Goal: Task Accomplishment & Management: Manage account settings

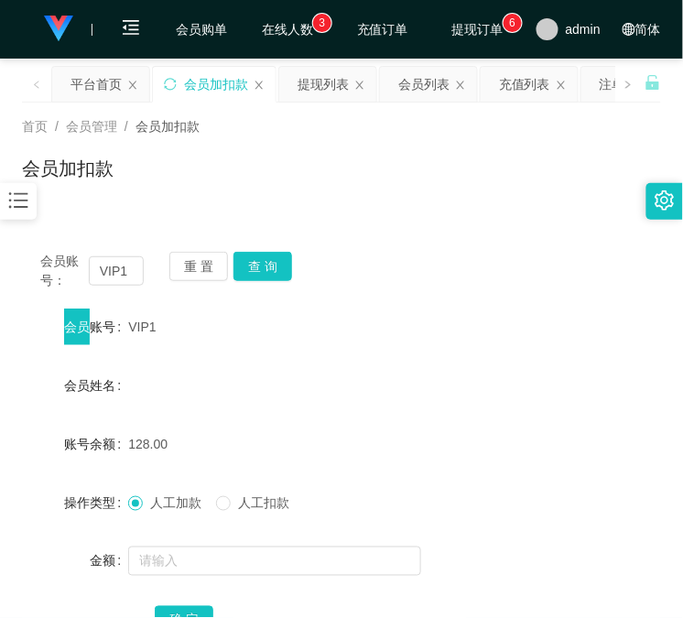
scroll to position [145, 0]
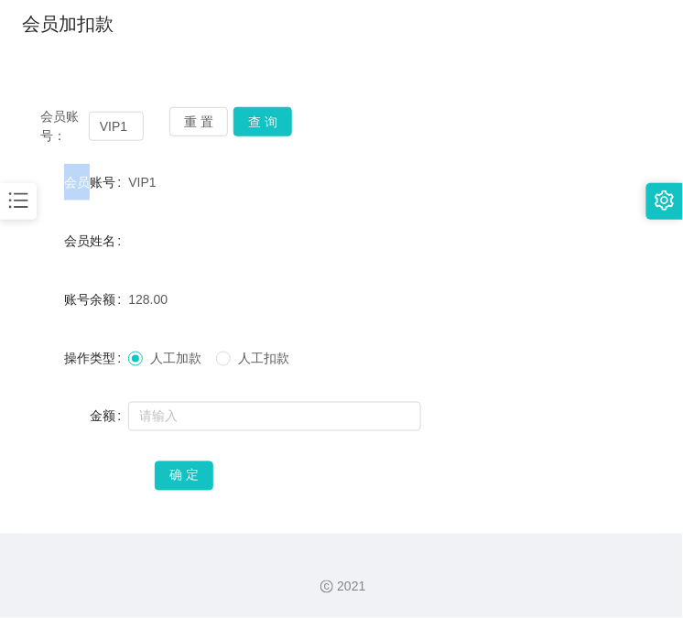
click at [396, 426] on div at bounding box center [314, 416] width 372 height 37
click at [275, 117] on button "查 询" at bounding box center [262, 121] width 59 height 29
click at [275, 117] on div "会员账号： VIP1 重 置 查 询" at bounding box center [341, 126] width 639 height 38
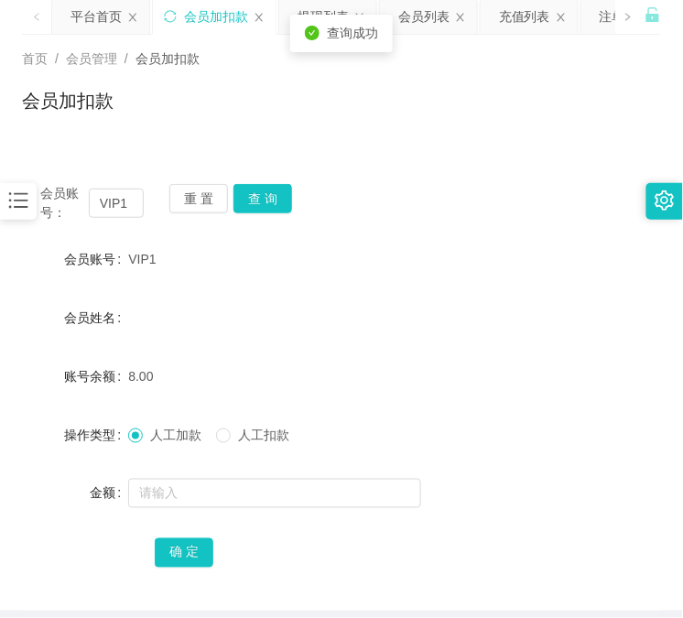
scroll to position [0, 0]
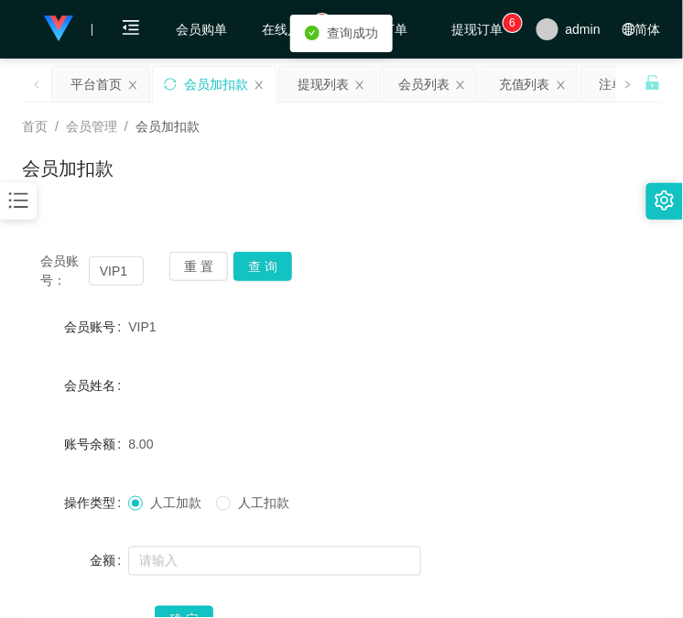
drag, startPoint x: 330, startPoint y: 90, endPoint x: 294, endPoint y: 119, distance: 46.9
click at [330, 90] on div "提现列表" at bounding box center [322, 84] width 51 height 35
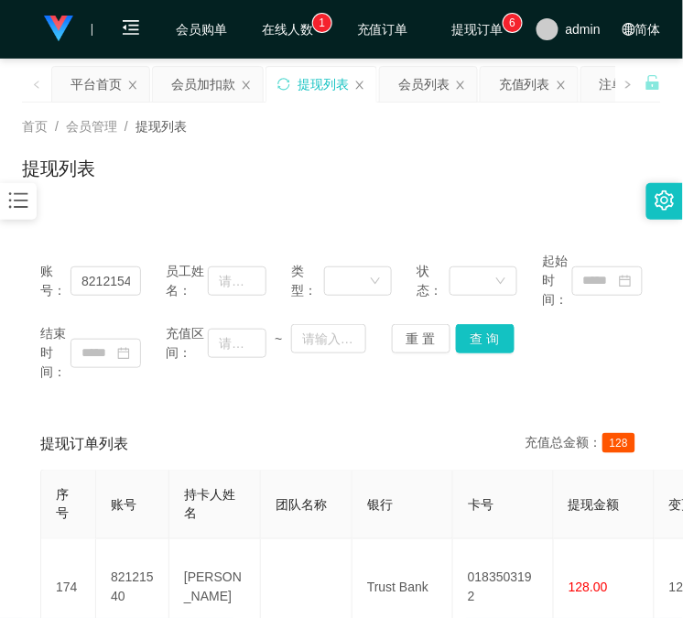
click at [206, 64] on main "关闭左侧 关闭右侧 关闭其它 刷新页面 平台首页 会员加扣款 提现列表 会员列表 充值列表 注单管理 首页 / 会员管理 / 提现列表 / 提现列表 账号： …" at bounding box center [341, 377] width 683 height 637
click at [206, 69] on div "会员加扣款" at bounding box center [203, 84] width 64 height 35
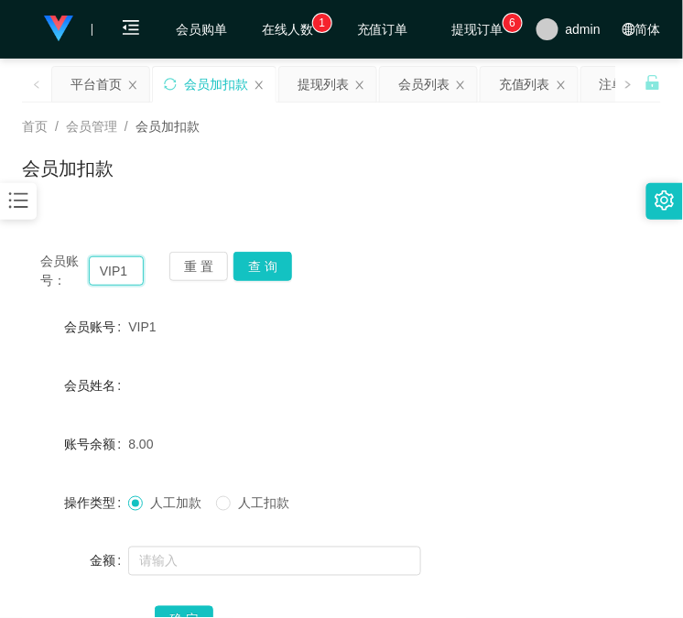
click at [117, 271] on input "VIP1" at bounding box center [116, 270] width 55 height 29
click at [316, 77] on div "提现列表" at bounding box center [322, 84] width 51 height 35
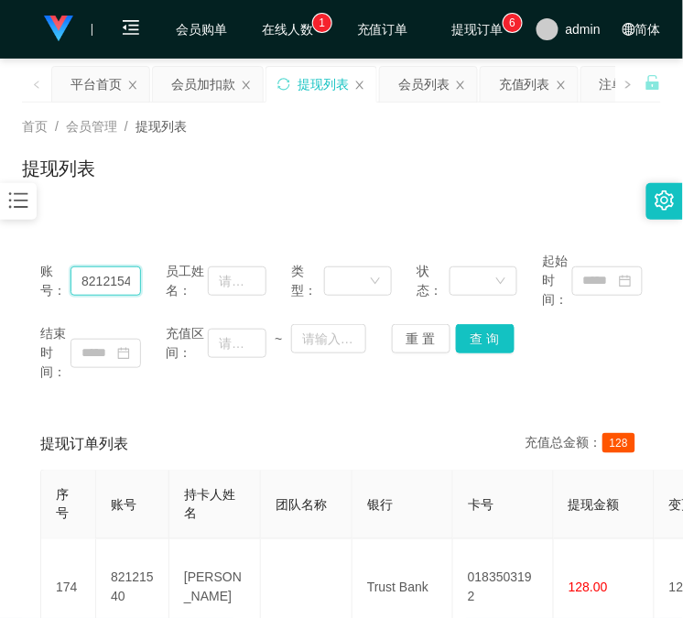
click at [99, 281] on input "82121540" at bounding box center [105, 280] width 70 height 29
paste input "VIP1"
type input "VIP1"
click at [485, 349] on button "查 询" at bounding box center [485, 338] width 59 height 29
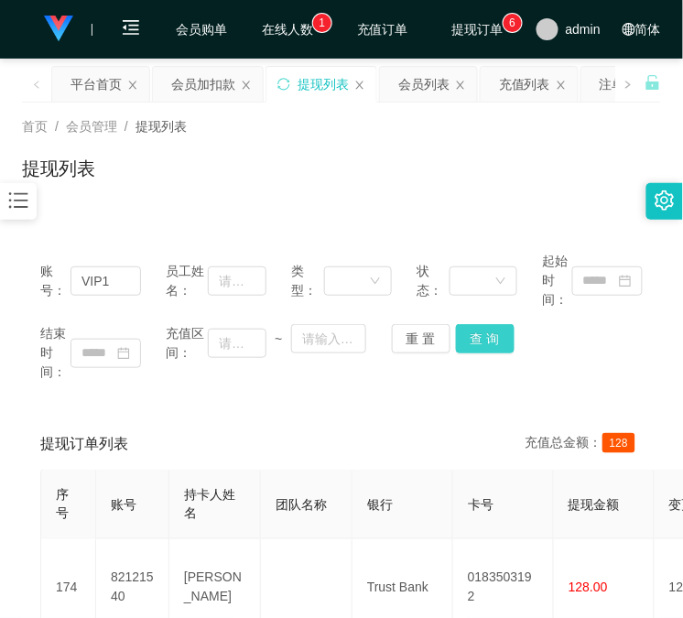
click at [485, 349] on div "结束时间： 充值区间： ~ 重 置 查 询" at bounding box center [341, 353] width 602 height 58
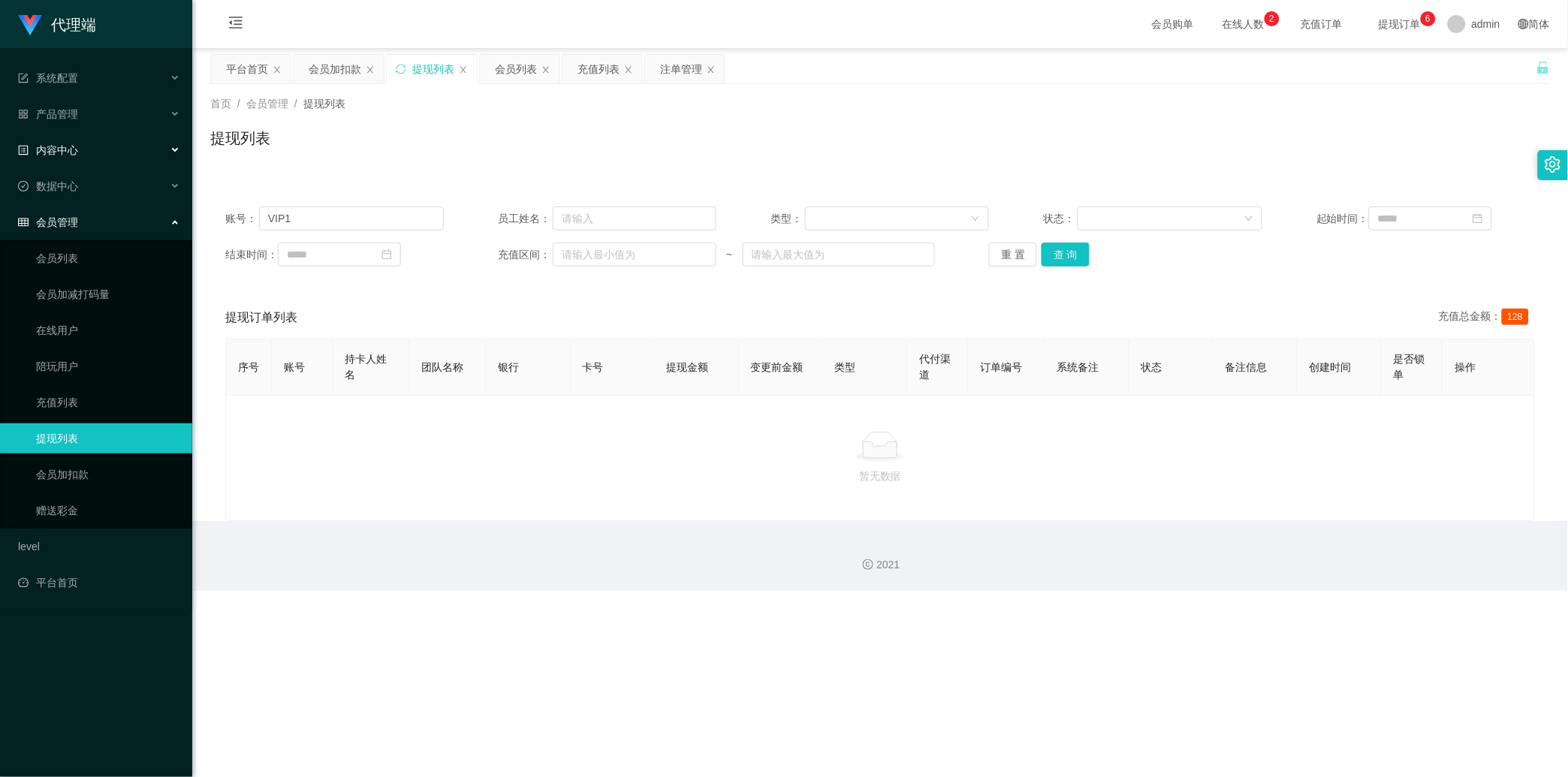
click at [111, 152] on div "内容中心" at bounding box center [96, 150] width 192 height 30
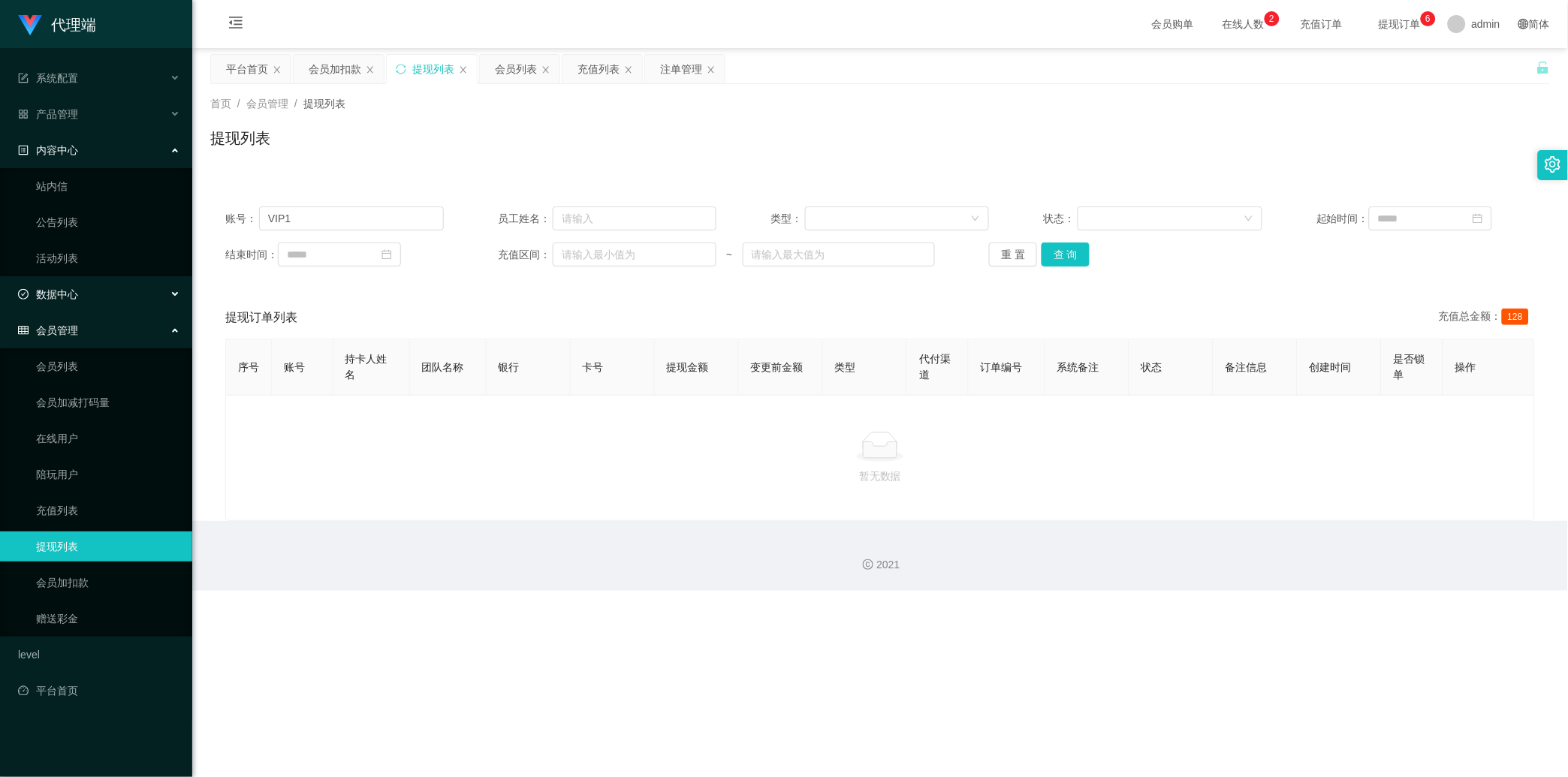
click at [84, 282] on div "数据中心" at bounding box center [96, 294] width 192 height 30
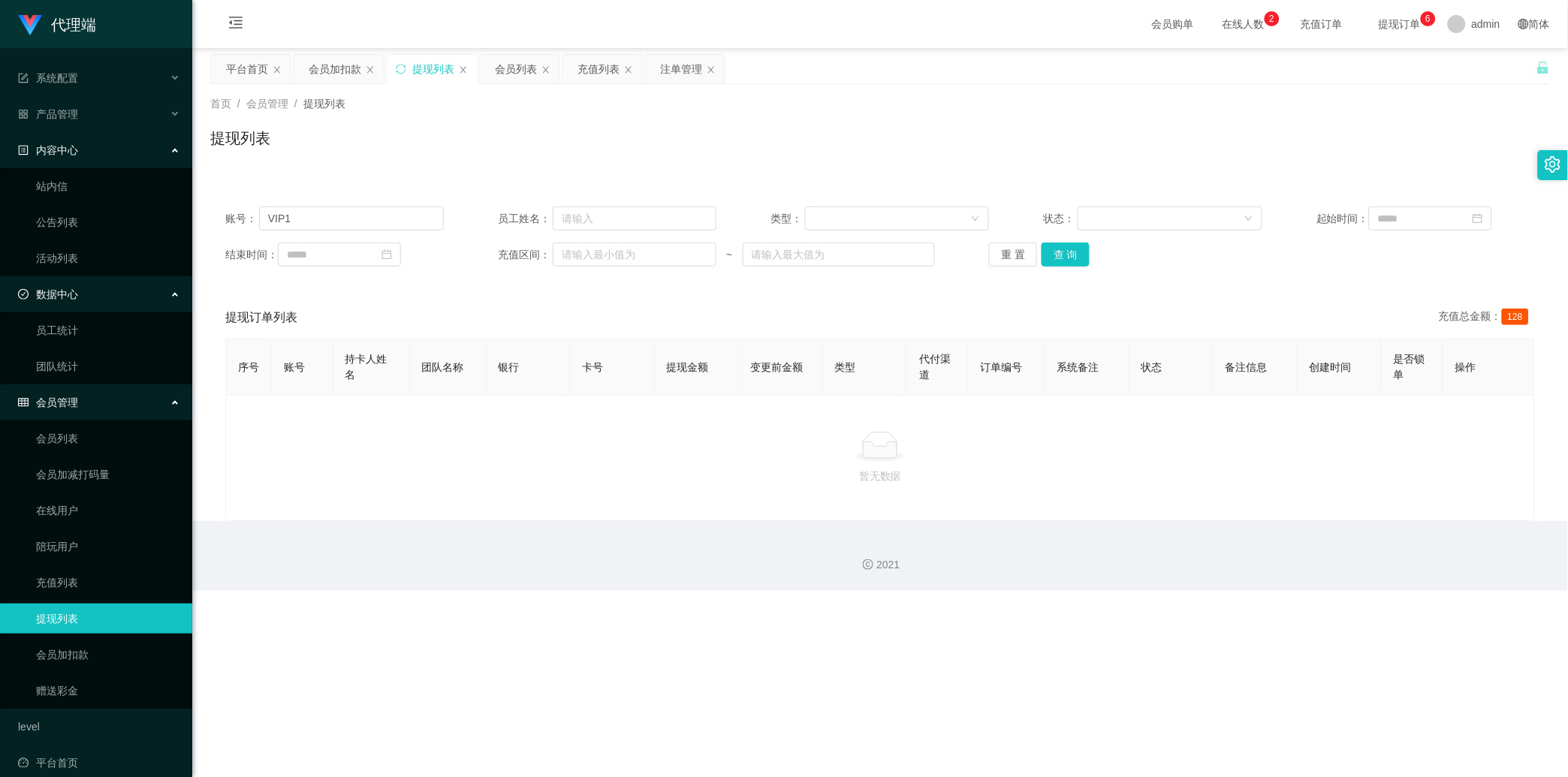
click at [86, 396] on div "会员管理" at bounding box center [96, 402] width 192 height 30
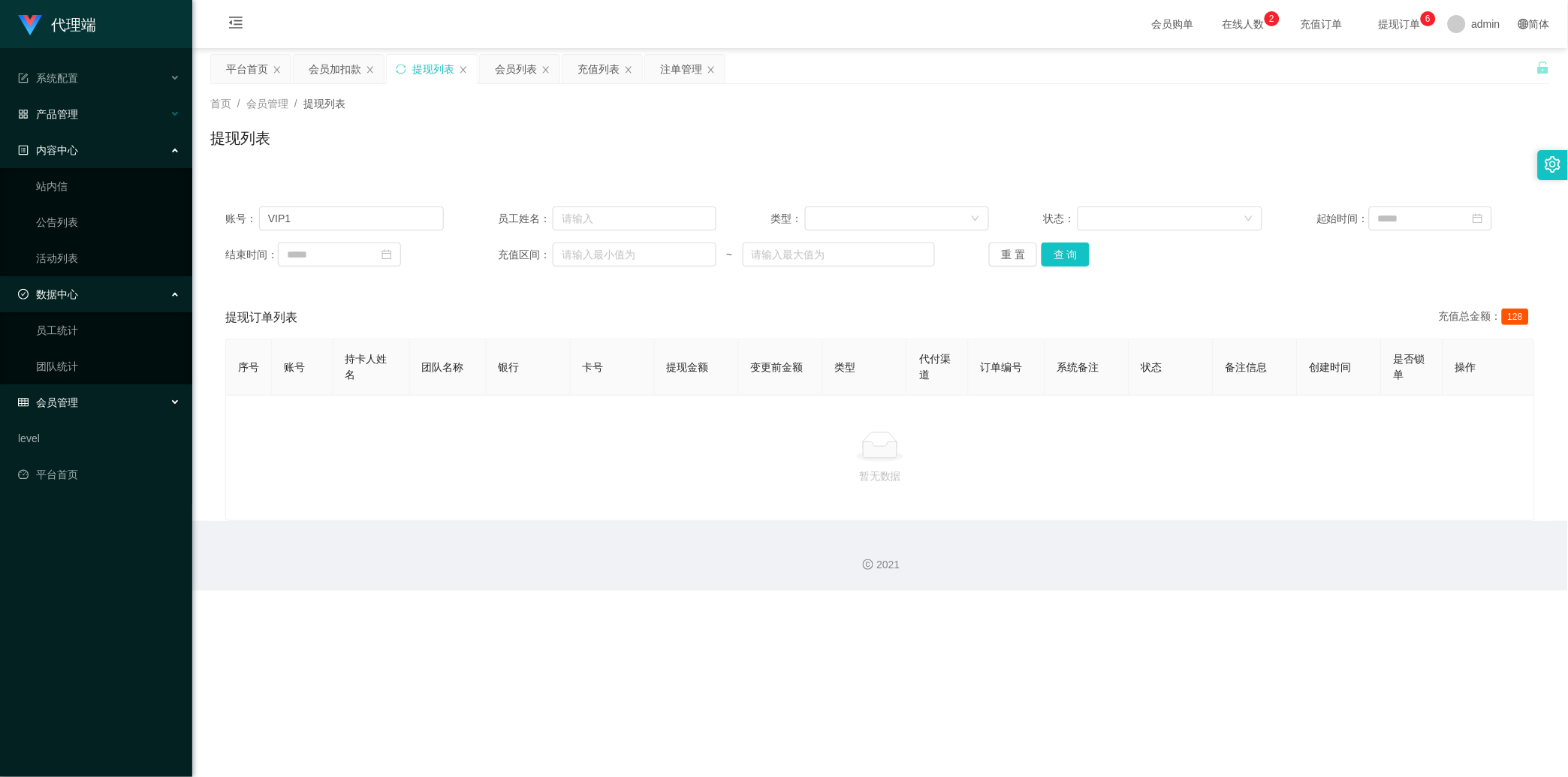
click at [113, 117] on div "产品管理" at bounding box center [96, 114] width 192 height 30
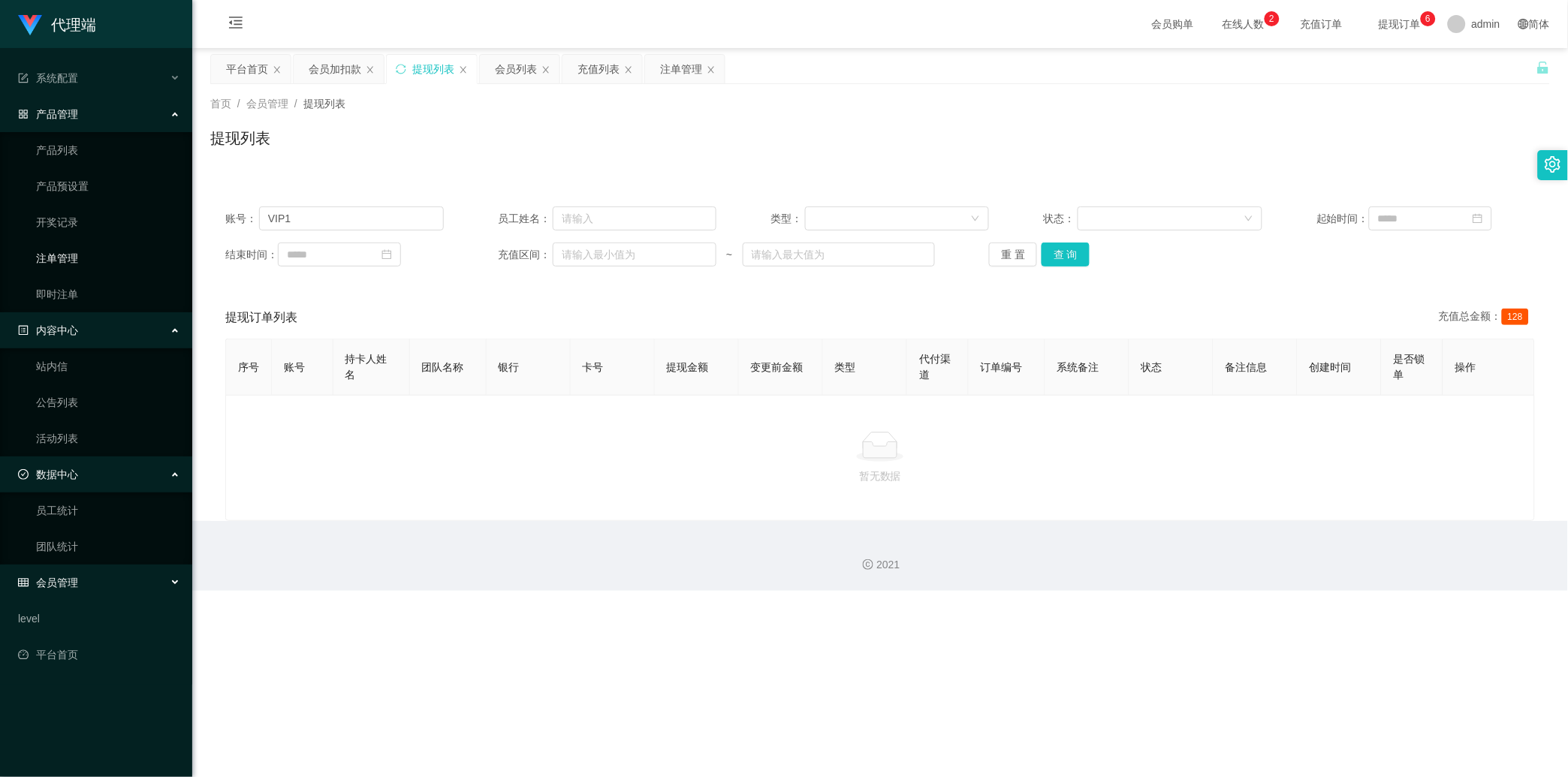
click at [93, 249] on link "注单管理" at bounding box center [108, 258] width 144 height 30
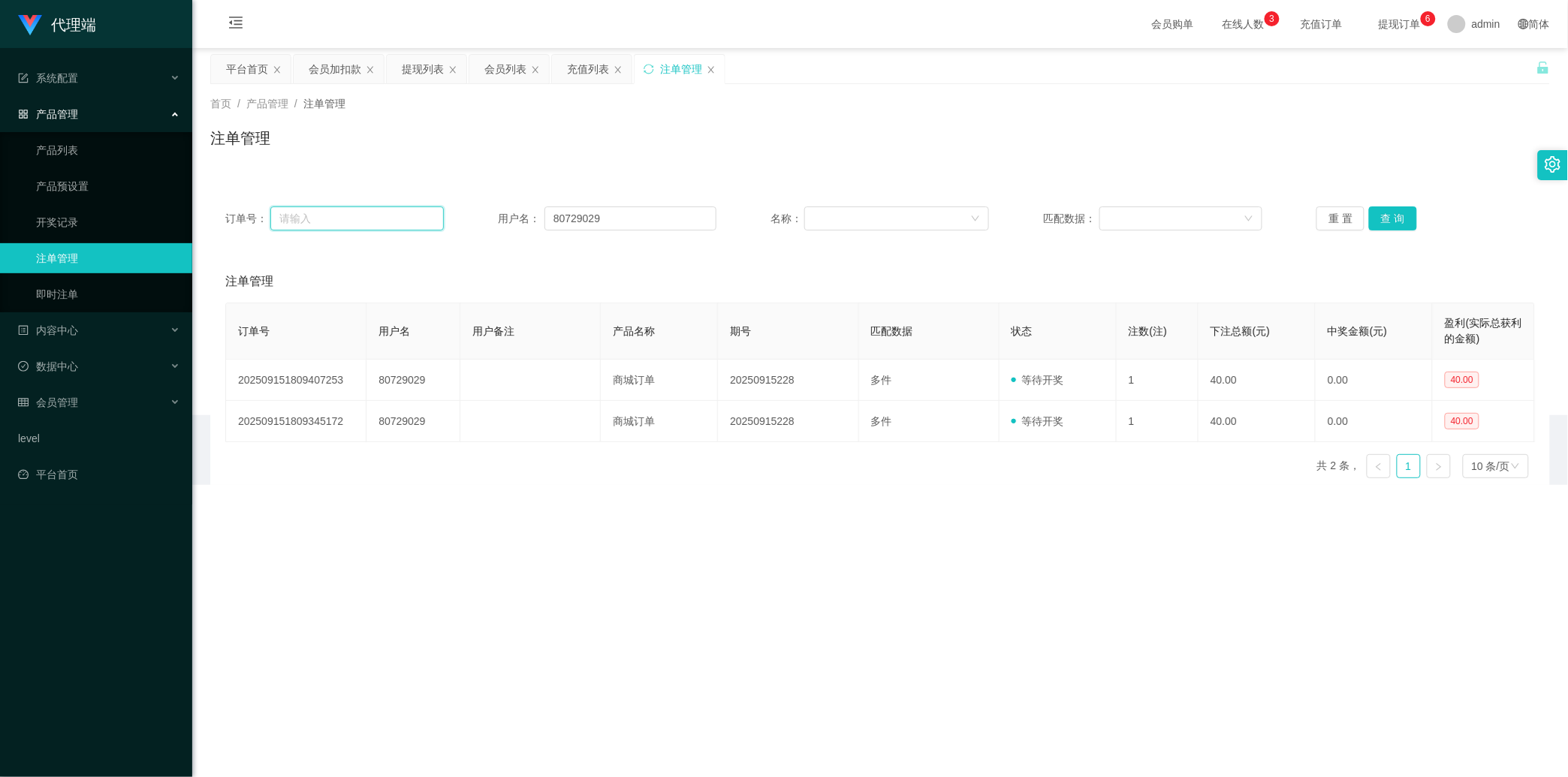
click at [373, 218] on input "text" at bounding box center [356, 218] width 173 height 24
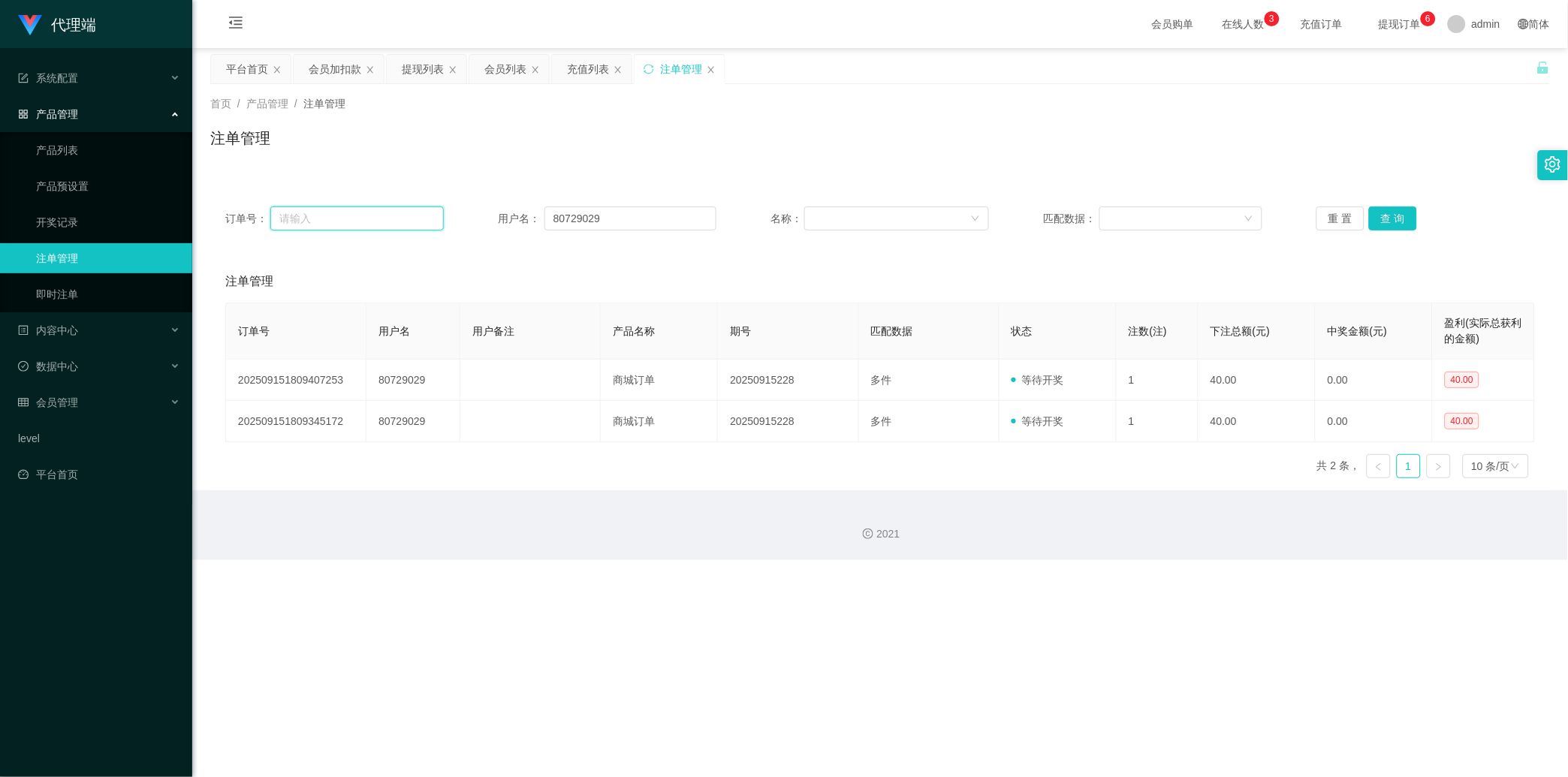
click at [373, 218] on input "text" at bounding box center [356, 218] width 173 height 24
click at [555, 222] on input "80729029" at bounding box center [630, 218] width 172 height 24
paste input "VIP1"
type input "VIP1"
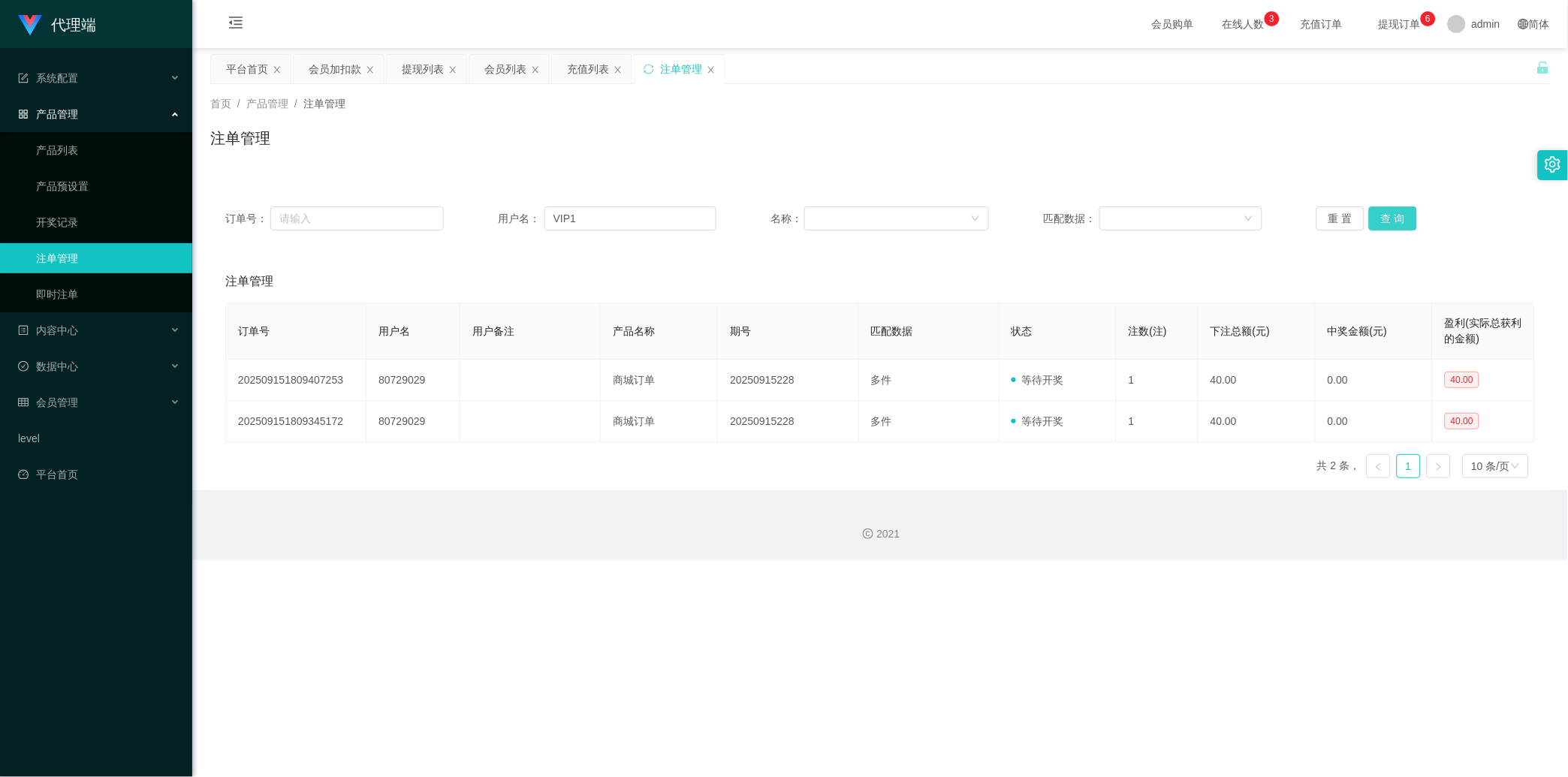
click at [560, 216] on button "查 询" at bounding box center [1392, 218] width 48 height 24
click at [560, 216] on div "重 置 查 询" at bounding box center [1425, 218] width 218 height 24
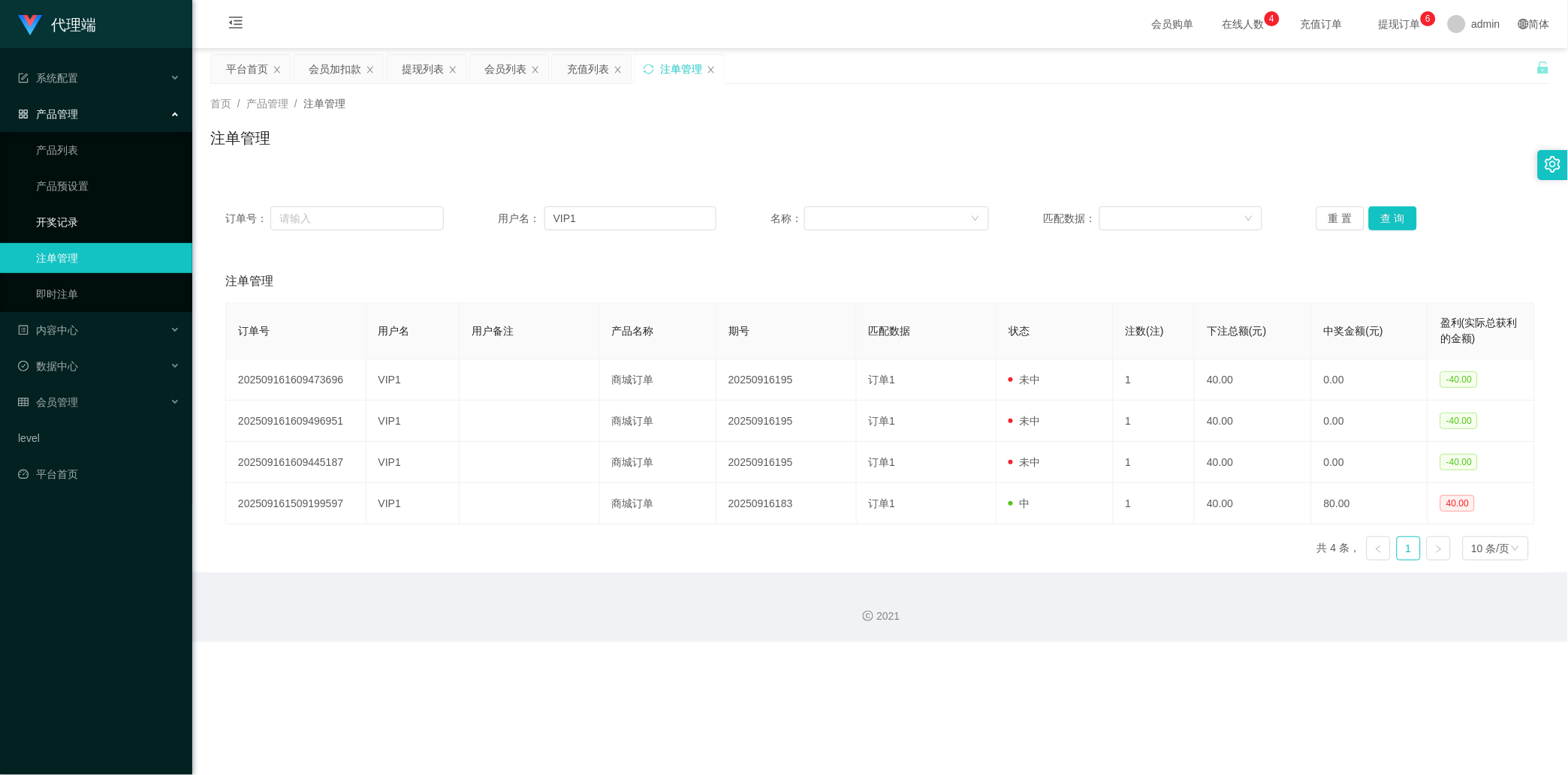
drag, startPoint x: 136, startPoint y: 114, endPoint x: 102, endPoint y: 221, distance: 112.3
click at [136, 114] on div "产品管理" at bounding box center [96, 114] width 192 height 30
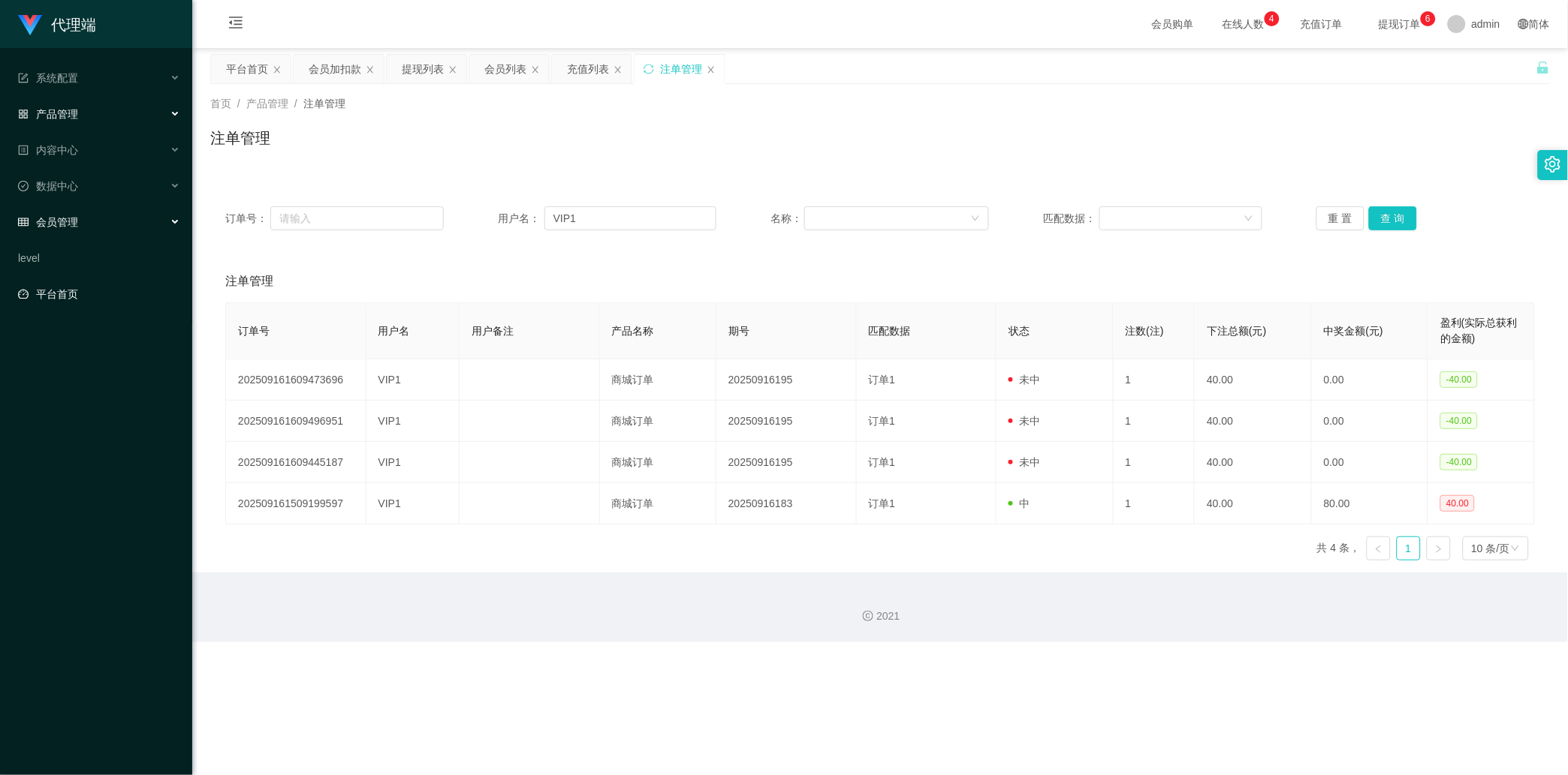
drag, startPoint x: 117, startPoint y: 219, endPoint x: 103, endPoint y: 291, distance: 73.3
click at [116, 220] on div "会员管理" at bounding box center [96, 222] width 192 height 30
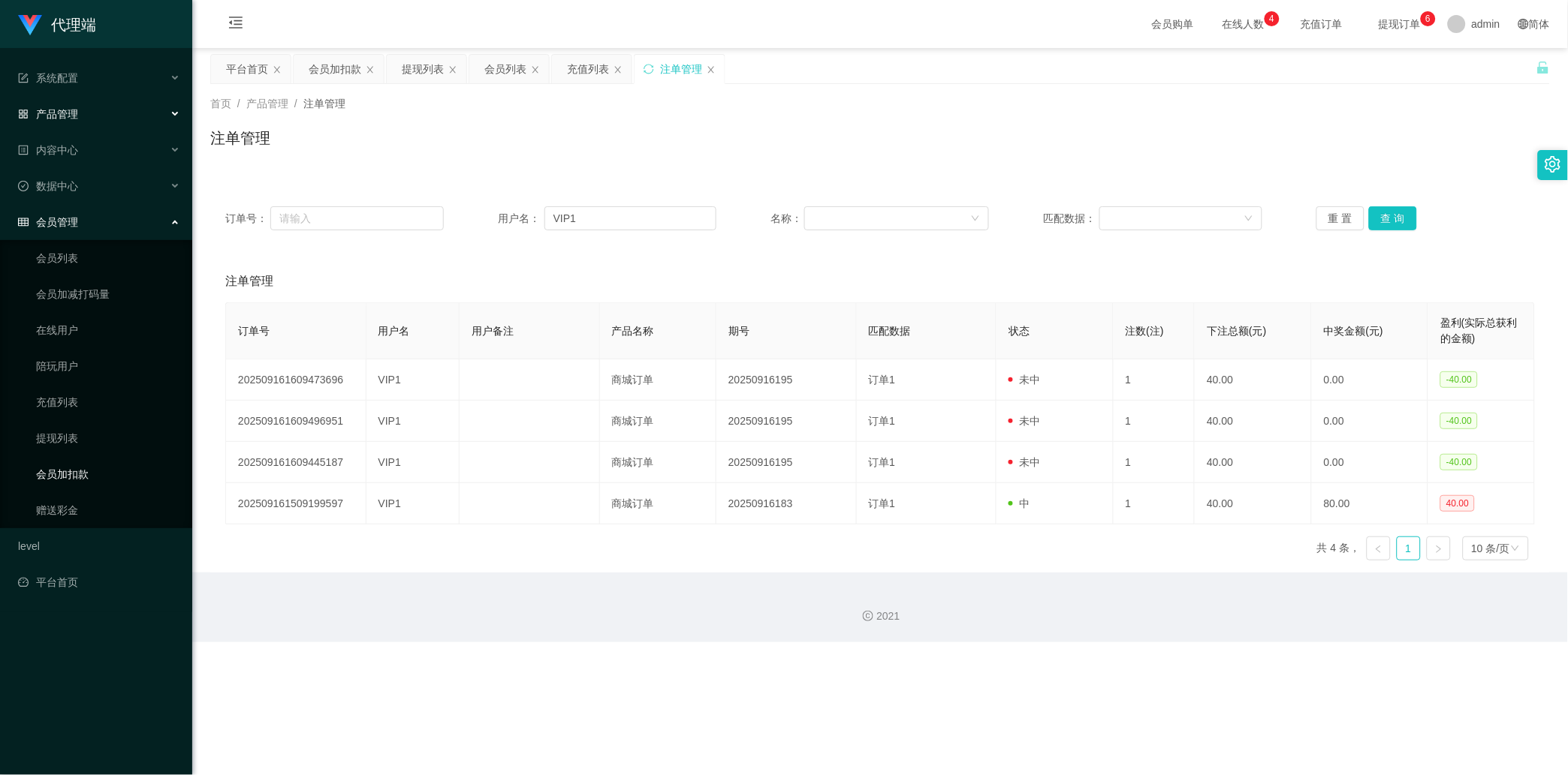
click at [56, 470] on link "会员加扣款" at bounding box center [108, 474] width 144 height 30
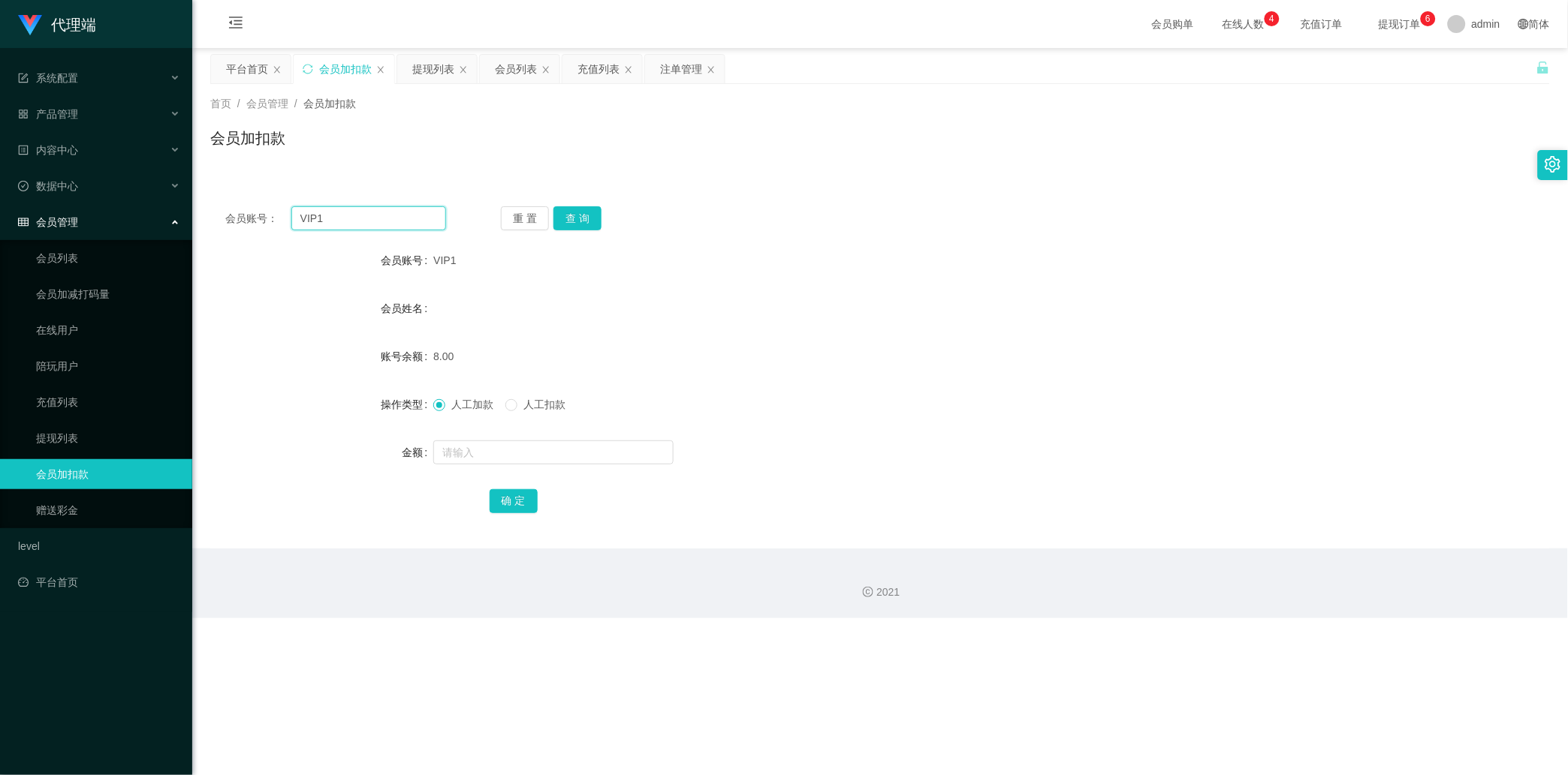
click at [402, 217] on input "VIP1" at bounding box center [368, 218] width 155 height 24
paste input "VIP1"
type input "VIP1"
click at [560, 217] on button "查 询" at bounding box center [577, 218] width 48 height 24
click at [512, 438] on div at bounding box center [824, 452] width 782 height 30
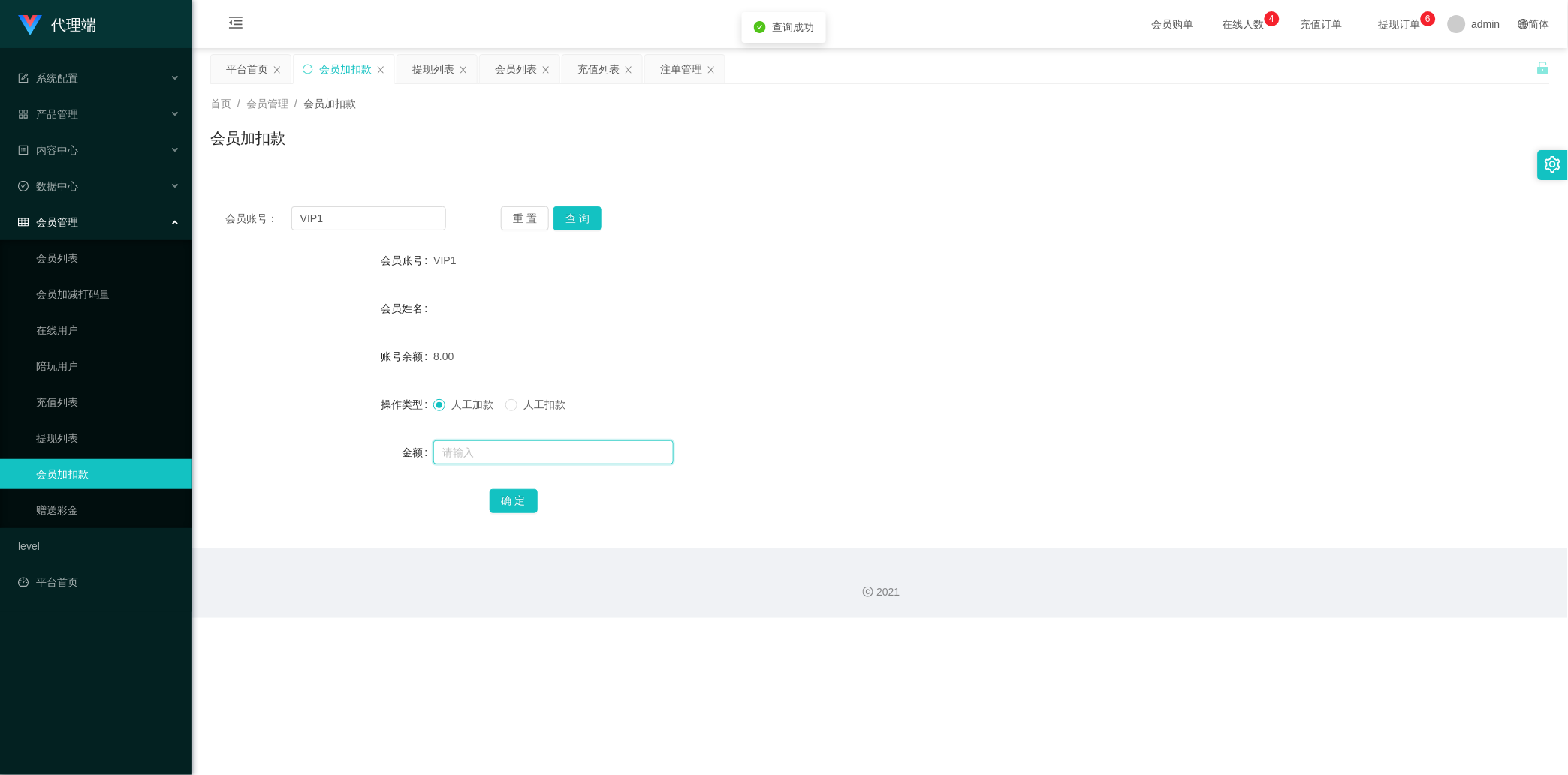
click at [509, 443] on input "text" at bounding box center [553, 452] width 240 height 24
type input "120"
click at [496, 499] on button "确 定" at bounding box center [514, 501] width 48 height 24
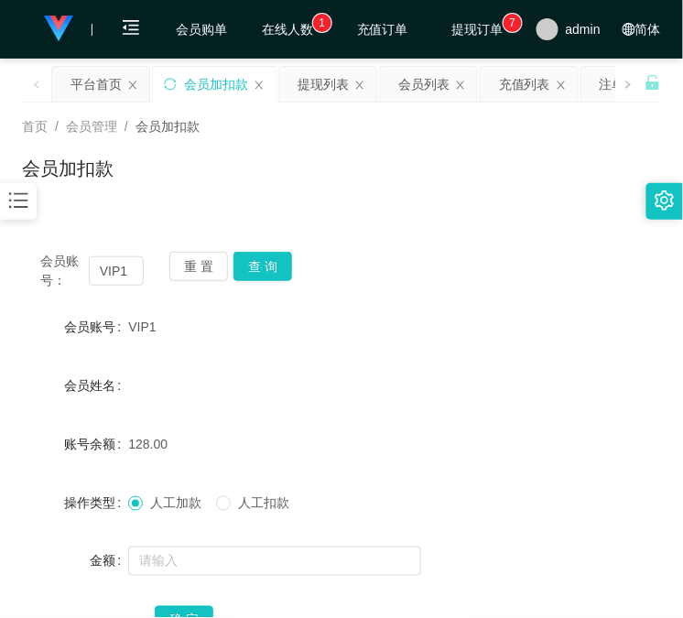
drag, startPoint x: 651, startPoint y: 266, endPoint x: 641, endPoint y: 260, distance: 11.2
click at [651, 266] on main "关闭左侧 关闭右侧 关闭其它 刷新页面 平台首页 会员加扣款 提现列表 会员列表 充值列表 注单管理 首页 / 会员管理 / 会员加扣款 / 会员加扣款 会员…" at bounding box center [341, 369] width 683 height 620
click at [113, 275] on input "VIP1" at bounding box center [116, 270] width 55 height 29
paste input "97739996"
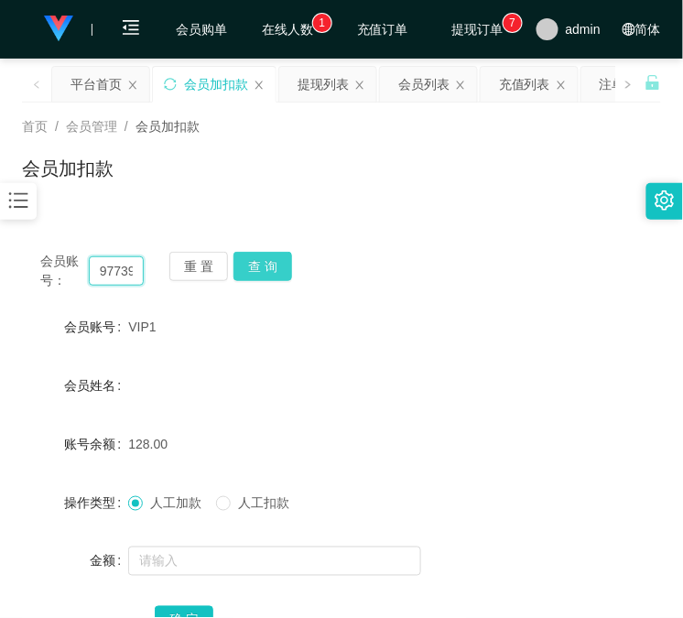
scroll to position [0, 23]
type input "97739996"
click at [256, 266] on button "查 询" at bounding box center [262, 266] width 59 height 29
click at [256, 266] on div "重 置 查 询" at bounding box center [220, 271] width 103 height 38
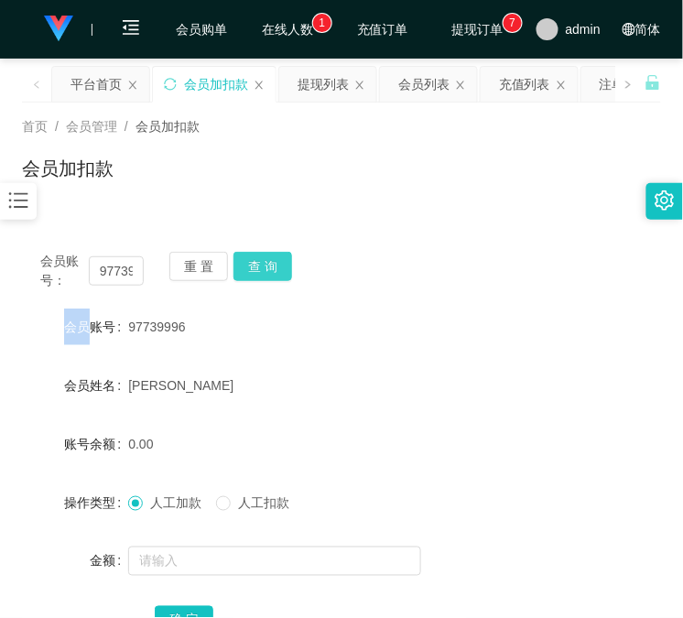
click at [256, 266] on button "查 询" at bounding box center [262, 266] width 59 height 29
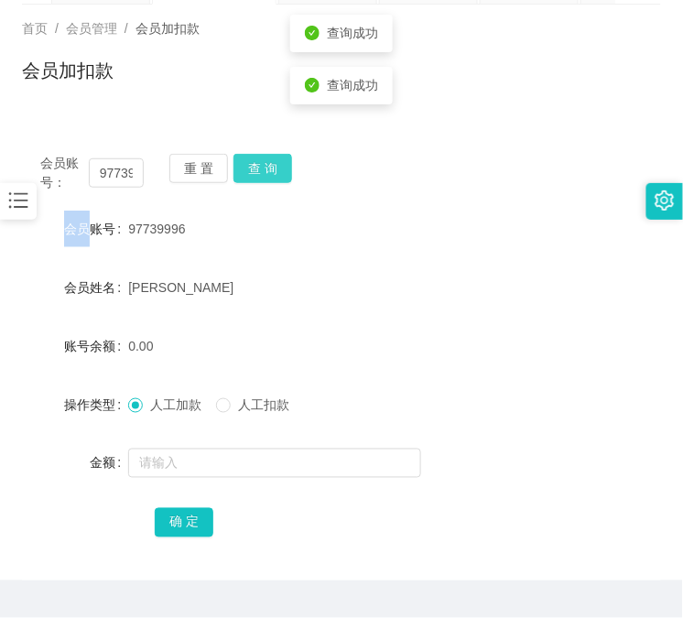
scroll to position [145, 0]
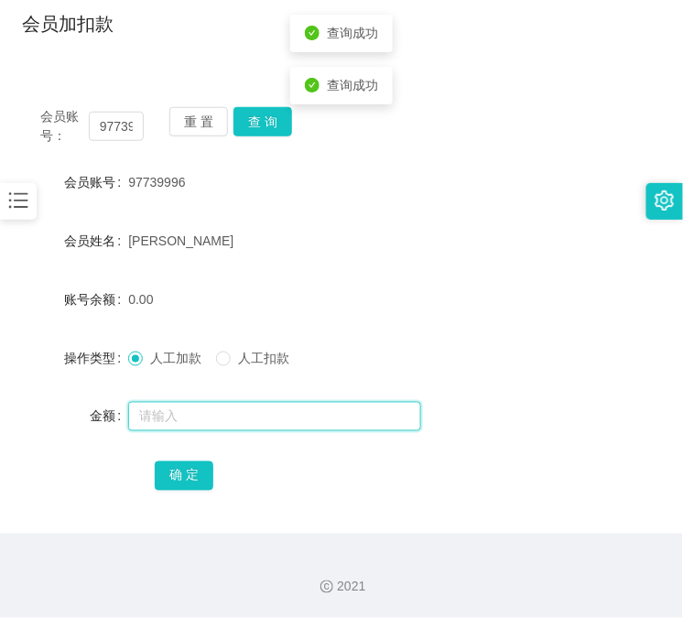
click at [169, 415] on input "text" at bounding box center [274, 416] width 293 height 29
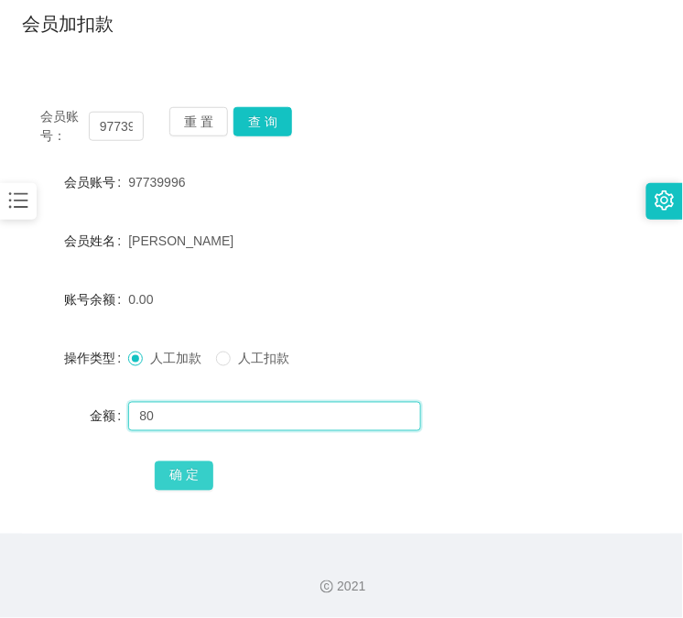
type input "80"
click at [170, 473] on button "确 定" at bounding box center [184, 475] width 59 height 29
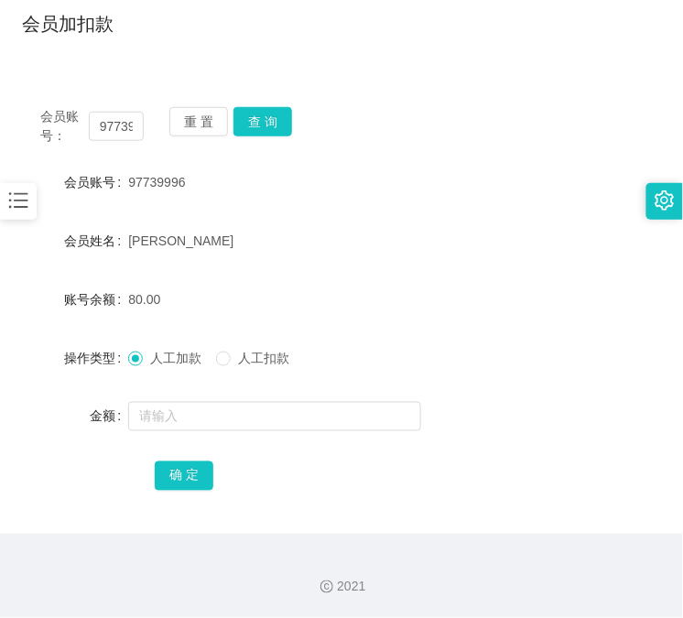
click at [436, 379] on form "会员账号 97739996 会员姓名 [PERSON_NAME] 账号余额 80.00 操作类型 人工加款 人工扣款 金额 确 定" at bounding box center [341, 328] width 639 height 329
click at [270, 138] on div "会员账号： 97739996 重 置 查 询" at bounding box center [341, 126] width 639 height 38
click at [268, 133] on button "查 询" at bounding box center [262, 121] width 59 height 29
click at [267, 122] on button "查 询" at bounding box center [272, 121] width 79 height 29
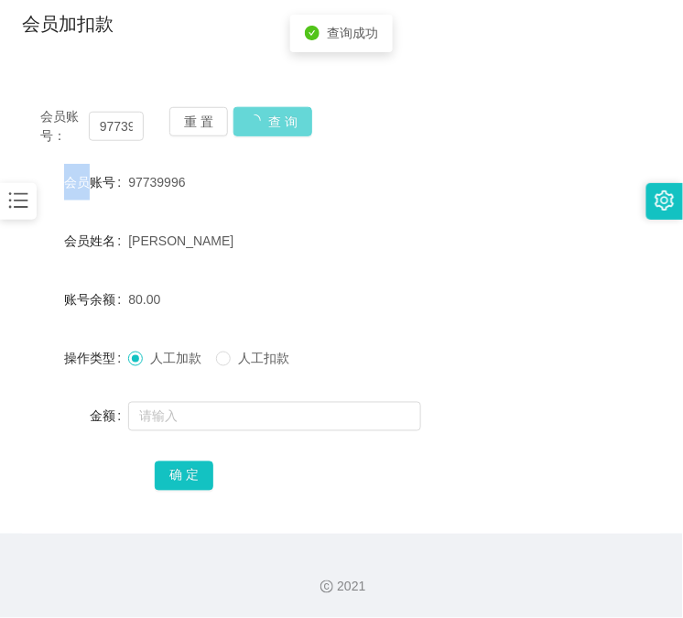
click at [267, 122] on div "重 置 查 询" at bounding box center [220, 126] width 103 height 38
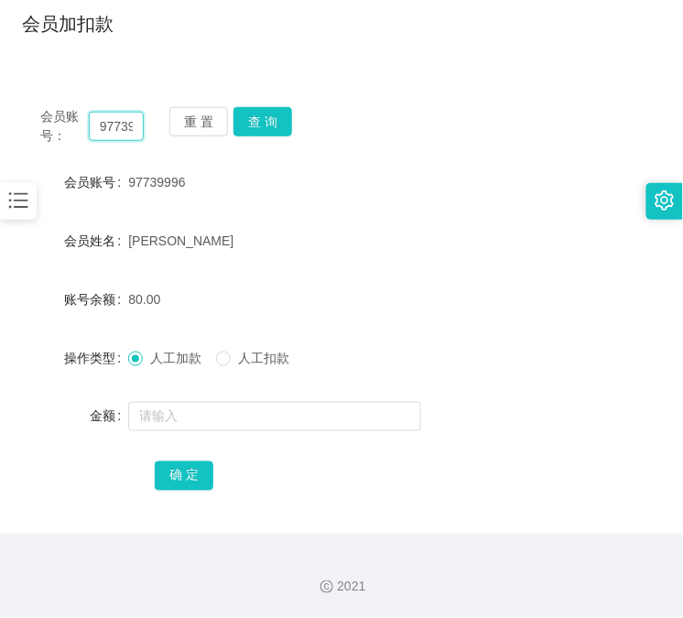
click at [113, 112] on input "97739996" at bounding box center [116, 126] width 55 height 29
click at [114, 112] on input "97739996" at bounding box center [116, 126] width 55 height 29
paste input "82121540"
type input "82121540"
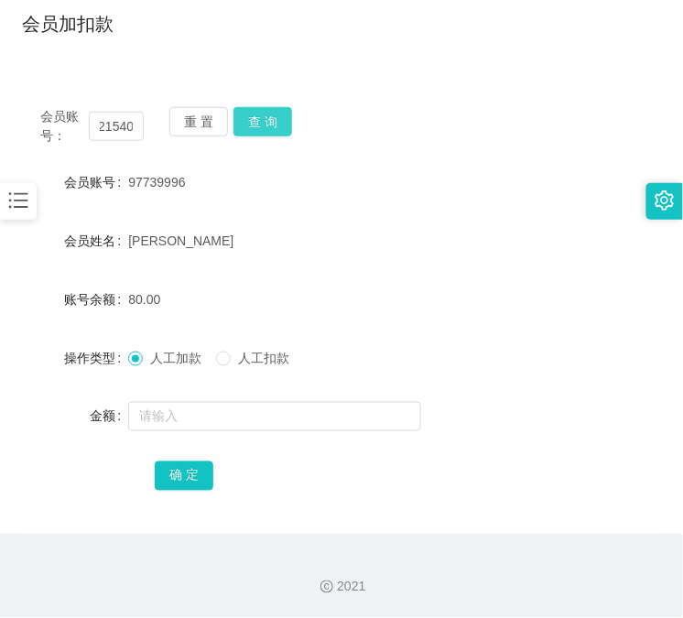
click at [265, 119] on button "查 询" at bounding box center [262, 121] width 59 height 29
click at [265, 119] on div "重 置 查 询" at bounding box center [220, 126] width 103 height 38
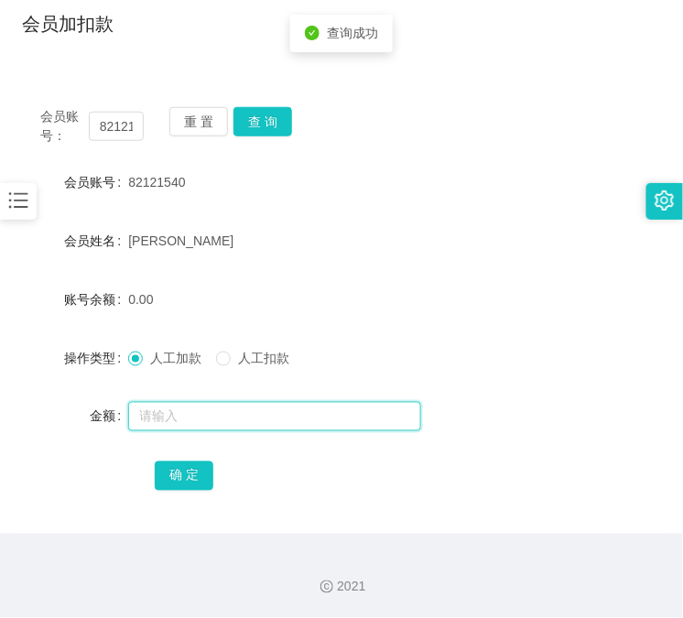
click at [151, 415] on input "text" at bounding box center [274, 416] width 293 height 29
type input "80"
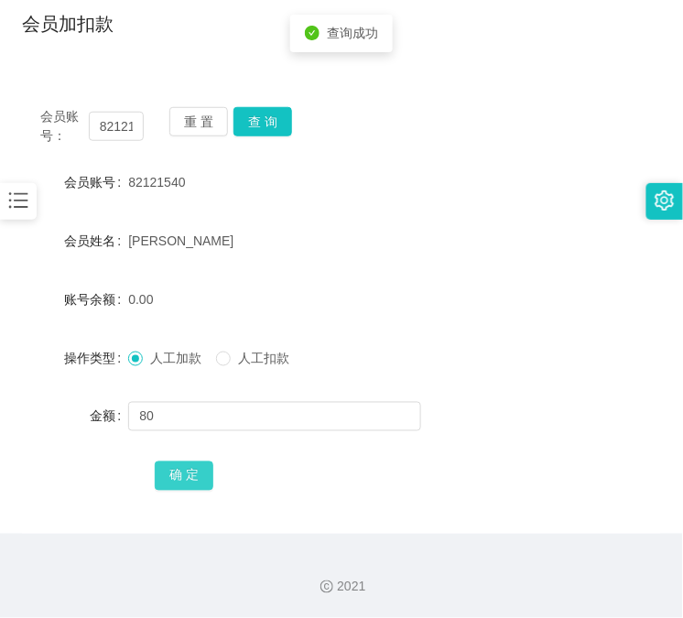
click at [187, 469] on button "确 定" at bounding box center [184, 475] width 59 height 29
click at [111, 96] on div "会员账号： 82121540 重 置 查 询 会员账号 82121540 会员姓名 [PERSON_NAME] 账号余额 80.00 操作类型 人工加款 人工…" at bounding box center [341, 311] width 639 height 445
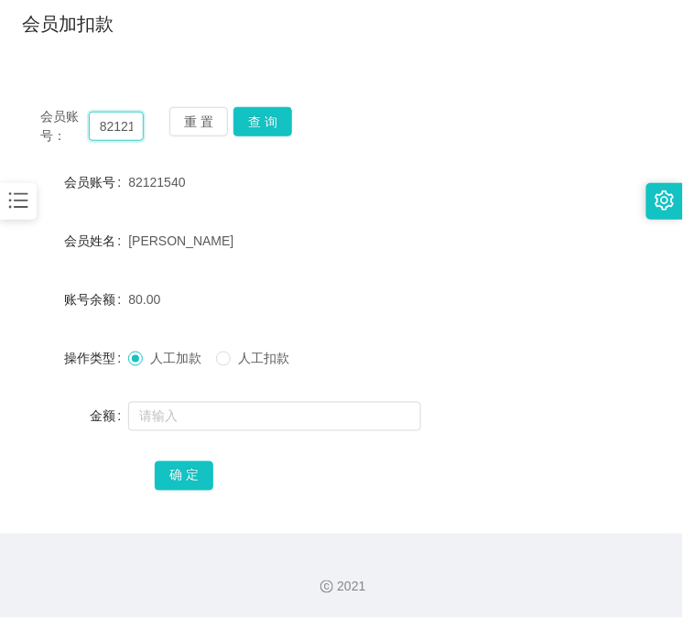
click at [112, 113] on input "82121540" at bounding box center [116, 126] width 55 height 29
type input "v"
paste input "97739996"
click at [275, 119] on button "查 询" at bounding box center [262, 121] width 59 height 29
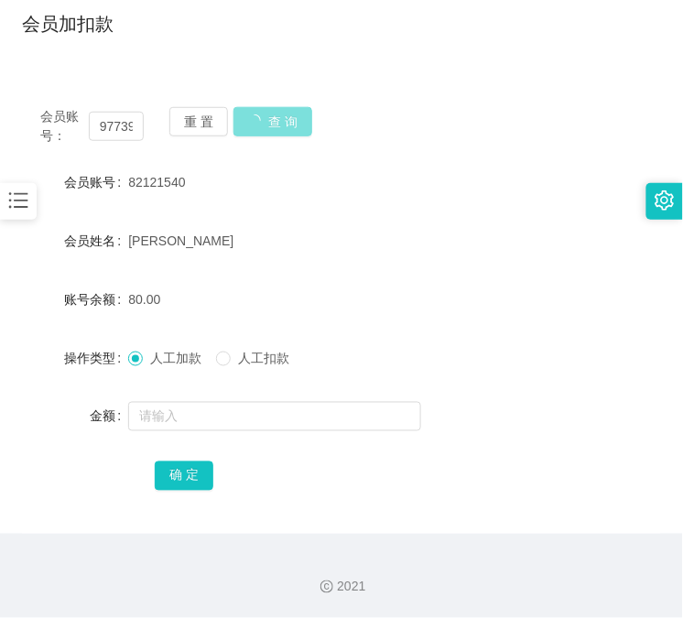
click at [275, 119] on button "查 询" at bounding box center [272, 121] width 79 height 29
click at [275, 119] on button "查 询" at bounding box center [262, 121] width 59 height 29
drag, startPoint x: 449, startPoint y: 378, endPoint x: 422, endPoint y: 350, distance: 39.5
click at [450, 378] on form "会员账号 97739996 会员姓名 [PERSON_NAME] 账号余额 80.00 操作类型 人工加款 人工扣款 金额 确 定" at bounding box center [341, 328] width 639 height 329
click at [266, 123] on button "查 询" at bounding box center [262, 121] width 59 height 29
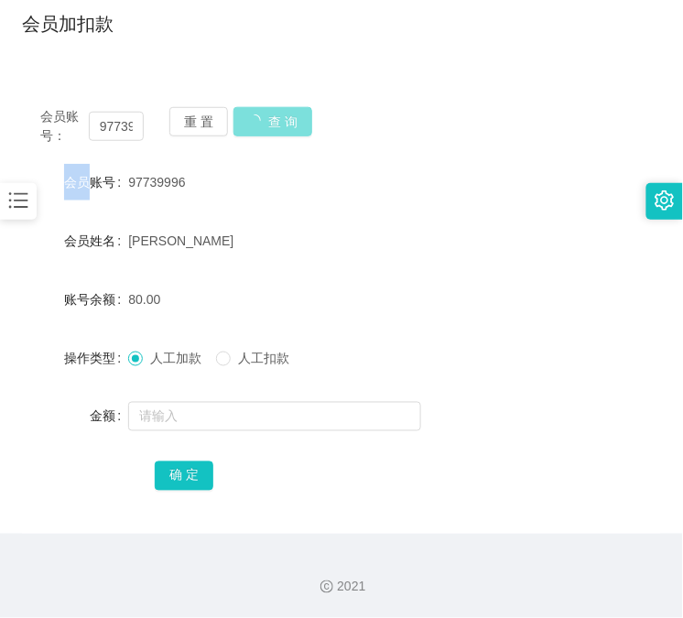
click at [266, 123] on div "重 置 查 询" at bounding box center [220, 126] width 103 height 38
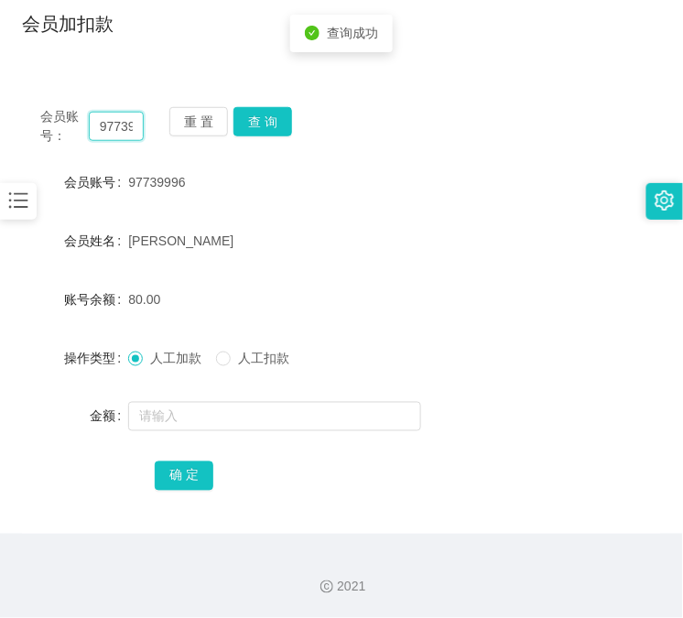
click at [113, 116] on input "97739996" at bounding box center [116, 126] width 55 height 29
paste input "82121540"
click at [267, 117] on button "查 询" at bounding box center [262, 121] width 59 height 29
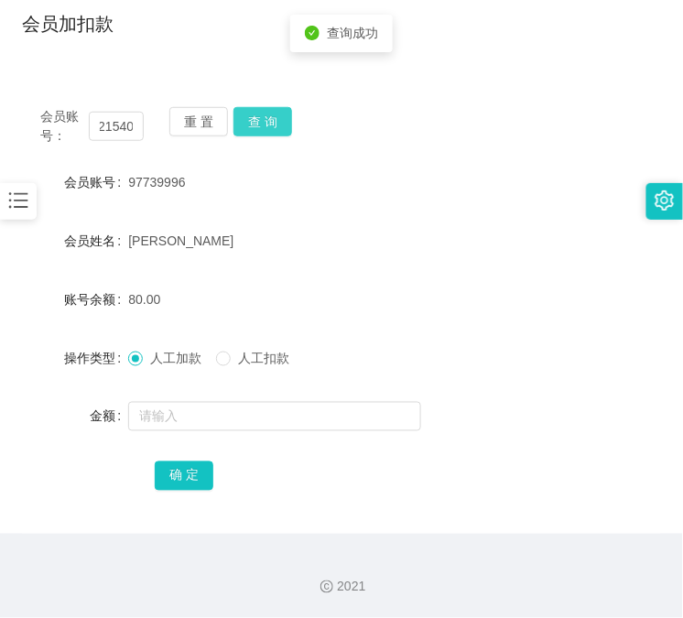
scroll to position [0, 0]
click at [267, 117] on button "查 询" at bounding box center [262, 121] width 59 height 29
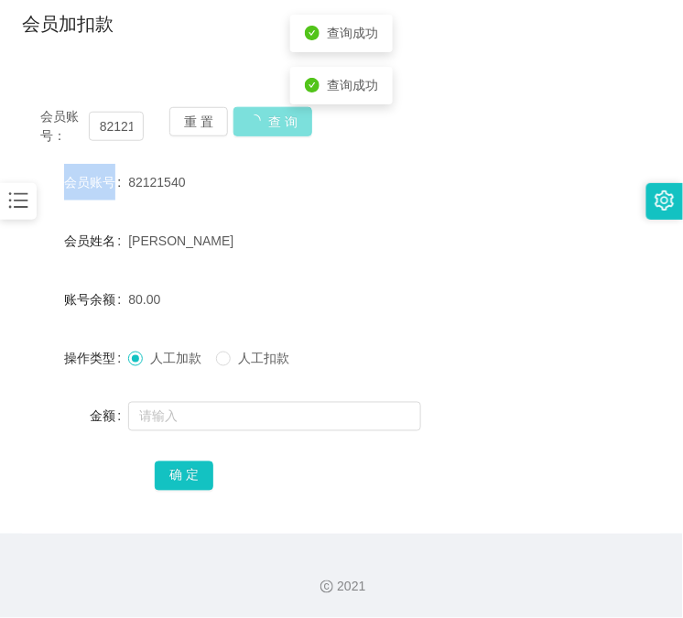
click at [267, 117] on div "重 置 查 询" at bounding box center [220, 126] width 103 height 38
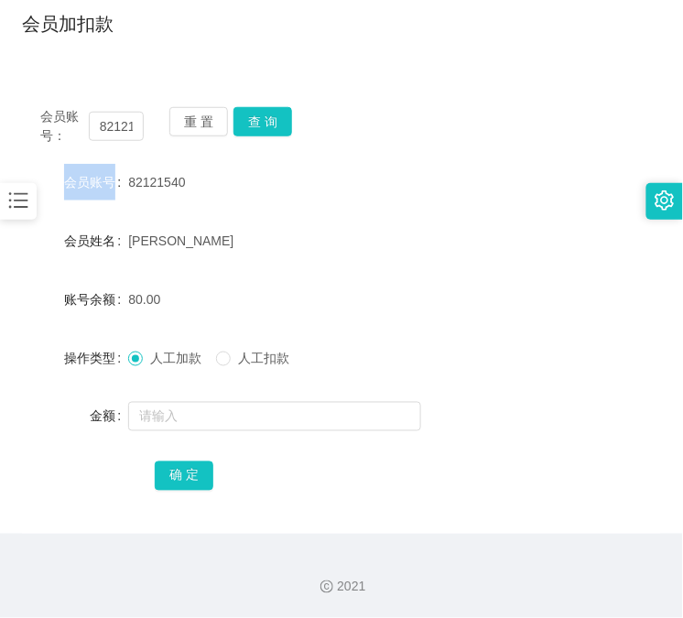
drag, startPoint x: 473, startPoint y: 386, endPoint x: 412, endPoint y: 339, distance: 77.6
click at [473, 386] on form "会员账号 82121540 会员姓名 [PERSON_NAME] 账号余额 80.00 操作类型 人工加款 人工扣款 金额 确 定" at bounding box center [341, 328] width 639 height 329
click at [266, 135] on div "重 置 查 询" at bounding box center [220, 126] width 103 height 38
click at [266, 130] on button "查 询" at bounding box center [262, 121] width 59 height 29
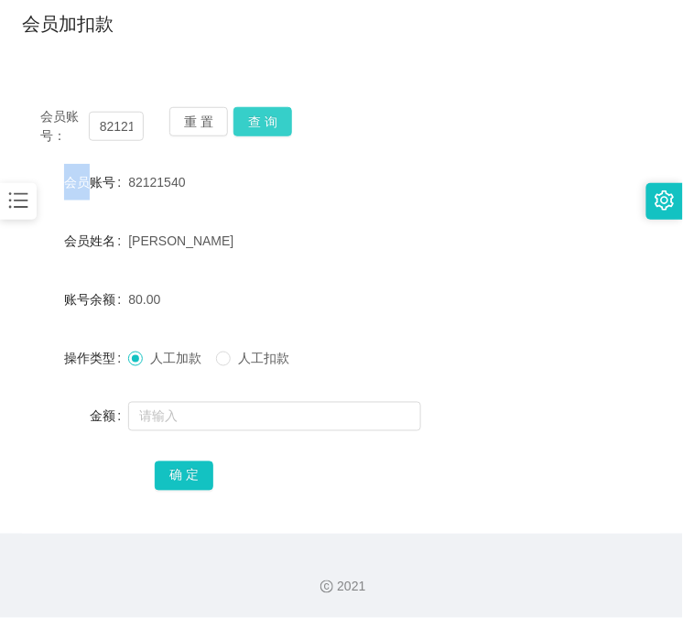
click at [266, 130] on div "重 置 查 询" at bounding box center [220, 126] width 103 height 38
click at [266, 130] on button "查 询" at bounding box center [262, 121] width 59 height 29
drag, startPoint x: 441, startPoint y: 372, endPoint x: 436, endPoint y: 363, distance: 10.2
click at [435, 372] on div "人工加款 人工扣款" at bounding box center [314, 357] width 372 height 37
click at [282, 120] on button "查 询" at bounding box center [262, 121] width 59 height 29
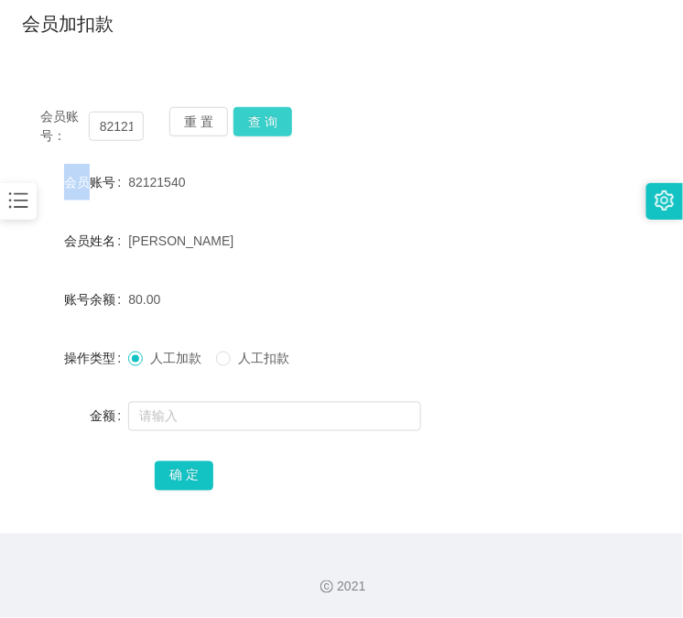
click at [282, 120] on div "会员账号： 82121540 重 置 查 询" at bounding box center [341, 126] width 639 height 38
click at [344, 457] on div "确 定" at bounding box center [341, 475] width 372 height 37
click at [252, 133] on button "查 询" at bounding box center [262, 121] width 59 height 29
click at [252, 133] on div "重 置 查 询" at bounding box center [220, 126] width 103 height 38
click at [562, 150] on div "会员账号： 82121540 重 置 查 询 会员账号 82121540 会员姓名 [PERSON_NAME] 账号余额 80.00 操作类型 人工加款 人工…" at bounding box center [341, 311] width 639 height 445
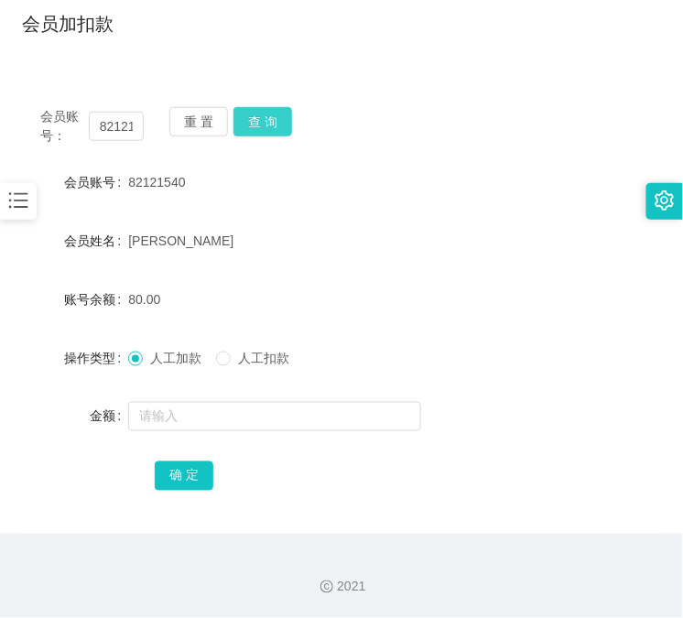
click at [276, 123] on button "查 询" at bounding box center [262, 121] width 59 height 29
click at [276, 123] on div "会员账号： 82121540 重 置 查 询" at bounding box center [341, 126] width 639 height 38
click at [276, 123] on button "查 询" at bounding box center [262, 121] width 59 height 29
click at [589, 169] on div "会员账号 82121540" at bounding box center [341, 182] width 639 height 37
click at [113, 131] on input "82121540" at bounding box center [116, 126] width 55 height 29
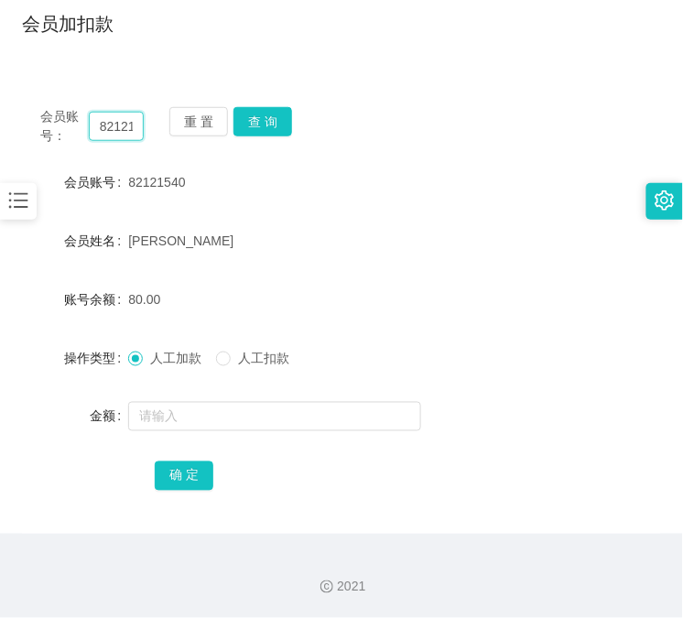
click at [110, 120] on input "82121540" at bounding box center [116, 126] width 55 height 29
paste input "97739996"
click at [275, 130] on button "查 询" at bounding box center [262, 121] width 59 height 29
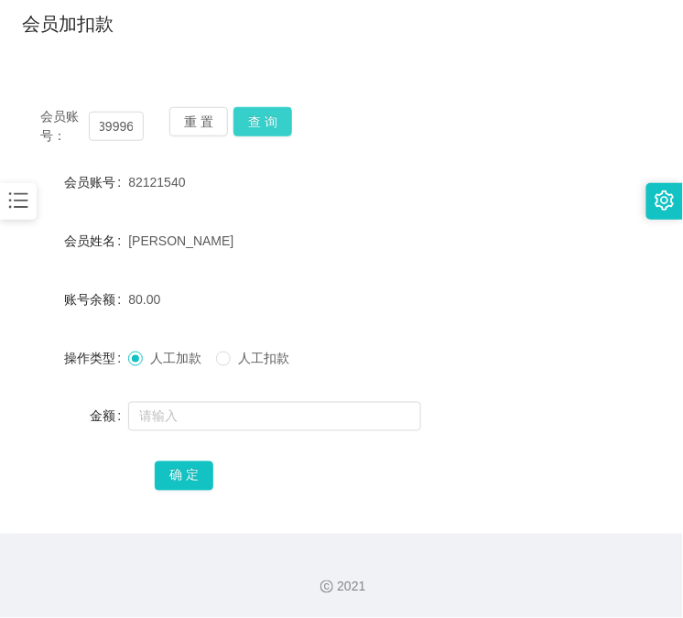
scroll to position [0, 0]
click at [275, 130] on button "查 询" at bounding box center [272, 121] width 79 height 29
click at [275, 130] on div "会员账号： 97739996 重 置 查 询" at bounding box center [341, 126] width 639 height 38
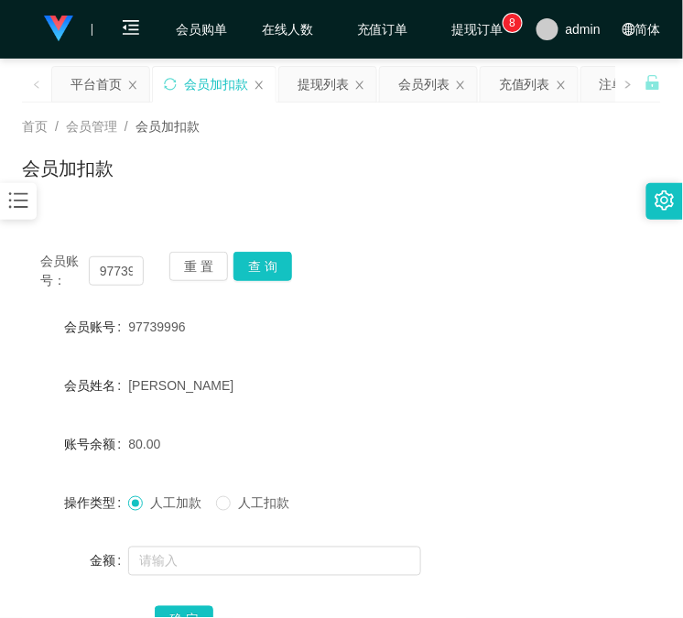
drag, startPoint x: 331, startPoint y: 525, endPoint x: 241, endPoint y: 448, distance: 118.8
click at [322, 523] on form "会员账号 97739996 会员姓名 [PERSON_NAME] 账号余额 80.00 操作类型 人工加款 人工扣款 金额 确 定" at bounding box center [341, 472] width 639 height 329
click at [113, 270] on input "97739996" at bounding box center [116, 270] width 55 height 29
paste input "82121540"
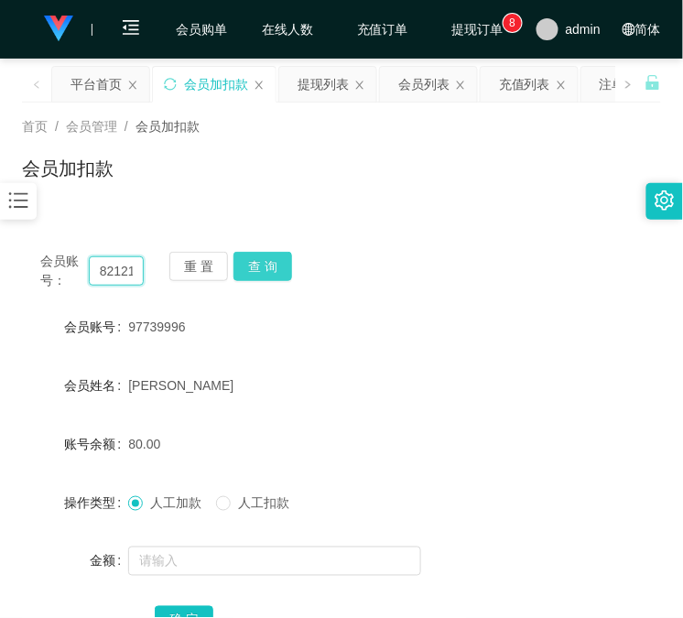
scroll to position [0, 23]
type input "82121540"
click at [278, 256] on button "查 询" at bounding box center [262, 266] width 59 height 29
click at [278, 256] on button "查 询" at bounding box center [272, 266] width 79 height 29
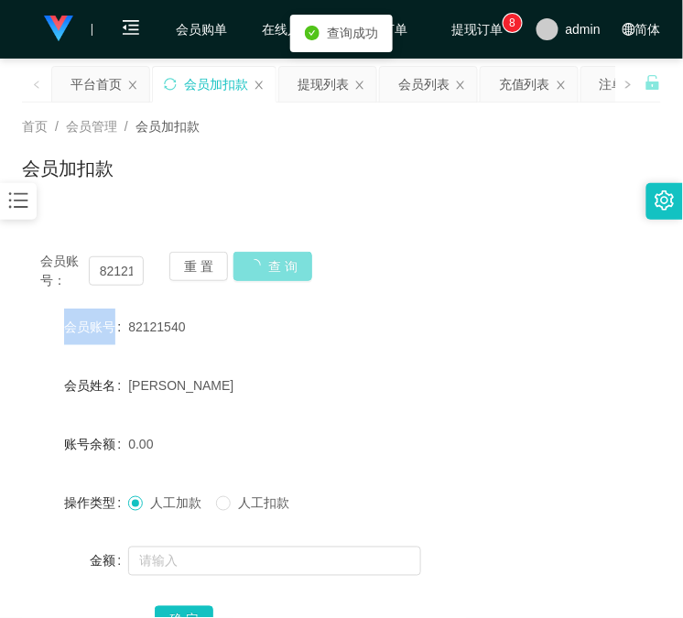
click at [278, 256] on div "会员账号： 82121540 重 置 查 询" at bounding box center [341, 271] width 639 height 38
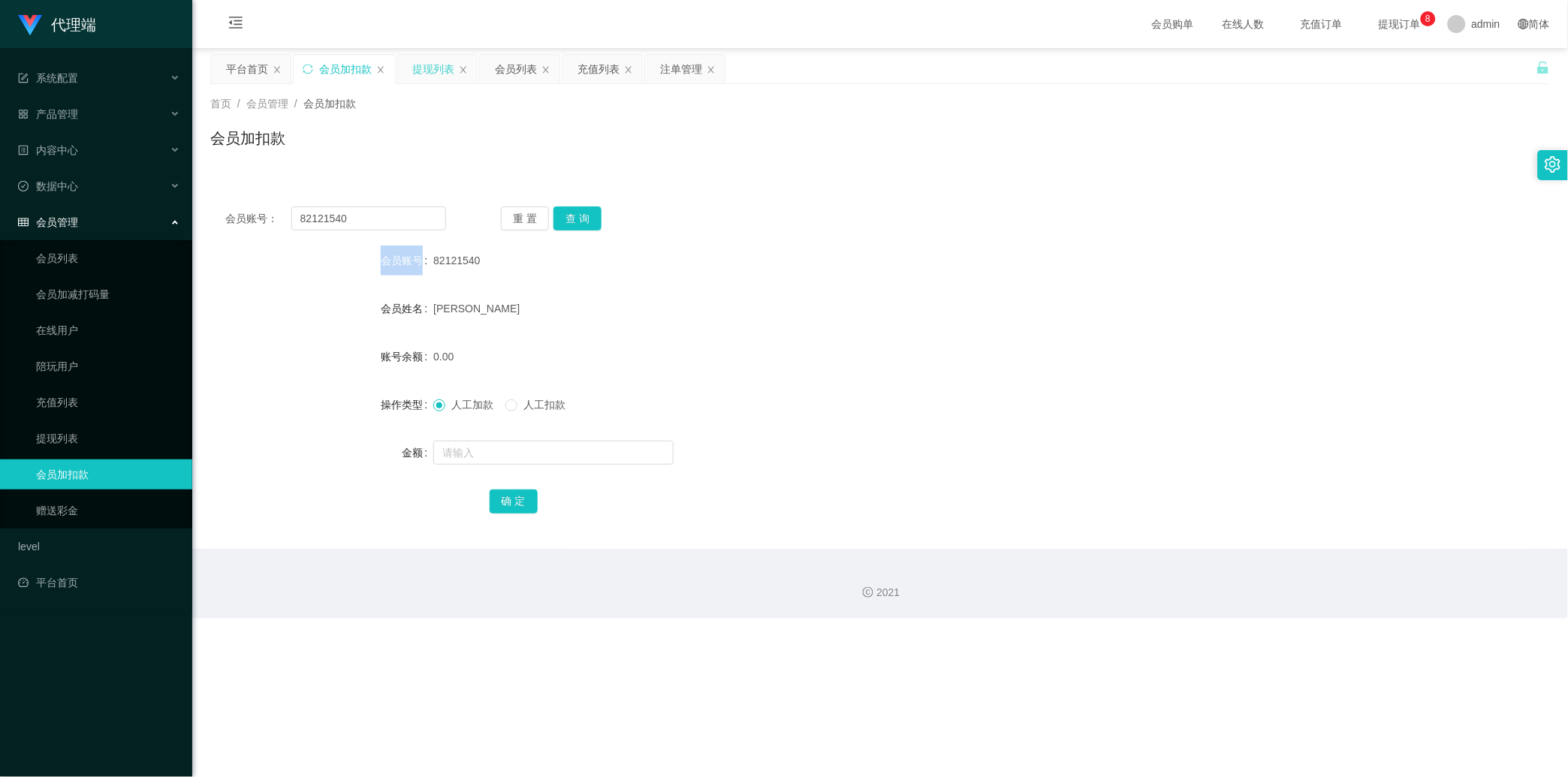
click at [422, 70] on div "提现列表" at bounding box center [432, 69] width 42 height 29
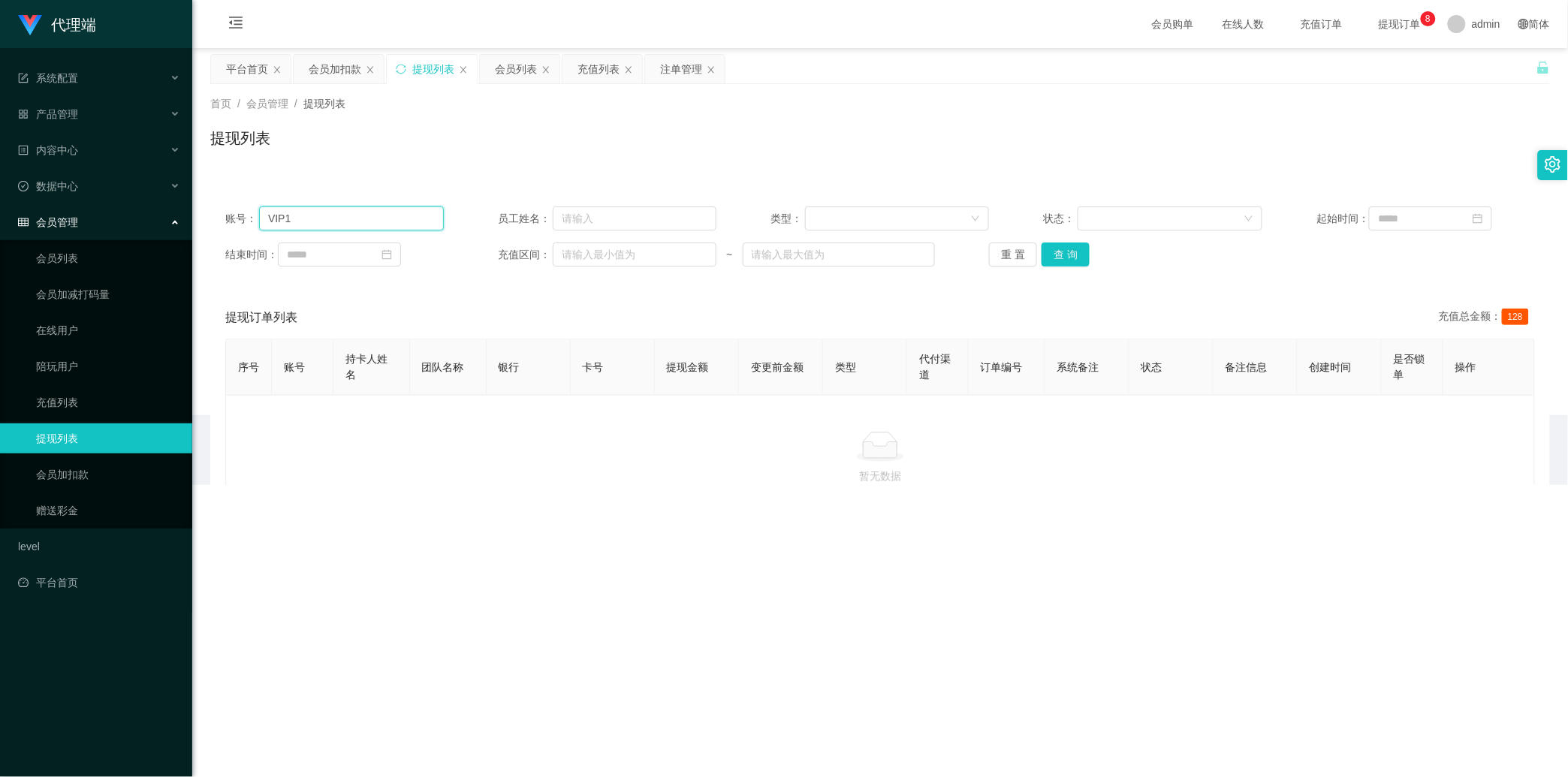
click at [367, 220] on input "VIP1" at bounding box center [351, 218] width 185 height 24
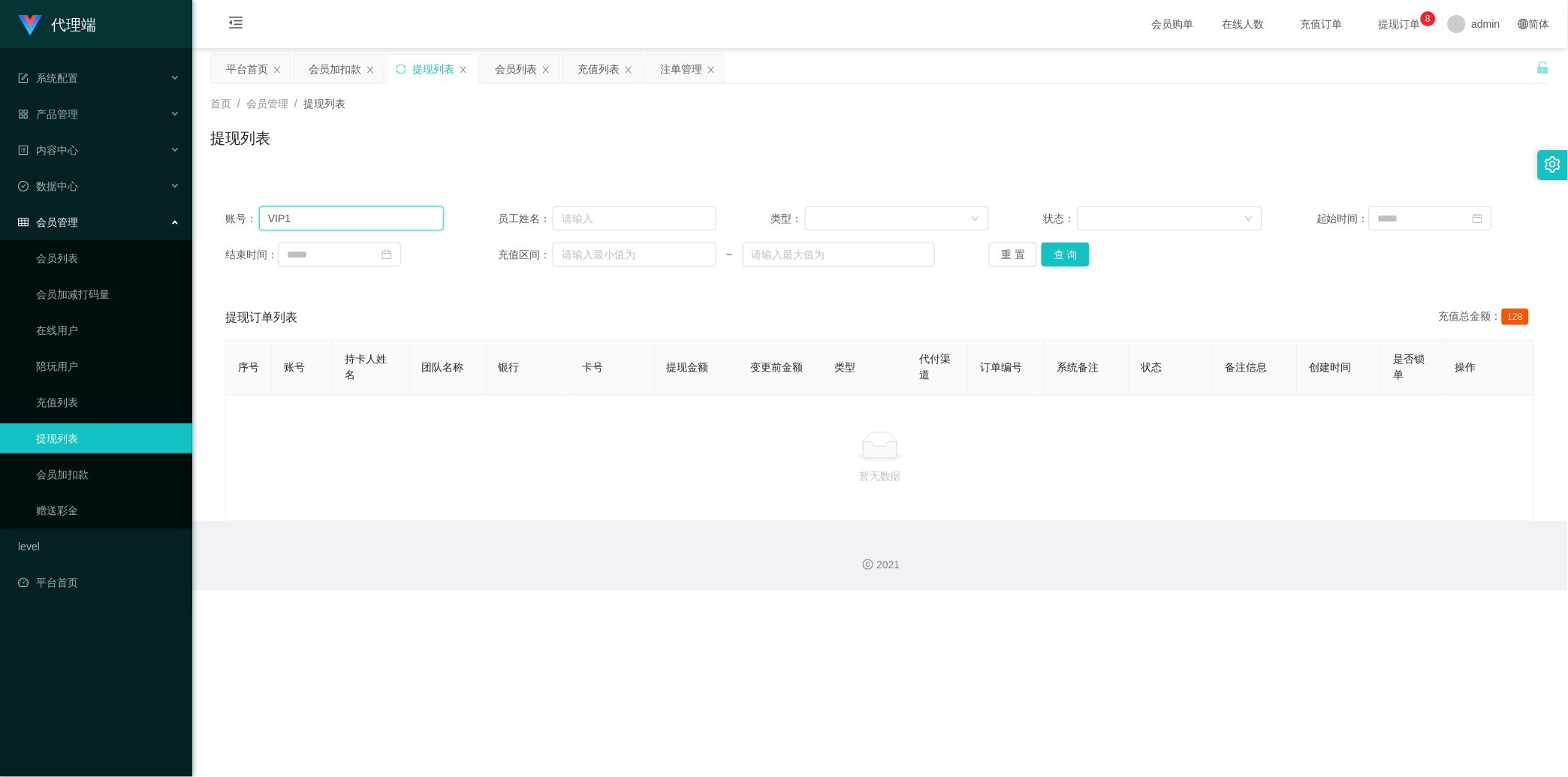
click at [367, 220] on input "VIP1" at bounding box center [351, 218] width 185 height 24
paste input "82121540"
click at [560, 256] on button "查 询" at bounding box center [1065, 254] width 48 height 24
click at [560, 256] on div "重 置 查 询" at bounding box center [1098, 254] width 218 height 24
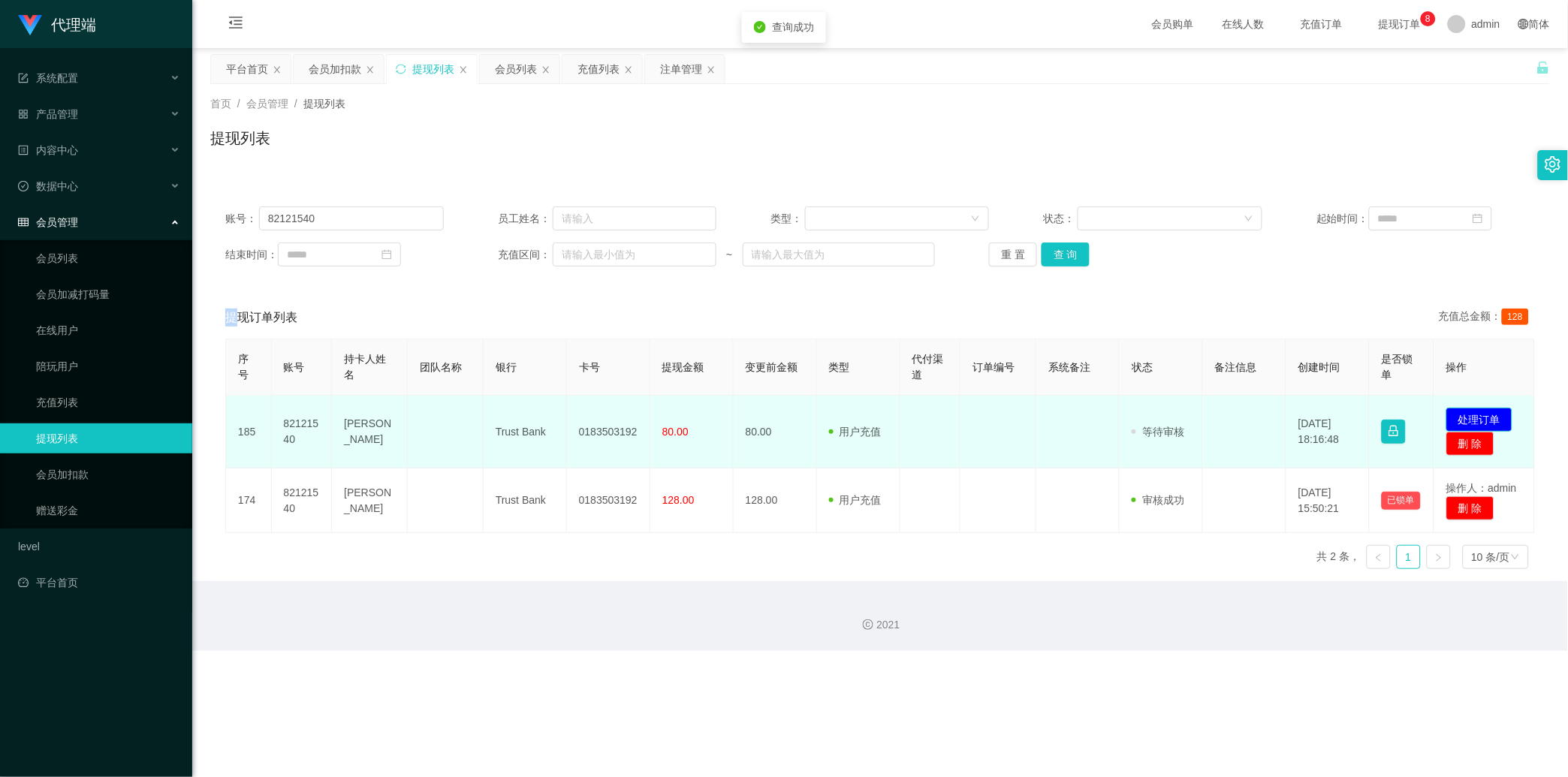
click at [560, 421] on button "处理订单" at bounding box center [1479, 419] width 66 height 24
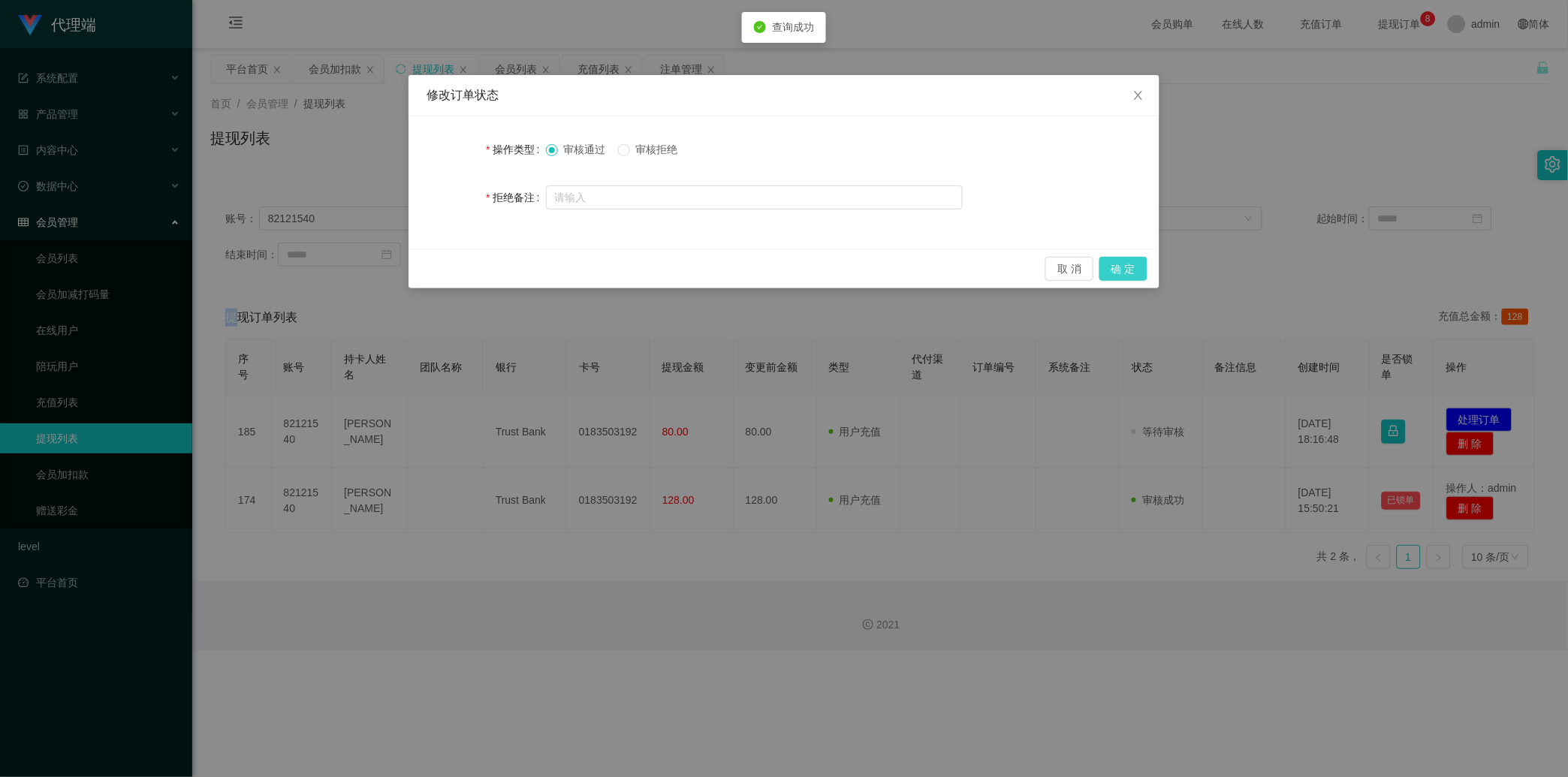
click at [560, 274] on button "确 定" at bounding box center [1123, 268] width 48 height 24
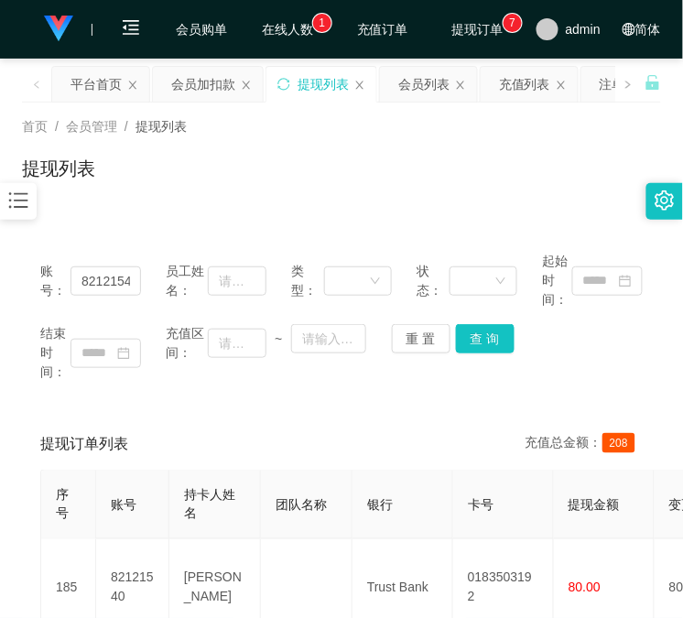
click at [611, 143] on div "首页 / 会员管理 / 提现列表 / 提现列表" at bounding box center [341, 157] width 639 height 80
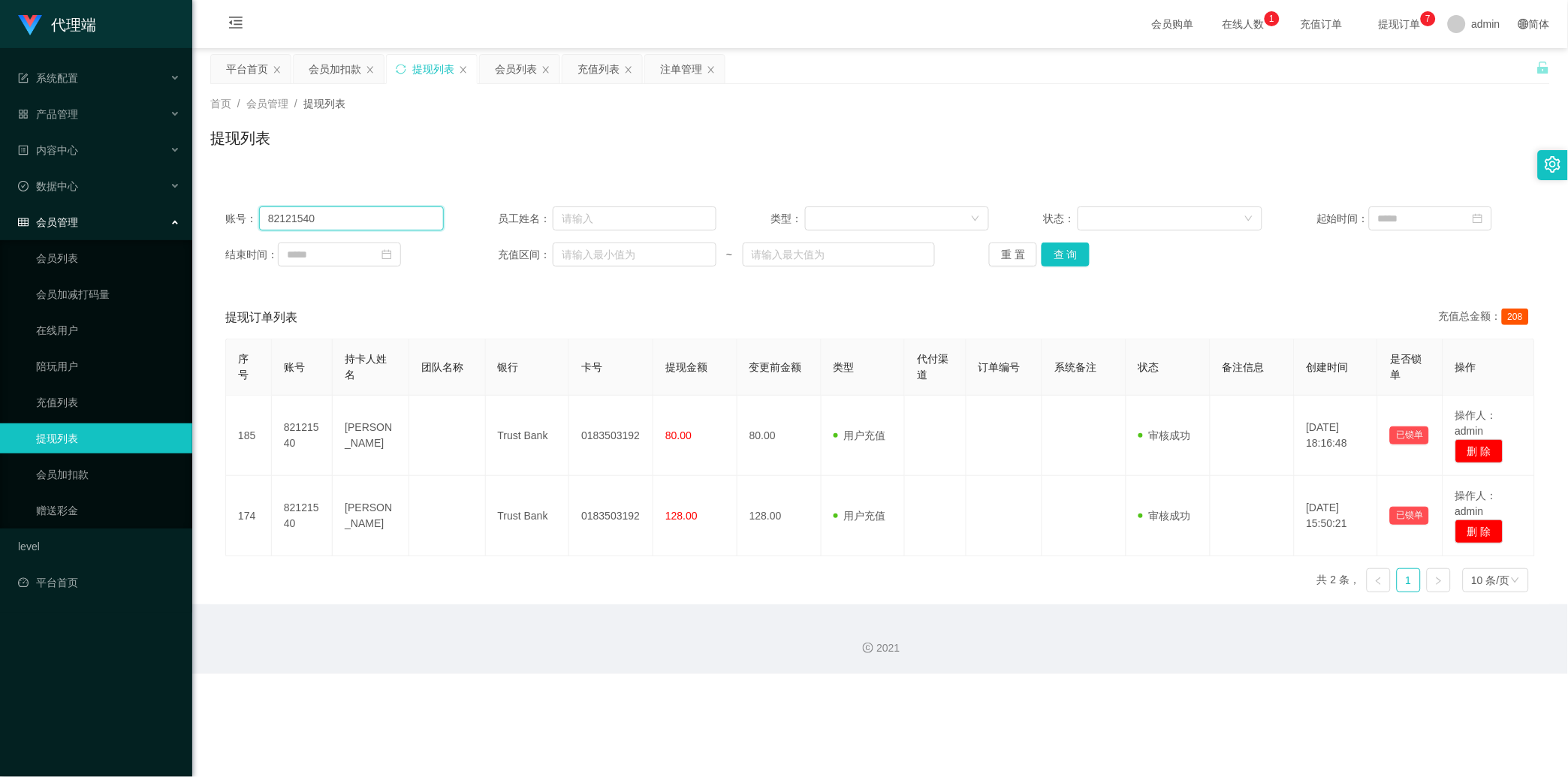
click at [411, 227] on input "82121540" at bounding box center [351, 218] width 185 height 24
drag, startPoint x: 411, startPoint y: 227, endPoint x: 424, endPoint y: 227, distance: 13.0
click at [411, 227] on input "82121540" at bounding box center [351, 218] width 185 height 24
paste input "97739996"
type input "97739996"
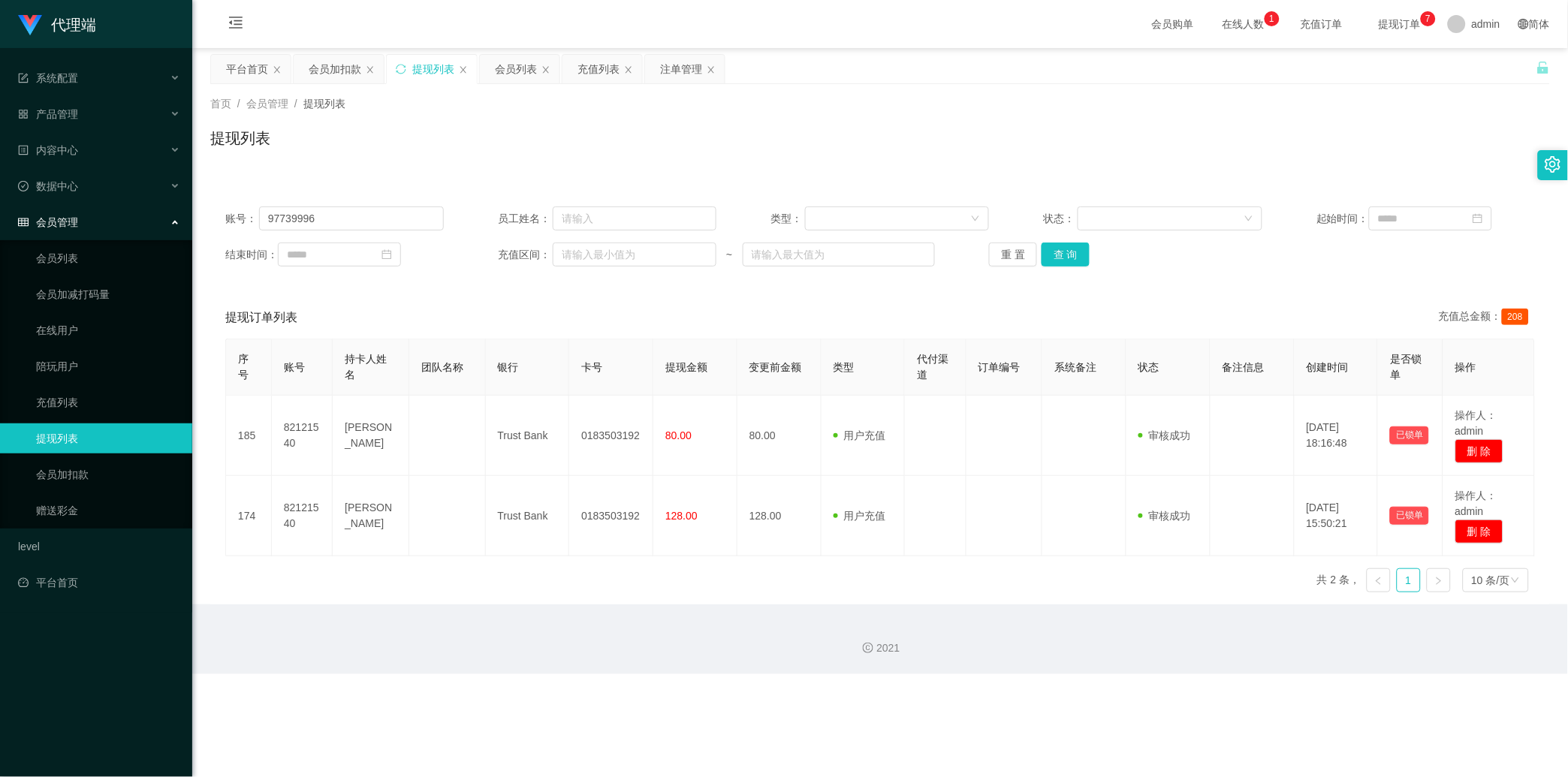
click at [560, 252] on div "重 置 查 询" at bounding box center [1098, 254] width 218 height 24
click at [560, 253] on button "查 询" at bounding box center [1065, 254] width 48 height 24
click at [560, 253] on div "重 置 查 询" at bounding box center [1098, 254] width 218 height 24
click at [560, 253] on button "查 询" at bounding box center [1065, 254] width 48 height 24
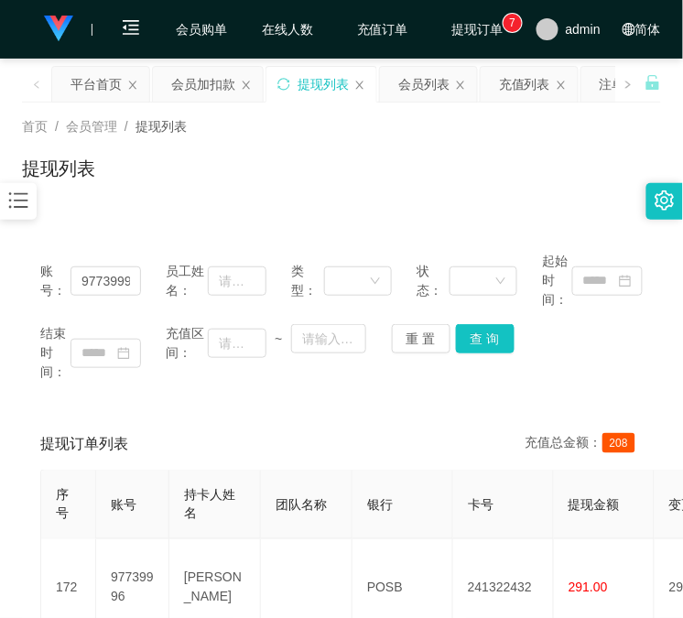
click at [336, 471] on th "团队名称" at bounding box center [307, 504] width 92 height 69
drag, startPoint x: 607, startPoint y: 159, endPoint x: 517, endPoint y: 11, distance: 173.3
click at [609, 156] on div "提现列表" at bounding box center [341, 176] width 639 height 42
drag, startPoint x: 602, startPoint y: 168, endPoint x: 581, endPoint y: 141, distance: 34.6
click at [602, 168] on div "提现列表" at bounding box center [341, 176] width 639 height 42
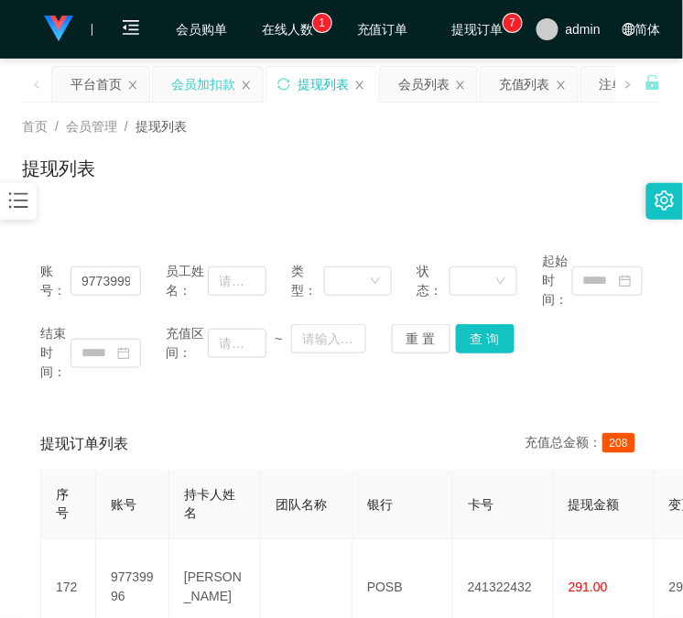
click at [193, 83] on div "会员加扣款" at bounding box center [203, 84] width 64 height 35
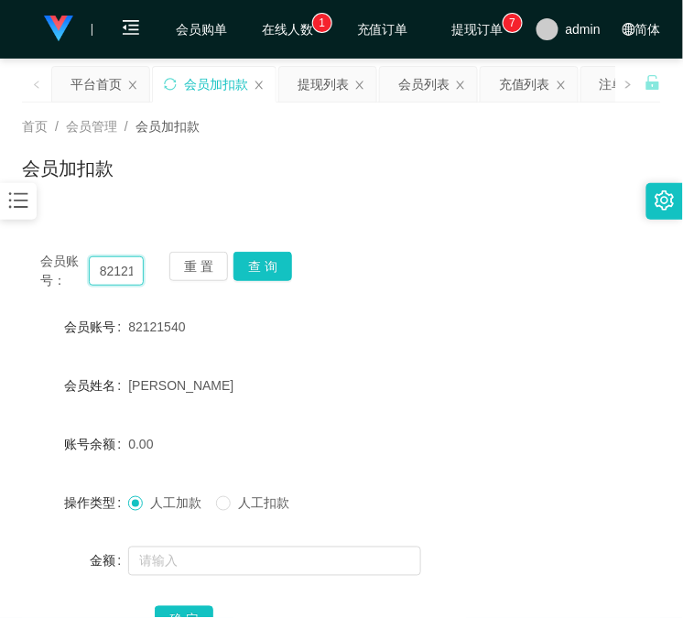
click at [112, 263] on input "82121540" at bounding box center [116, 270] width 55 height 29
click at [258, 271] on button "查 询" at bounding box center [262, 266] width 59 height 29
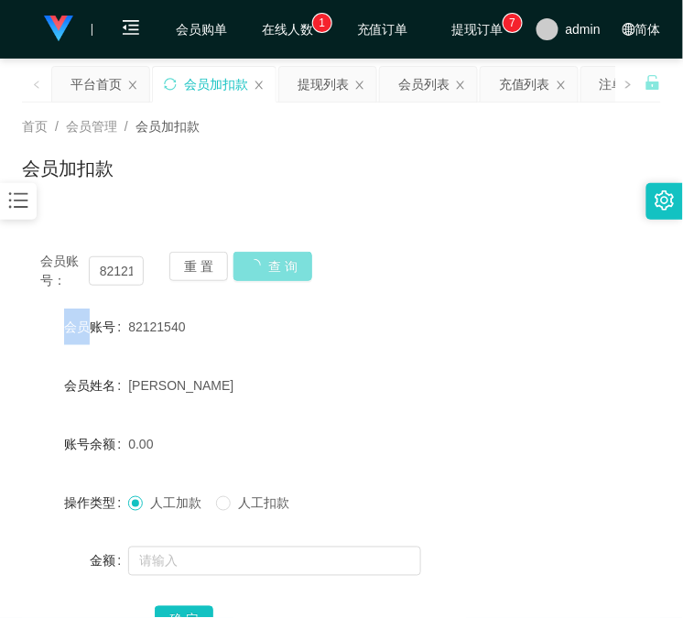
click at [258, 271] on div "重 置 查 询" at bounding box center [220, 271] width 103 height 38
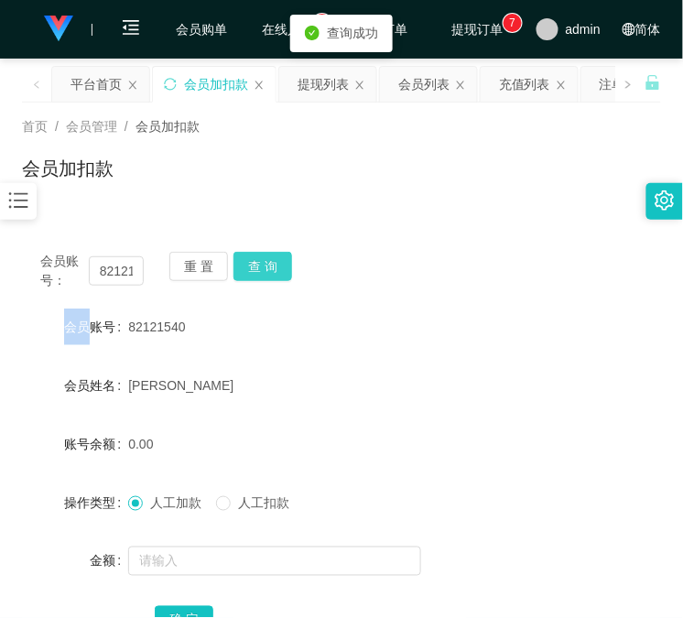
click at [258, 271] on button "查 询" at bounding box center [262, 266] width 59 height 29
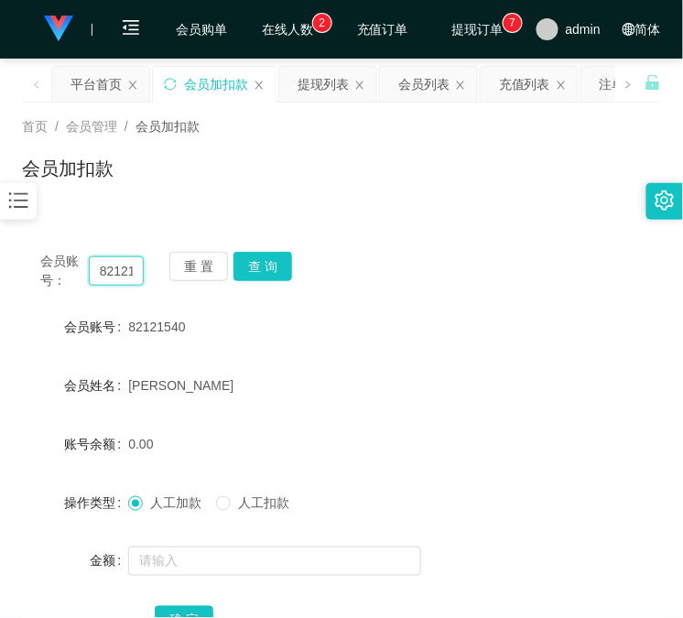
click at [122, 269] on input "82121540" at bounding box center [116, 270] width 55 height 29
paste input "97739996"
type input "97739996"
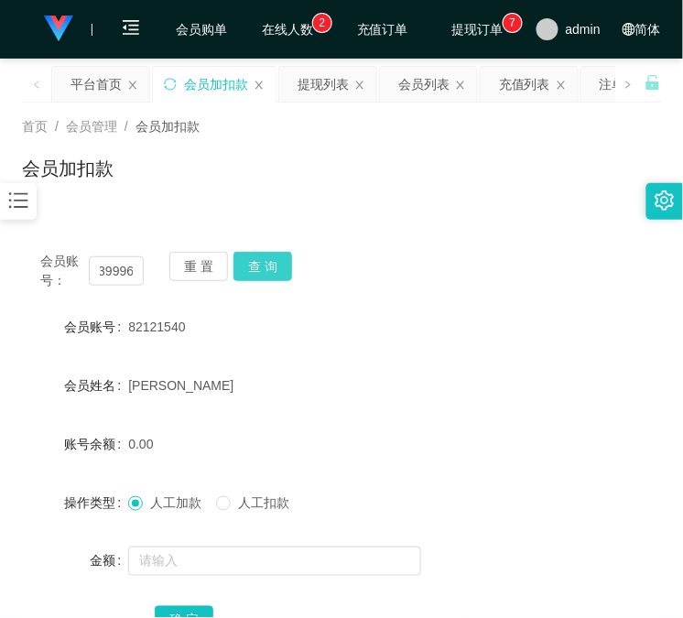
click at [273, 259] on button "查 询" at bounding box center [262, 266] width 59 height 29
click at [275, 261] on div "会员账号： 97739996 重 置 查 询" at bounding box center [341, 271] width 639 height 38
click at [275, 263] on button "查 询" at bounding box center [262, 266] width 59 height 29
click at [119, 277] on input "97739996" at bounding box center [116, 270] width 55 height 29
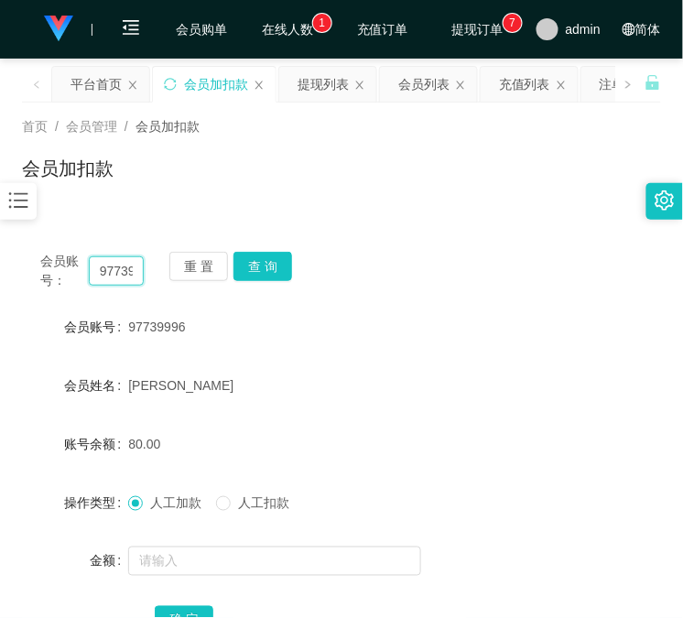
drag, startPoint x: 119, startPoint y: 277, endPoint x: 275, endPoint y: 281, distance: 155.6
click at [119, 277] on input "97739996" at bounding box center [116, 270] width 55 height 29
click at [272, 277] on button "查 询" at bounding box center [262, 266] width 59 height 29
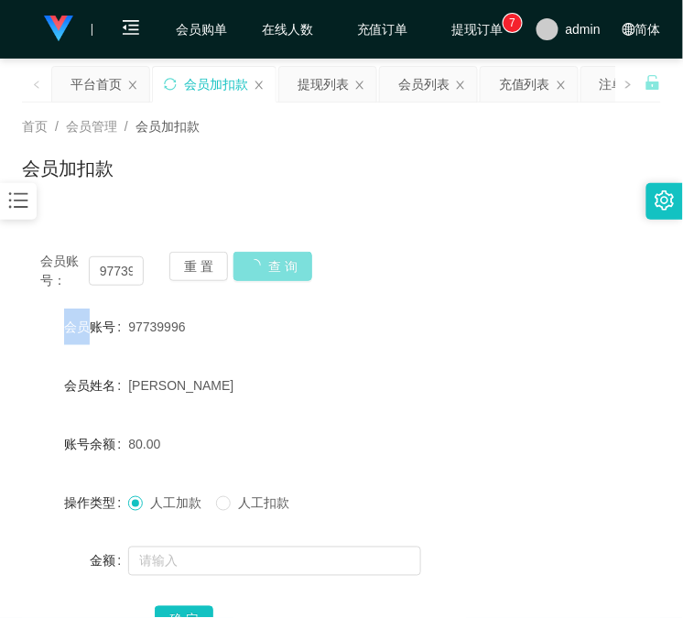
click at [272, 277] on div "会员账号： 97739996 重 置 查 询" at bounding box center [341, 271] width 639 height 38
click at [272, 277] on button "查 询" at bounding box center [272, 266] width 79 height 29
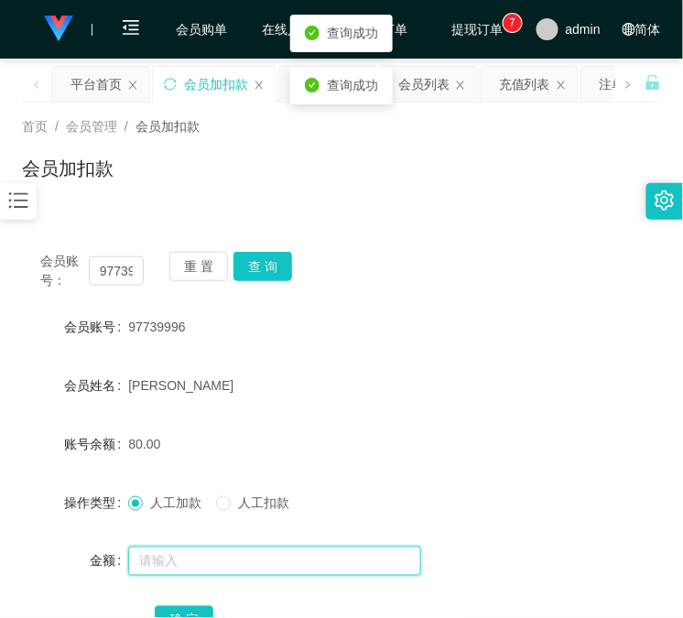
click at [211, 552] on input "text" at bounding box center [274, 560] width 293 height 29
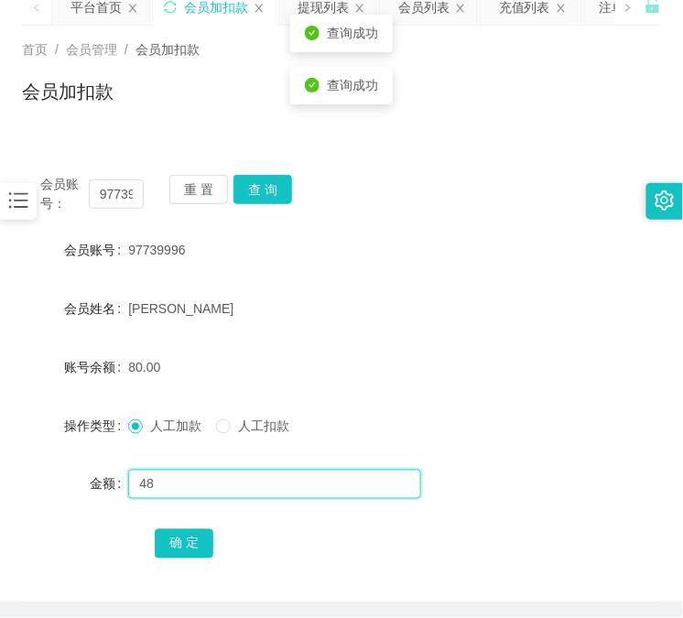
scroll to position [145, 0]
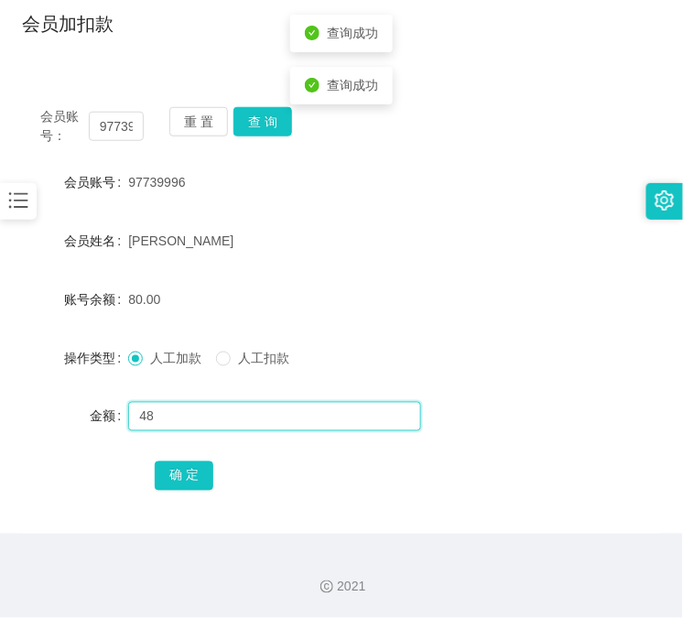
type input "48"
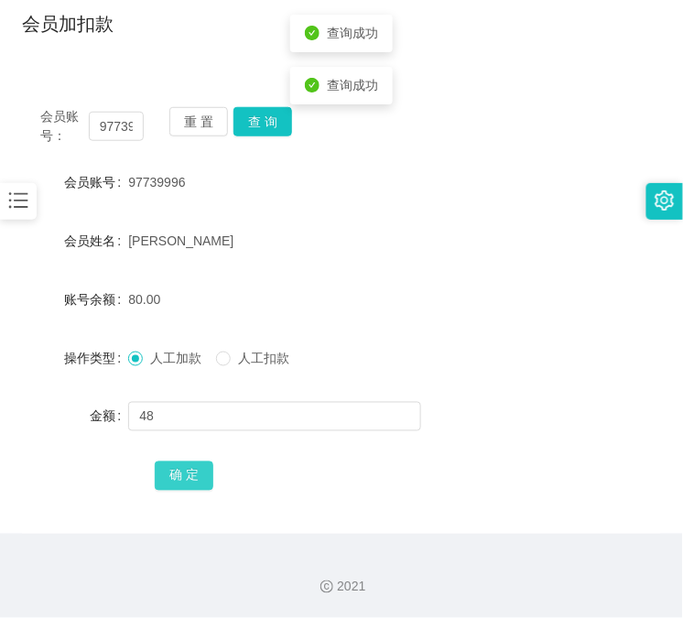
click at [189, 489] on div "确 定" at bounding box center [341, 475] width 372 height 37
click at [194, 474] on button "确 定" at bounding box center [184, 475] width 59 height 29
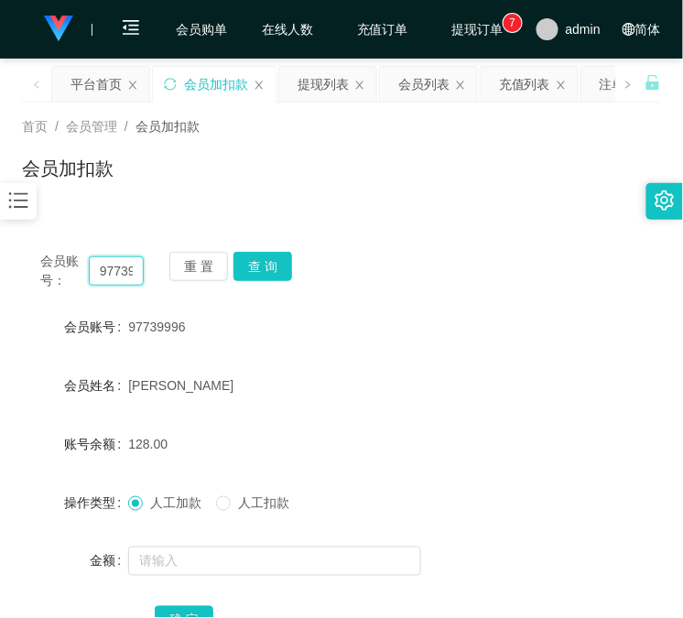
click at [122, 272] on input "97739996" at bounding box center [116, 270] width 55 height 29
click at [323, 86] on div "提现列表" at bounding box center [322, 84] width 51 height 35
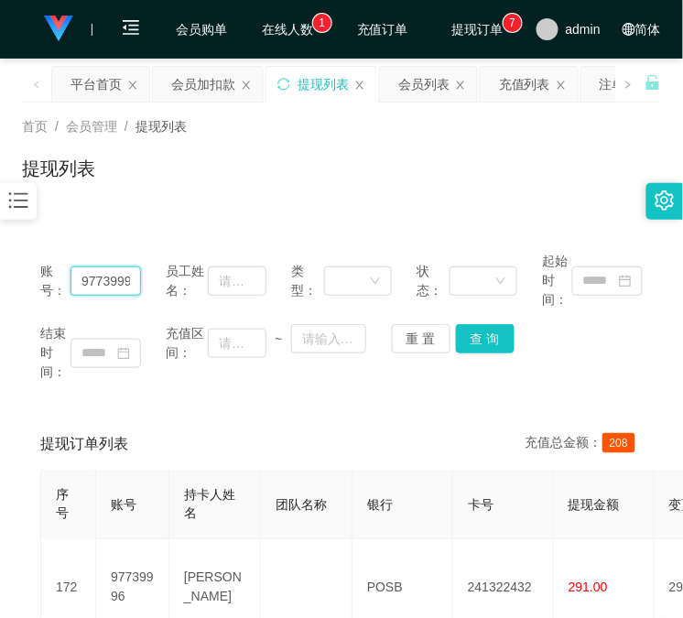
click at [123, 291] on input "97739996" at bounding box center [105, 280] width 70 height 29
click at [511, 345] on div "结束时间： 充值区间： ~ 重 置 查 询" at bounding box center [341, 353] width 602 height 58
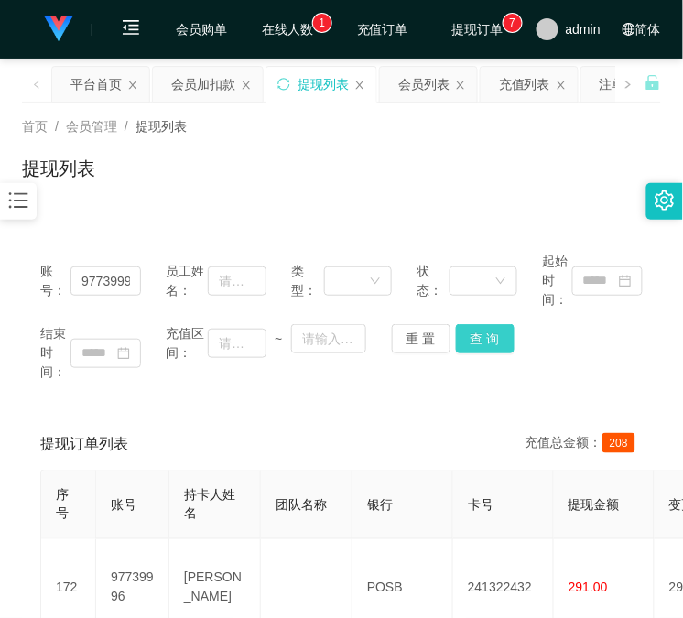
click at [494, 340] on button "查 询" at bounding box center [485, 338] width 59 height 29
click at [494, 340] on div "结束时间： 充值区间： ~ 重 置 查 询" at bounding box center [341, 353] width 602 height 58
click at [494, 340] on button "查 询" at bounding box center [485, 338] width 59 height 29
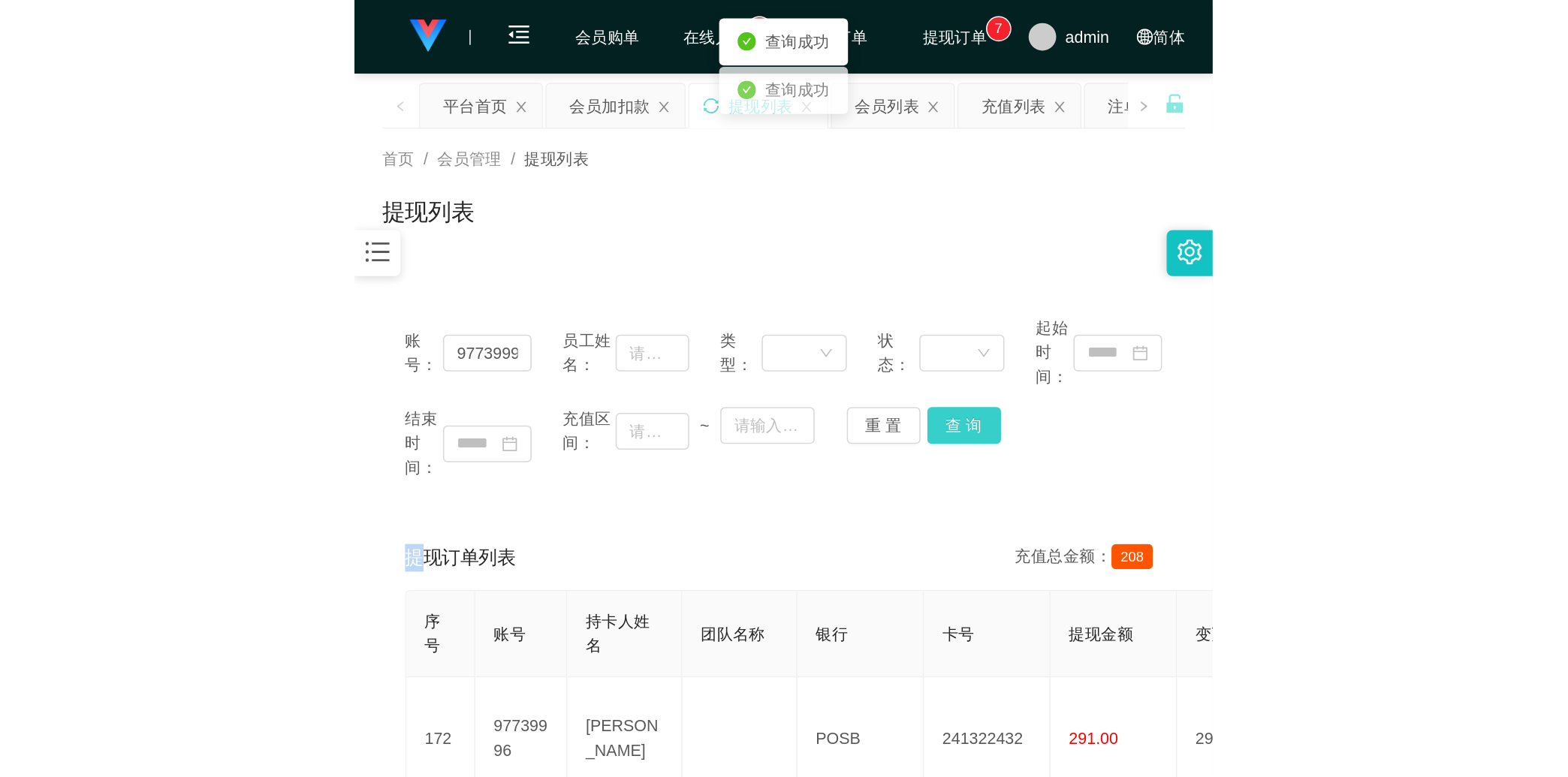
scroll to position [139, 0]
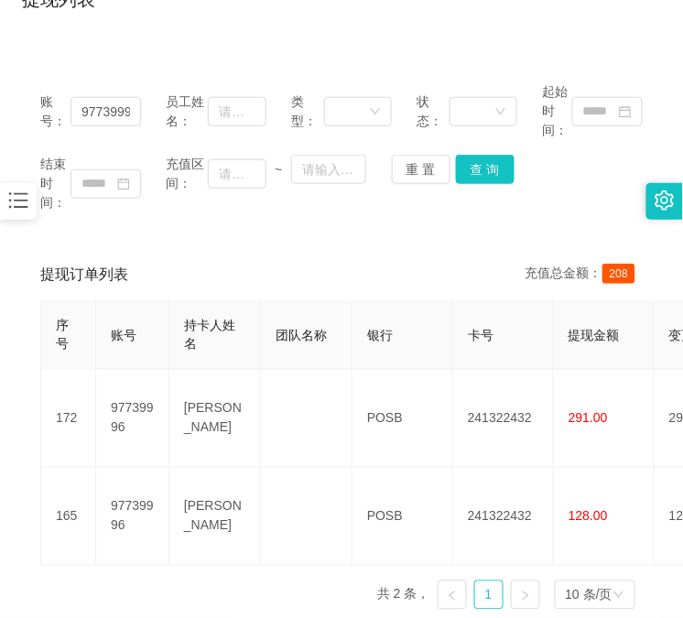
click at [249, 587] on div "序号 账号 持卡人姓名 团队名称 银行 卡号 提现金额 变更前金额 类型 代付渠道 订单编号 系统备注 状态 备注信息 创建时间 是否锁单 操作 172 97…" at bounding box center [341, 462] width 602 height 324
click at [469, 178] on button "查 询" at bounding box center [485, 169] width 59 height 29
click at [469, 178] on div "重 置 查 询" at bounding box center [442, 169] width 101 height 29
click at [469, 178] on button "查 询" at bounding box center [485, 169] width 59 height 29
drag, startPoint x: 586, startPoint y: 199, endPoint x: 478, endPoint y: 178, distance: 110.0
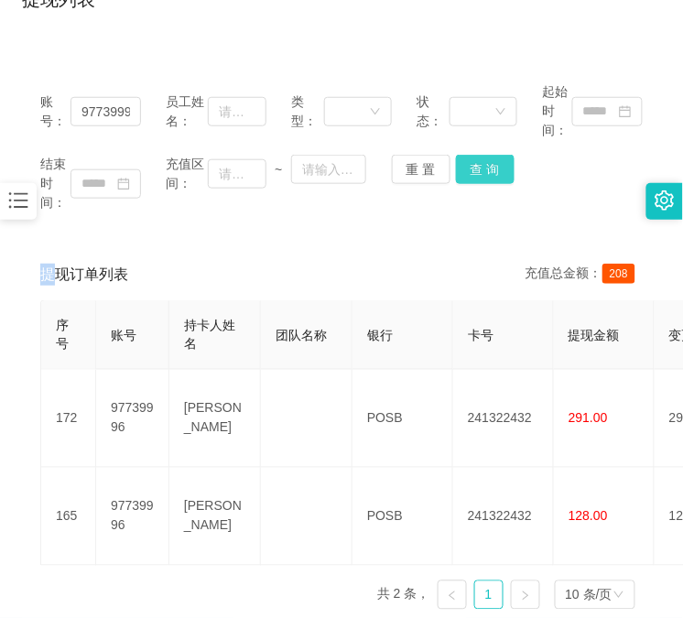
click at [586, 199] on div "结束时间： 充值区间： ~ 重 置 查 询" at bounding box center [341, 184] width 602 height 58
click at [480, 176] on button "查 询" at bounding box center [485, 169] width 59 height 29
click at [480, 176] on div "重 置 查 询" at bounding box center [442, 169] width 101 height 29
click at [480, 176] on button "查 询" at bounding box center [485, 169] width 59 height 29
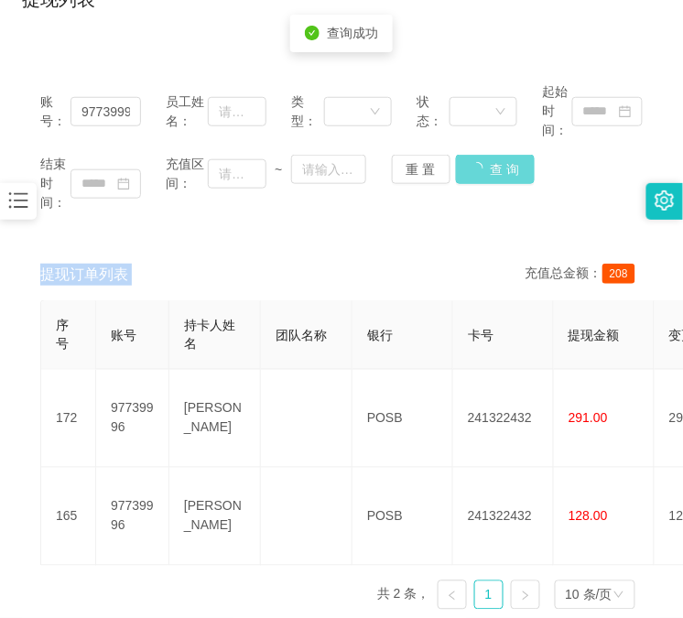
drag, startPoint x: 480, startPoint y: 176, endPoint x: 485, endPoint y: 184, distance: 9.4
click at [485, 184] on div "结束时间： 充值区间： ~ 重 置 查 询" at bounding box center [341, 184] width 602 height 58
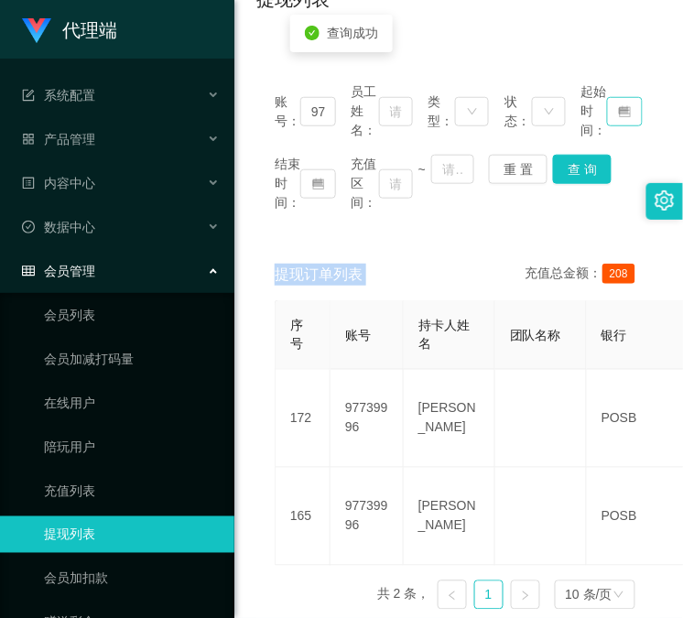
scroll to position [0, 0]
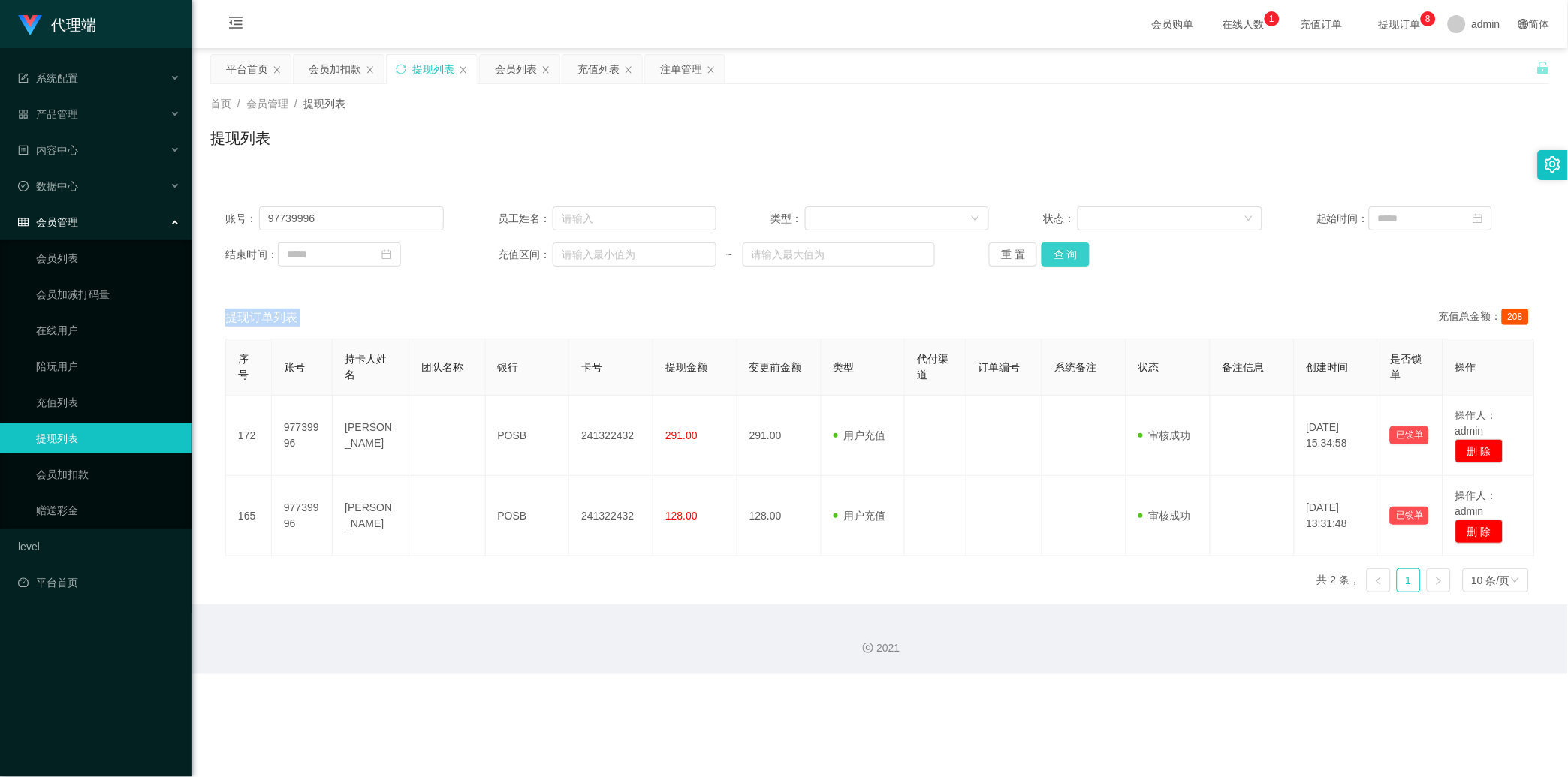
click at [560, 258] on button "查 询" at bounding box center [1065, 254] width 48 height 24
click at [560, 258] on div "重 置 查 询" at bounding box center [1098, 254] width 218 height 24
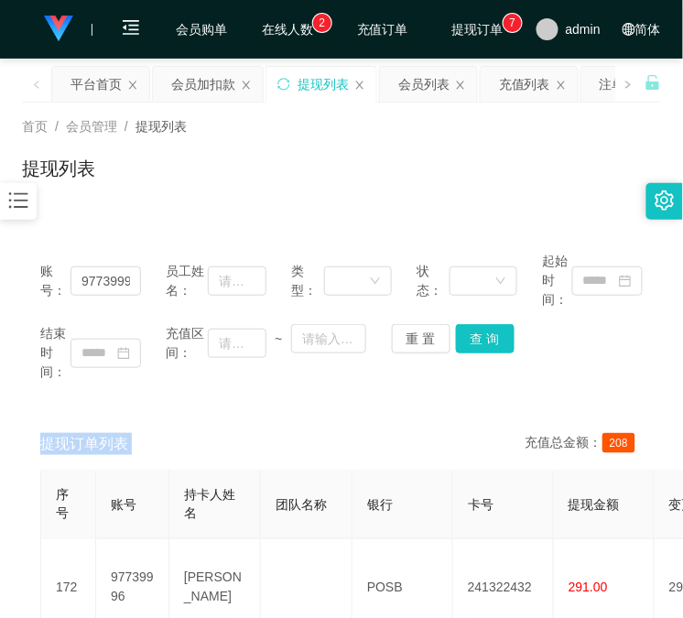
drag, startPoint x: 318, startPoint y: 405, endPoint x: 480, endPoint y: 140, distance: 310.4
click at [322, 405] on div "账号： 97739996 员工姓名： 类型： 状态： 起始时间： 结束时间： 充值区间： ~ 重 置 查 询 提现订单列表 充值总金额： 208 序号 账号 …" at bounding box center [341, 513] width 639 height 560
click at [209, 89] on div "会员加扣款" at bounding box center [203, 84] width 64 height 35
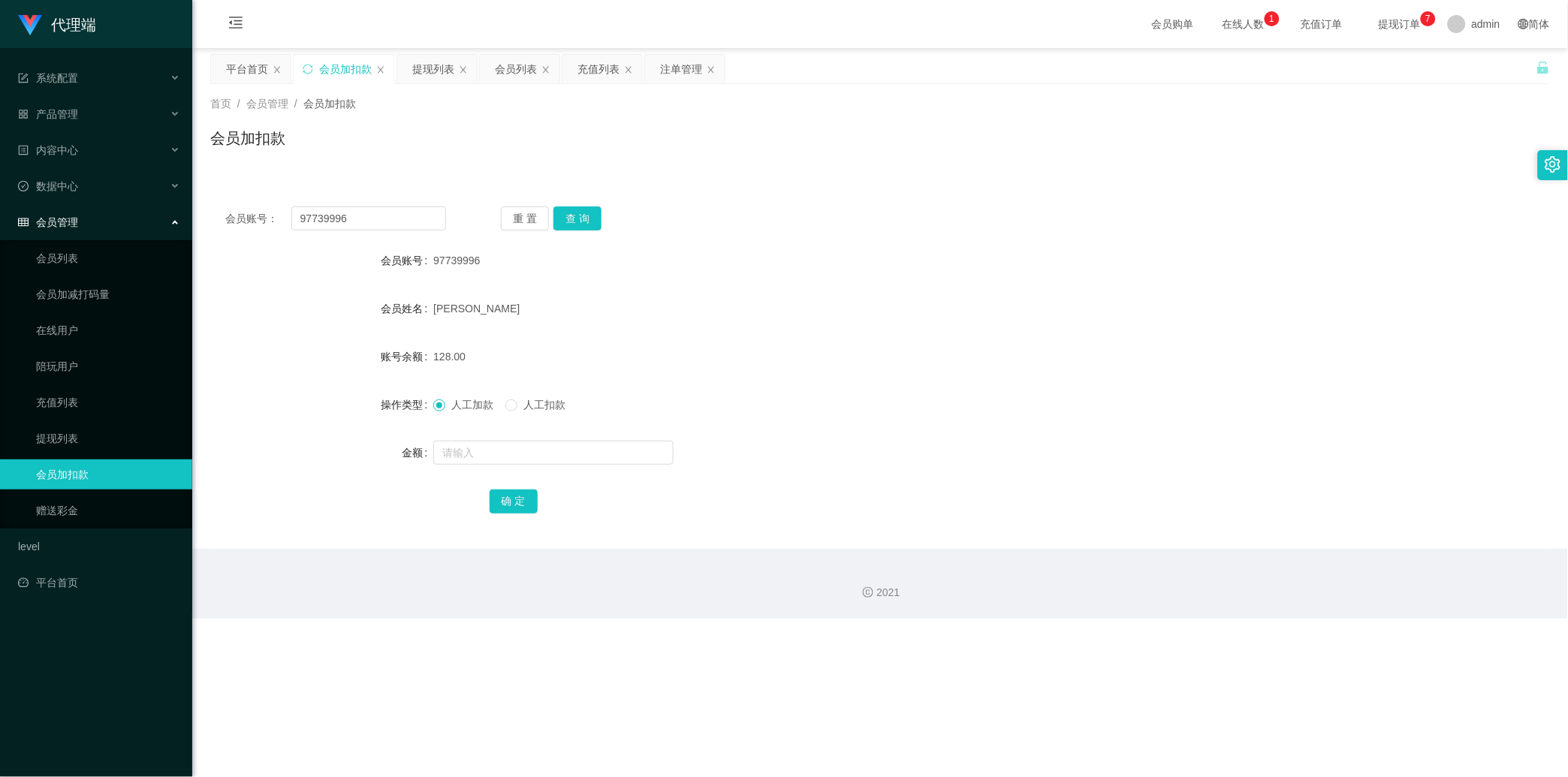
click at [356, 203] on div "会员账号： 97739996 重 置 查 询 会员账号 97739996 会员姓名 [PERSON_NAME] 账号余额 128.00 操作类型 人工加款 人…" at bounding box center [880, 370] width 1340 height 358
click at [358, 218] on input "97739996" at bounding box center [368, 218] width 155 height 24
paste input "82121540"
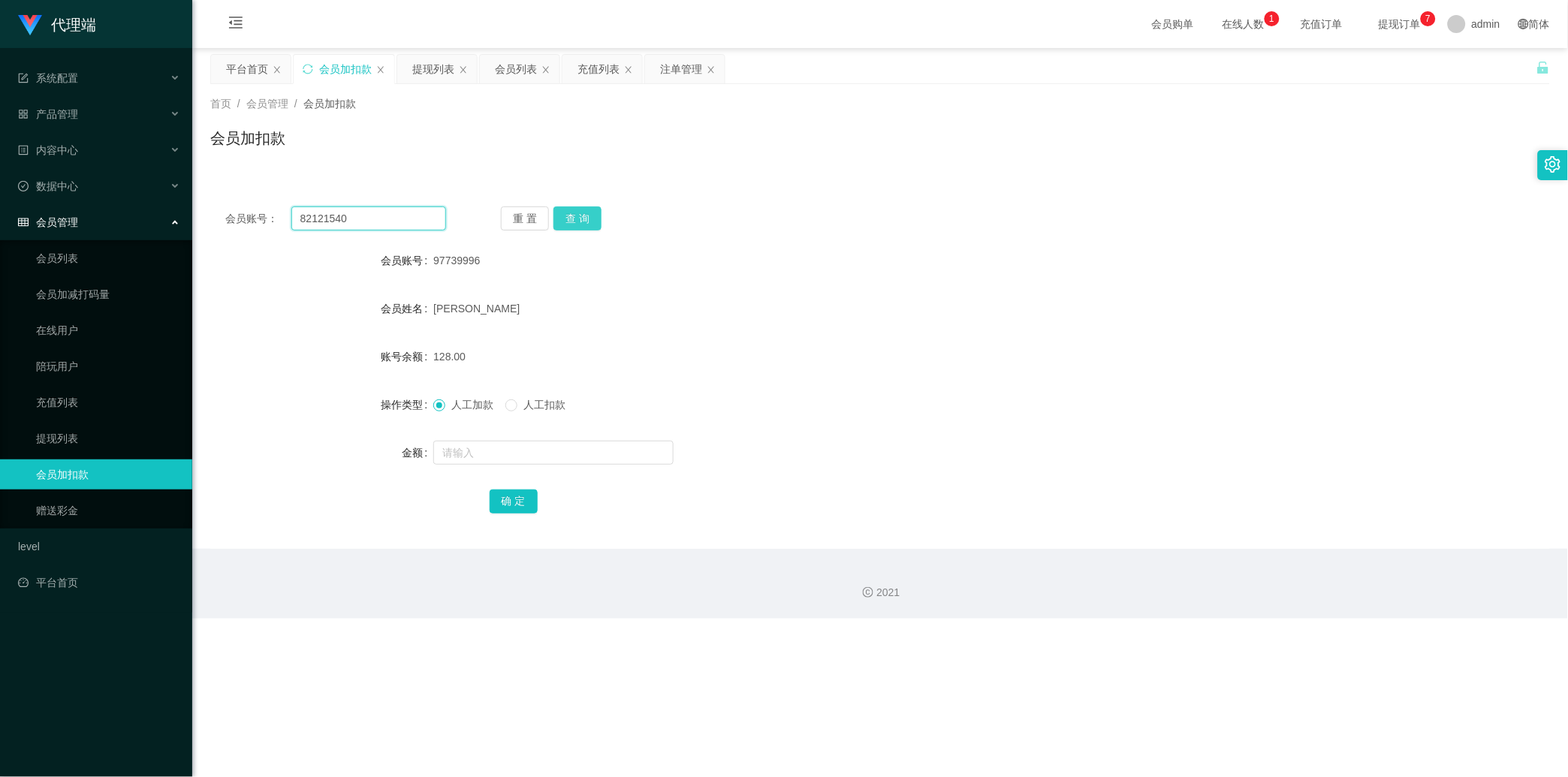
type input "82121540"
click at [560, 213] on button "查 询" at bounding box center [577, 218] width 48 height 24
click at [560, 213] on div "重 置 查 询" at bounding box center [610, 218] width 221 height 24
click at [501, 446] on input "text" at bounding box center [553, 452] width 240 height 24
type input "208"
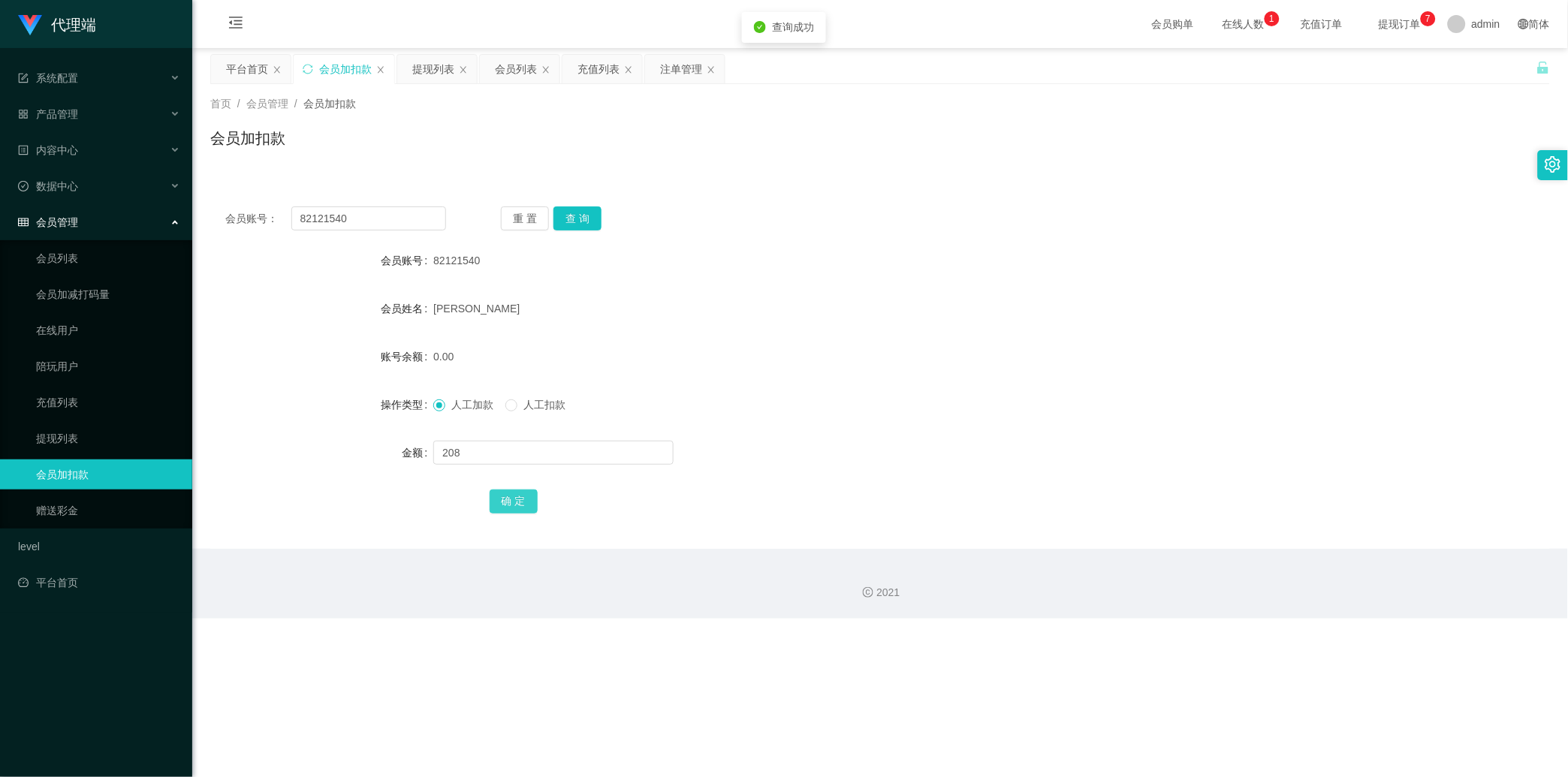
click at [500, 491] on button "确 定" at bounding box center [514, 501] width 48 height 24
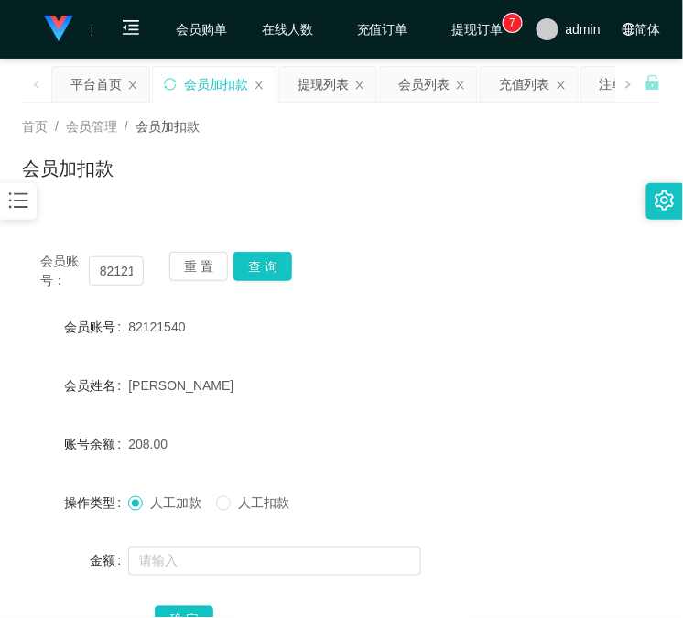
drag, startPoint x: 555, startPoint y: 189, endPoint x: 459, endPoint y: 224, distance: 102.5
click at [555, 189] on div "会员加扣款" at bounding box center [341, 176] width 639 height 42
click at [122, 267] on input "82121540" at bounding box center [116, 270] width 55 height 29
click at [278, 261] on button "查 询" at bounding box center [262, 266] width 59 height 29
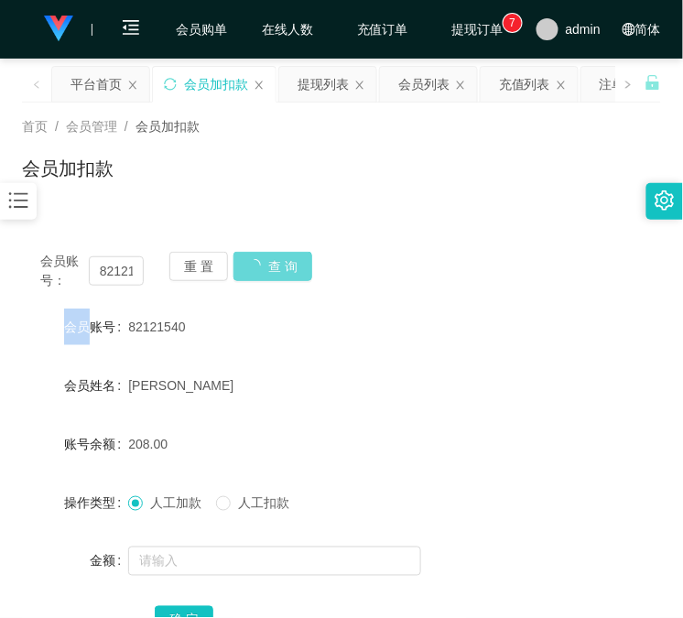
click at [278, 261] on div "会员账号： 82121540 重 置 查 询" at bounding box center [341, 271] width 639 height 38
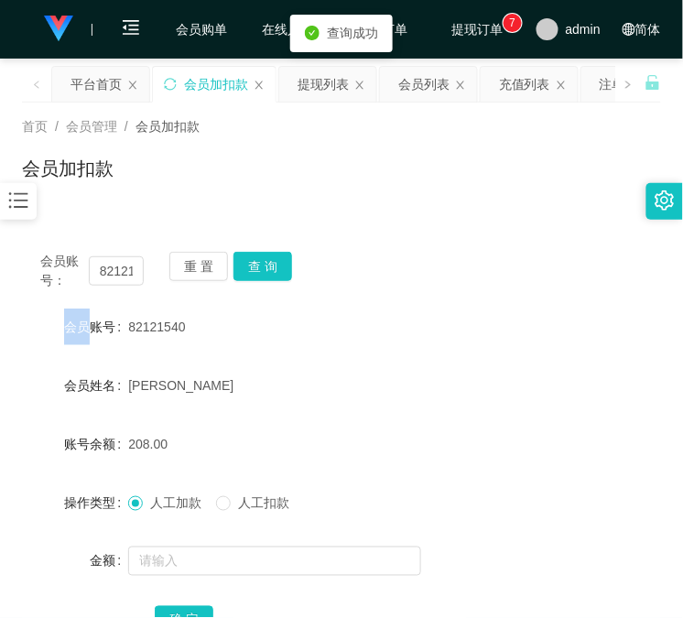
scroll to position [145, 0]
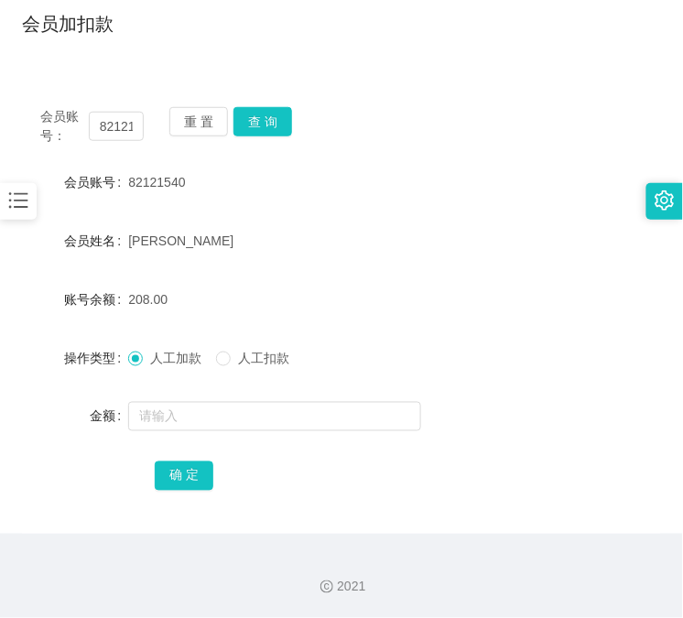
drag, startPoint x: 519, startPoint y: 209, endPoint x: 479, endPoint y: 222, distance: 42.5
click at [519, 209] on form "会员账号 82121540 会员姓名 [PERSON_NAME] 账号余额 208.00 操作类型 人工加款 人工扣款 金额 确 定" at bounding box center [341, 328] width 639 height 329
click at [240, 122] on button "查 询" at bounding box center [262, 121] width 59 height 29
click at [253, 119] on button "查 询" at bounding box center [262, 121] width 59 height 29
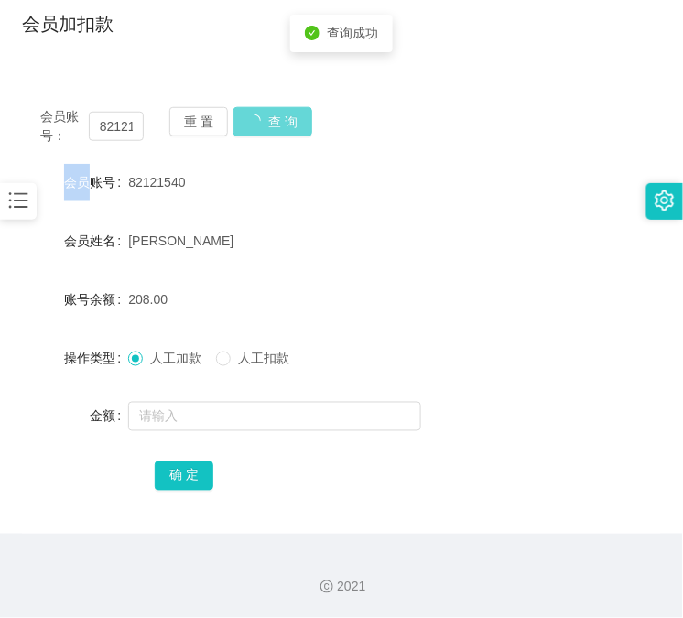
click at [253, 119] on div "重 置 查 询" at bounding box center [220, 126] width 103 height 38
drag, startPoint x: 561, startPoint y: 176, endPoint x: 1, endPoint y: 48, distance: 574.3
click at [561, 176] on div "会员账号 82121540" at bounding box center [341, 182] width 639 height 37
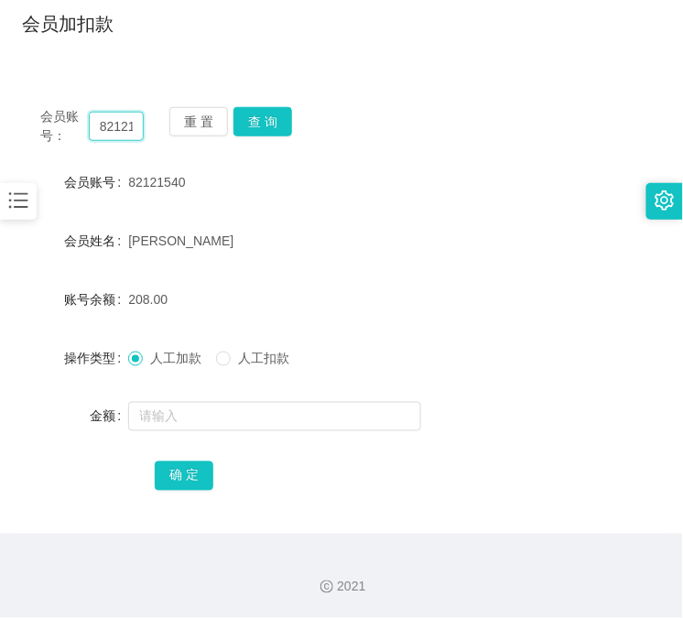
click at [132, 134] on input "82121540" at bounding box center [116, 126] width 55 height 29
paste input "97739996"
type input "97739996"
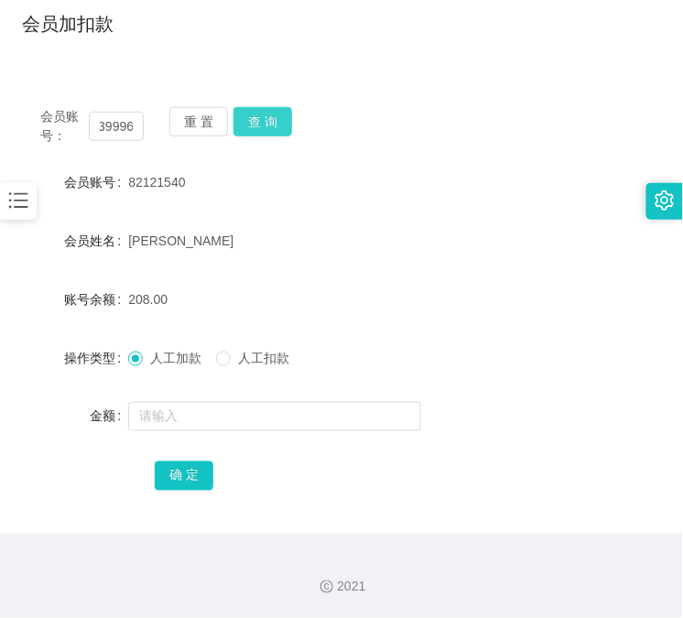
click at [273, 112] on button "查 询" at bounding box center [262, 121] width 59 height 29
click at [273, 112] on div "会员账号： 97739996 重 置 查 询" at bounding box center [341, 126] width 639 height 38
click at [273, 112] on button "查 询" at bounding box center [262, 121] width 59 height 29
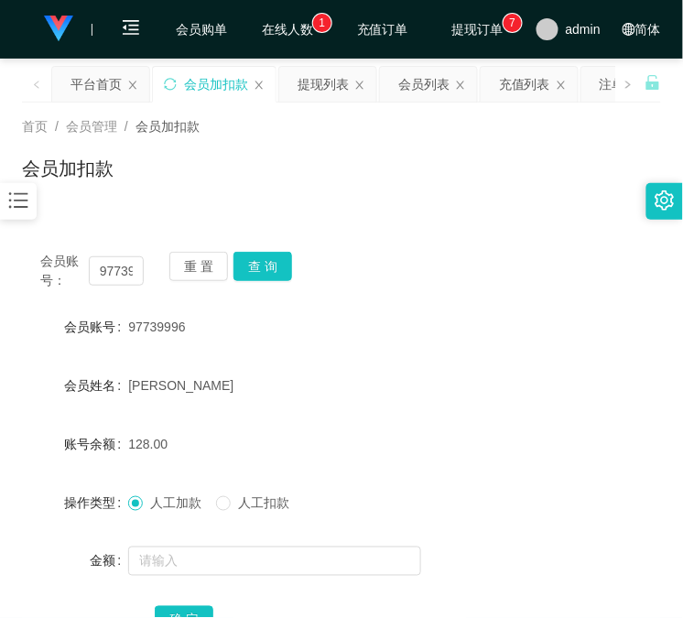
click at [517, 279] on div "会员账号： 97739996 重 置 查 询" at bounding box center [341, 271] width 639 height 38
click at [243, 270] on button "查 询" at bounding box center [262, 266] width 59 height 29
click at [243, 270] on div "重 置 查 询" at bounding box center [220, 271] width 103 height 38
click at [104, 260] on input "97739996" at bounding box center [116, 270] width 55 height 29
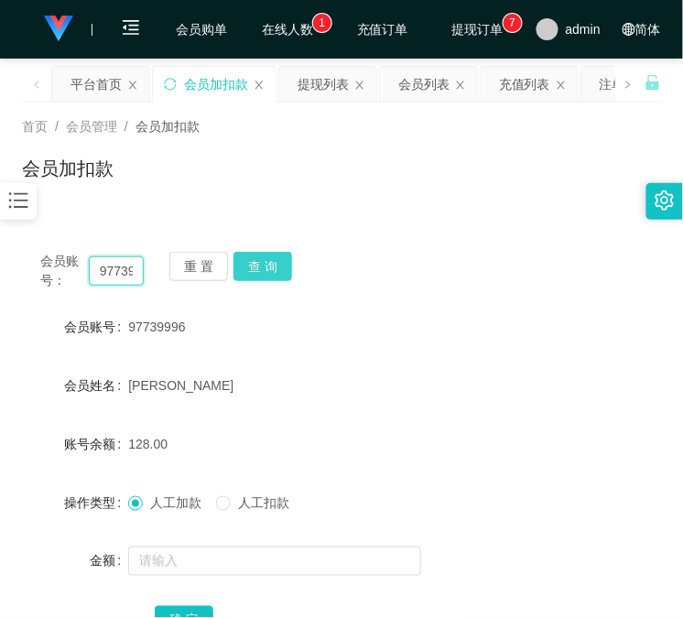
paste input "82121540"
type input "82121540"
click at [254, 266] on button "查 询" at bounding box center [262, 266] width 59 height 29
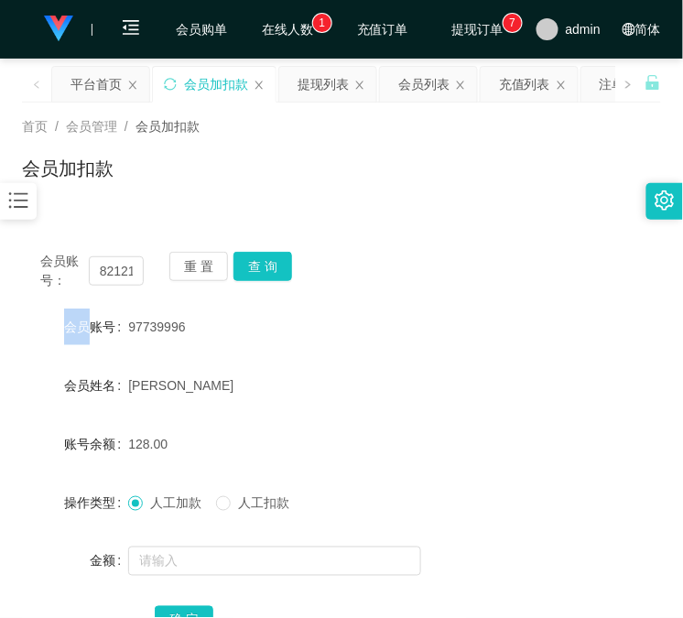
click at [254, 266] on div "重 置 查 询" at bounding box center [220, 271] width 103 height 38
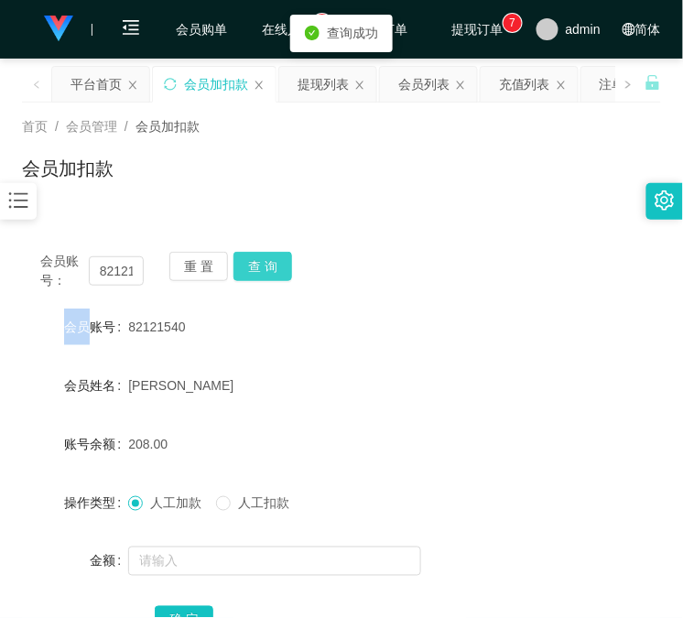
click at [254, 266] on button "查 询" at bounding box center [262, 266] width 59 height 29
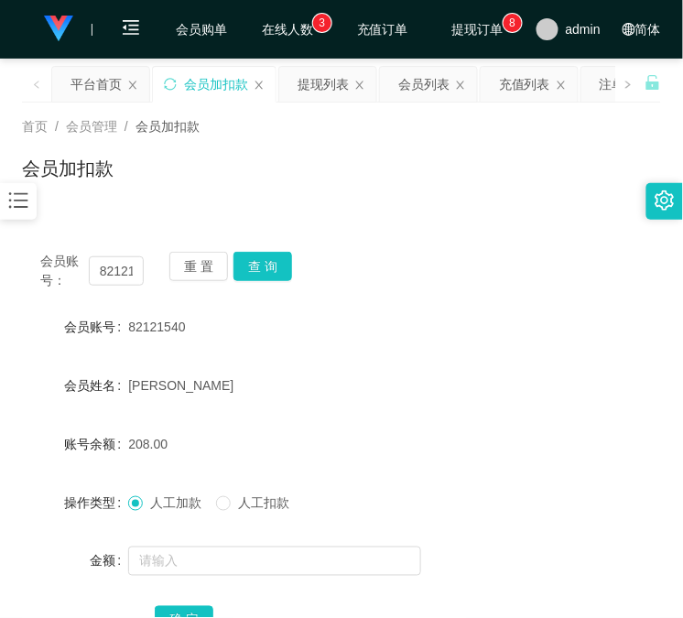
click at [545, 324] on div "会员账号 82121540" at bounding box center [341, 326] width 639 height 37
drag, startPoint x: 562, startPoint y: 315, endPoint x: 541, endPoint y: 317, distance: 21.1
click at [561, 315] on div "会员账号 82121540" at bounding box center [341, 326] width 639 height 37
click at [284, 264] on button "查 询" at bounding box center [262, 266] width 59 height 29
click at [284, 264] on div "会员账号： 82121540 重 置 查 询" at bounding box center [341, 271] width 639 height 38
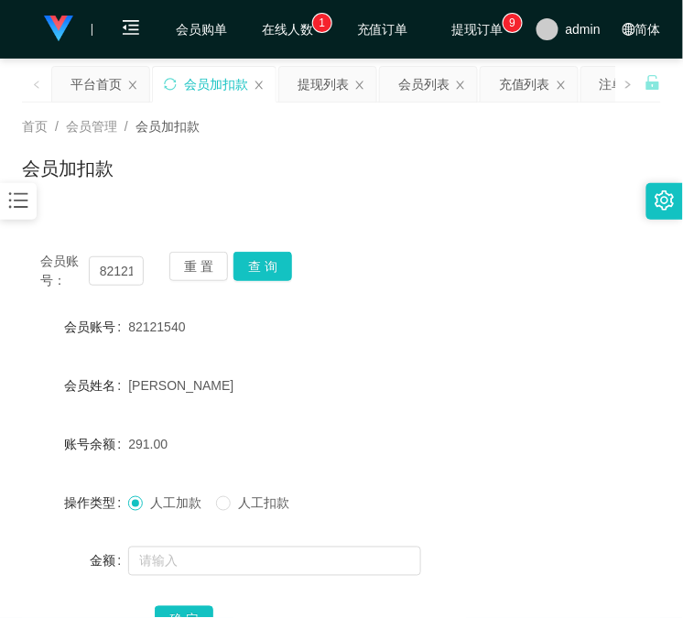
click at [510, 309] on div "会员账号 82121540" at bounding box center [341, 326] width 639 height 37
click at [276, 259] on button "查 询" at bounding box center [262, 266] width 59 height 29
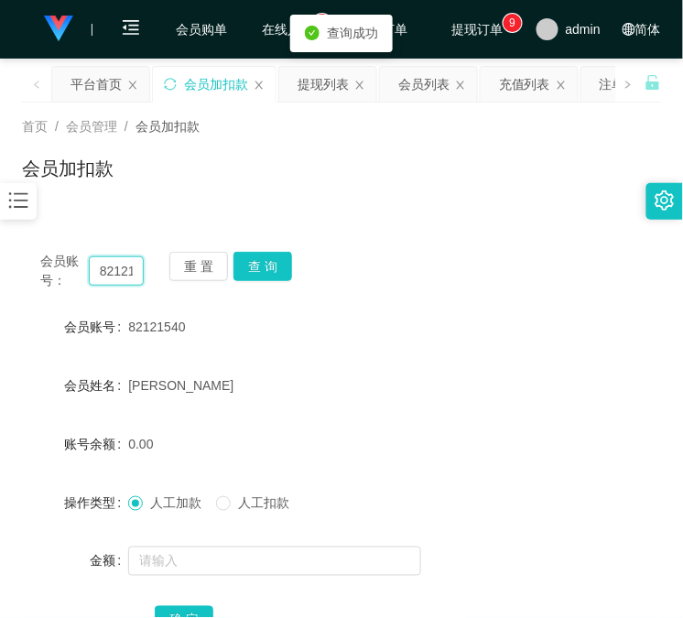
click at [121, 268] on input "82121540" at bounding box center [116, 270] width 55 height 29
drag, startPoint x: 317, startPoint y: 96, endPoint x: 383, endPoint y: 51, distance: 79.7
click at [317, 96] on div "提现列表" at bounding box center [322, 84] width 51 height 35
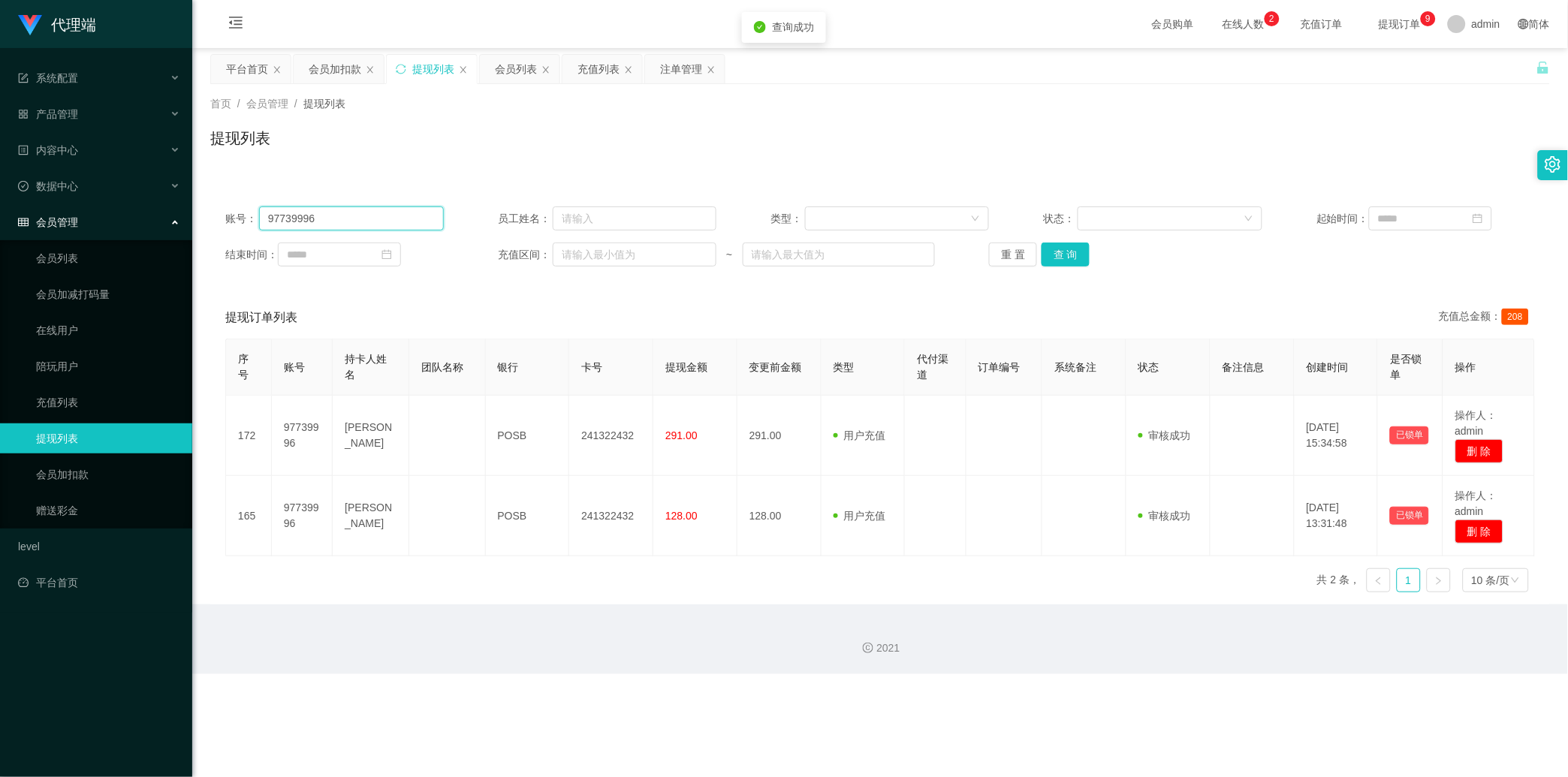
click at [394, 222] on input "97739996" at bounding box center [351, 218] width 185 height 24
drag, startPoint x: 394, startPoint y: 222, endPoint x: 417, endPoint y: 219, distance: 23.2
click at [394, 222] on input "97739996" at bounding box center [351, 218] width 185 height 24
paste input "82121540"
type input "82121540"
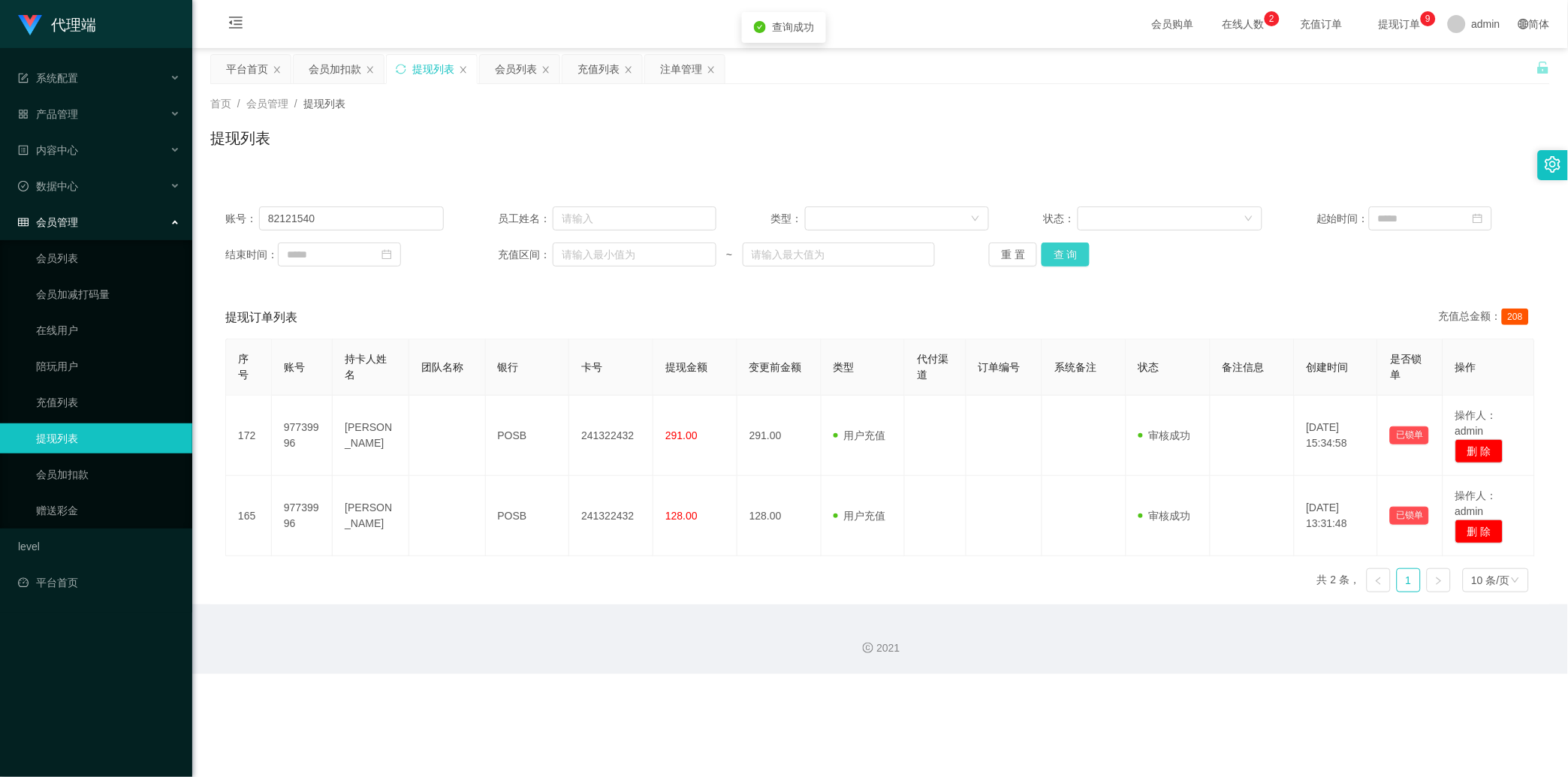
click at [560, 249] on button "查 询" at bounding box center [1065, 254] width 48 height 24
drag, startPoint x: 1060, startPoint y: 249, endPoint x: 867, endPoint y: 299, distance: 199.4
click at [560, 249] on div "重 置 查 询" at bounding box center [1098, 254] width 218 height 24
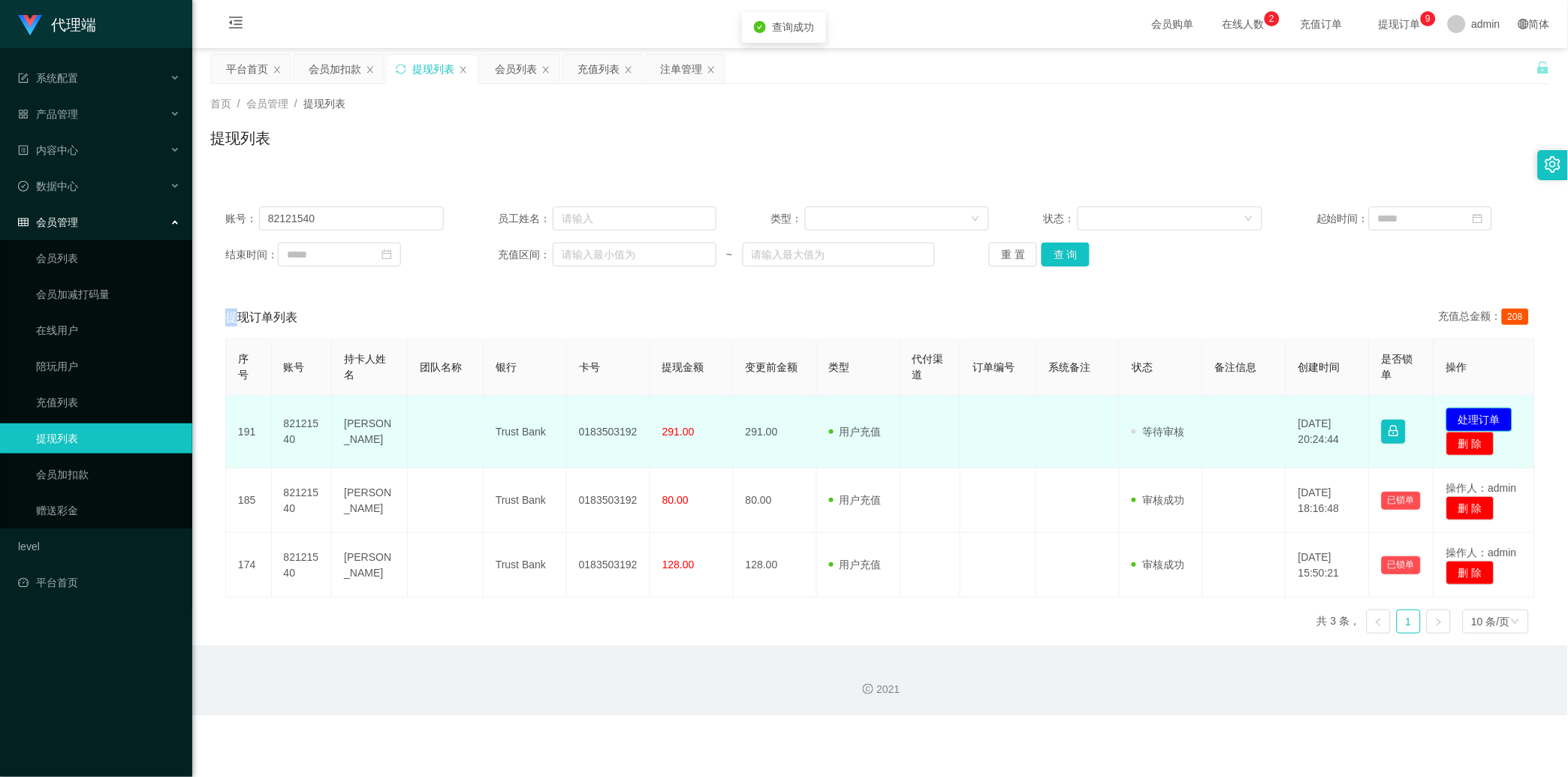
click at [560, 418] on button "处理订单" at bounding box center [1479, 419] width 66 height 24
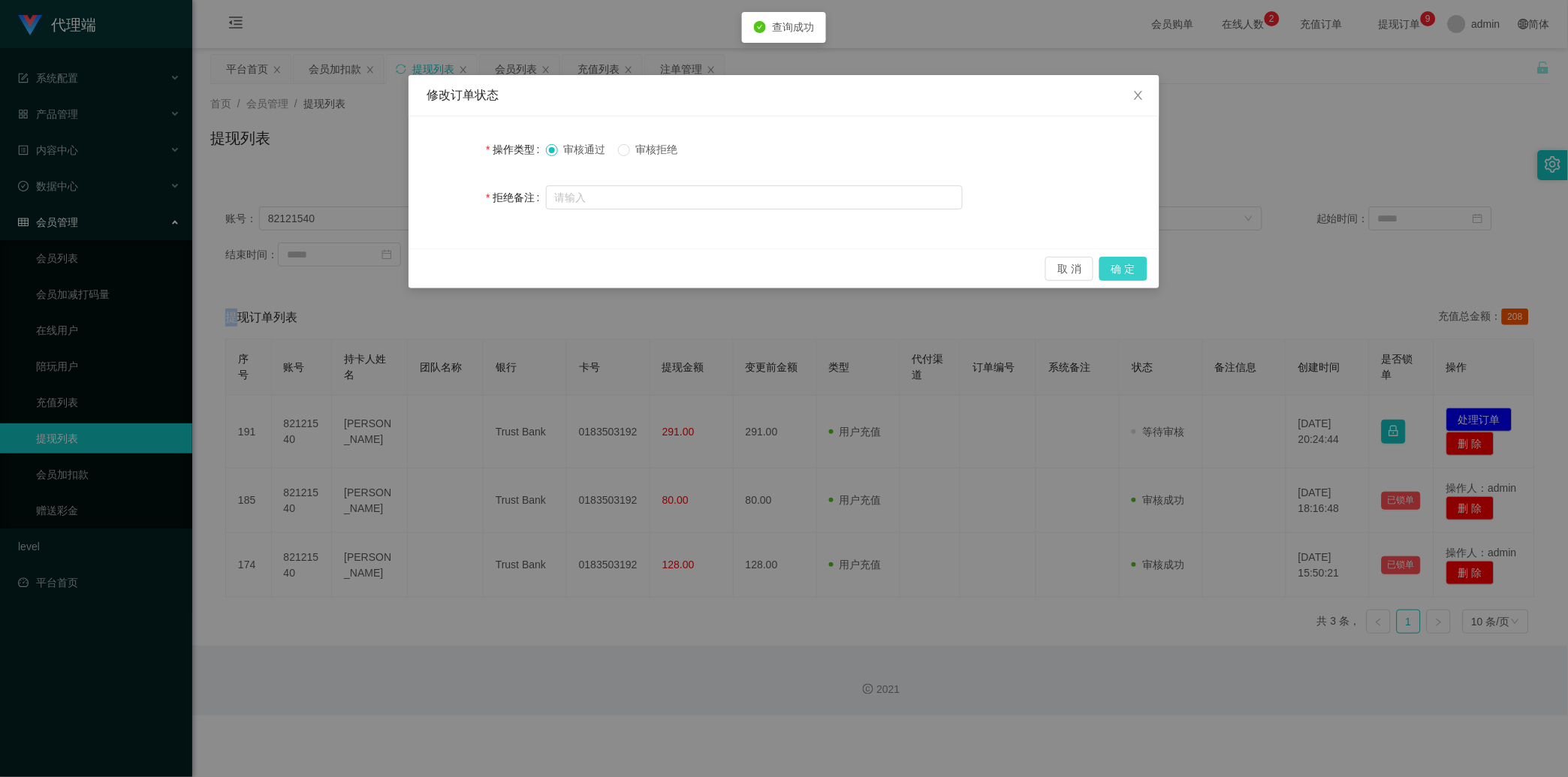
click at [560, 273] on button "确 定" at bounding box center [1123, 268] width 48 height 24
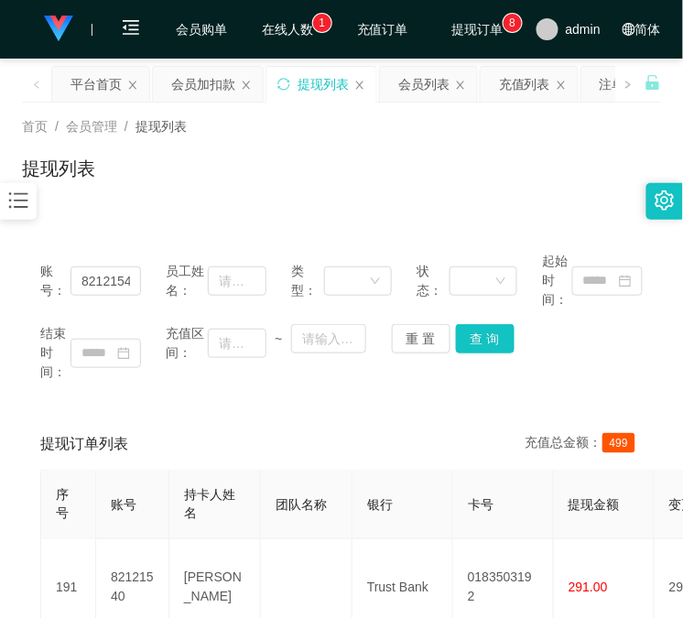
click at [562, 183] on div "提现列表" at bounding box center [341, 176] width 639 height 42
click at [193, 87] on div "会员加扣款" at bounding box center [203, 84] width 64 height 35
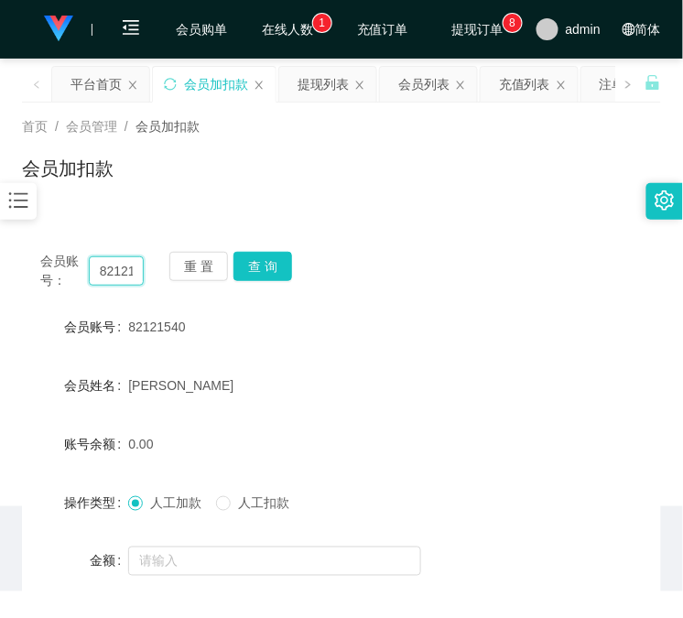
click at [125, 269] on input "82121540" at bounding box center [116, 270] width 55 height 29
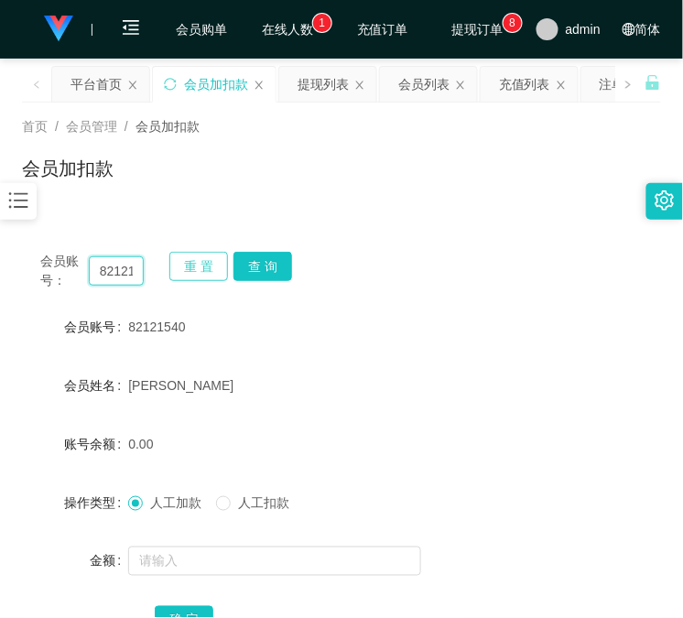
paste input "97739996"
type input "97739996"
click at [242, 262] on button "查 询" at bounding box center [262, 266] width 59 height 29
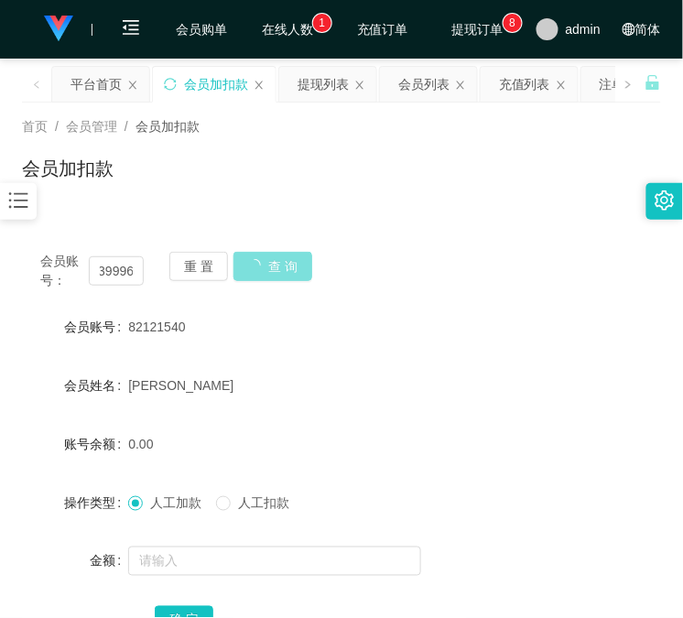
scroll to position [0, 0]
click at [242, 262] on div "重 置 查 询" at bounding box center [220, 271] width 103 height 38
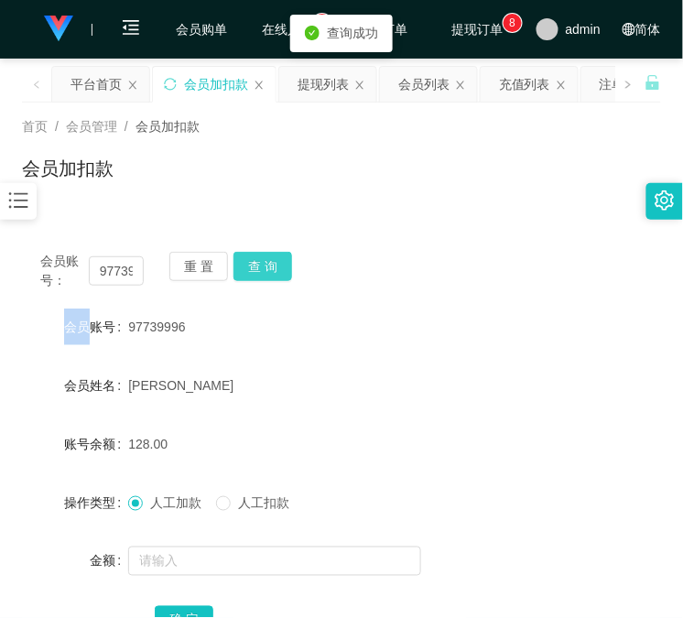
click at [242, 262] on button "查 询" at bounding box center [262, 266] width 59 height 29
click at [242, 262] on div "重 置 查 询" at bounding box center [220, 271] width 103 height 38
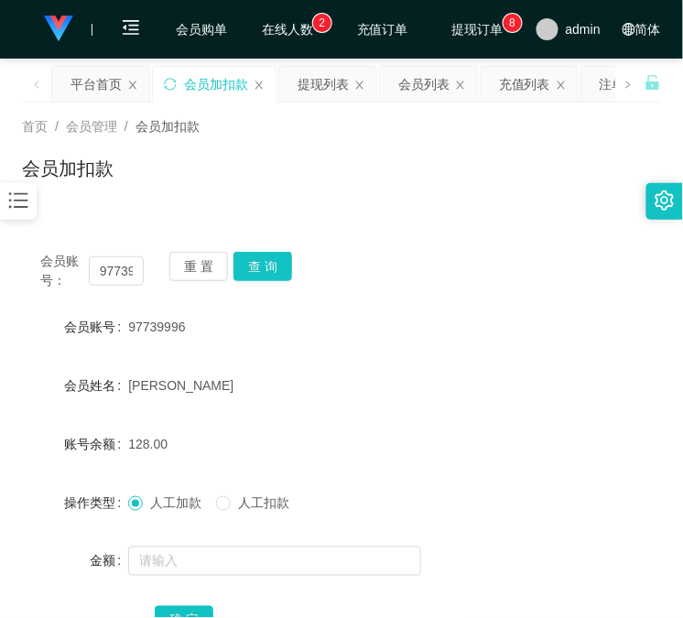
click at [510, 541] on form "会员账号 97739996 会员姓名 [PERSON_NAME] 账号余额 128.00 操作类型 人工加款 人工扣款 金额 确 定" at bounding box center [341, 472] width 639 height 329
click at [261, 267] on button "查 询" at bounding box center [262, 266] width 59 height 29
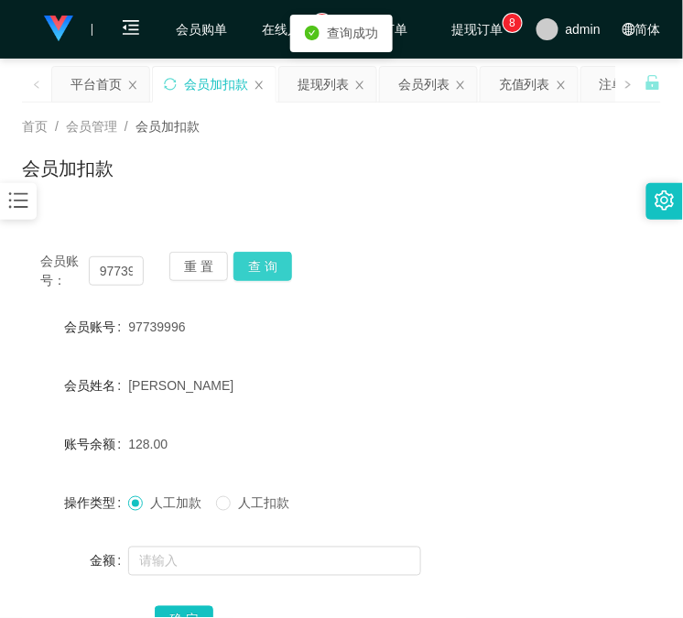
click at [261, 265] on button "查 询" at bounding box center [262, 266] width 59 height 29
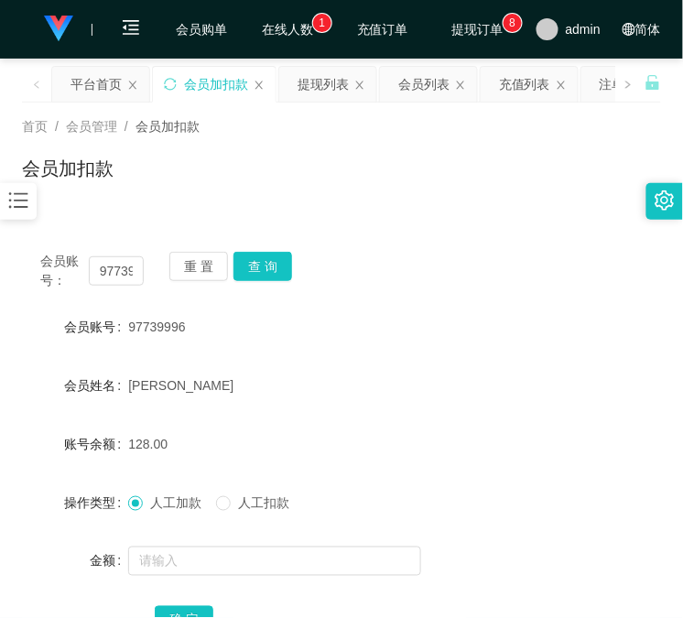
click at [523, 555] on div "金额" at bounding box center [341, 561] width 639 height 37
click at [323, 80] on div "提现列表" at bounding box center [322, 84] width 51 height 35
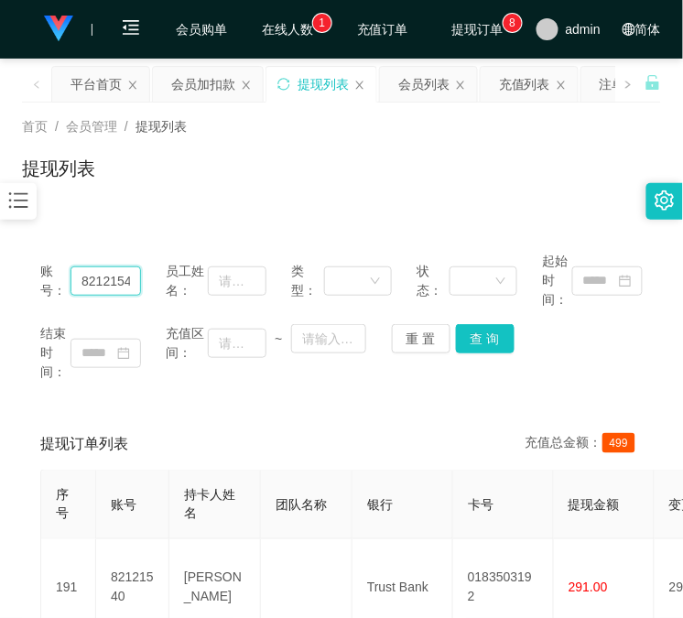
click at [123, 285] on input "82121540" at bounding box center [105, 280] width 70 height 29
click at [490, 349] on button "查 询" at bounding box center [485, 338] width 59 height 29
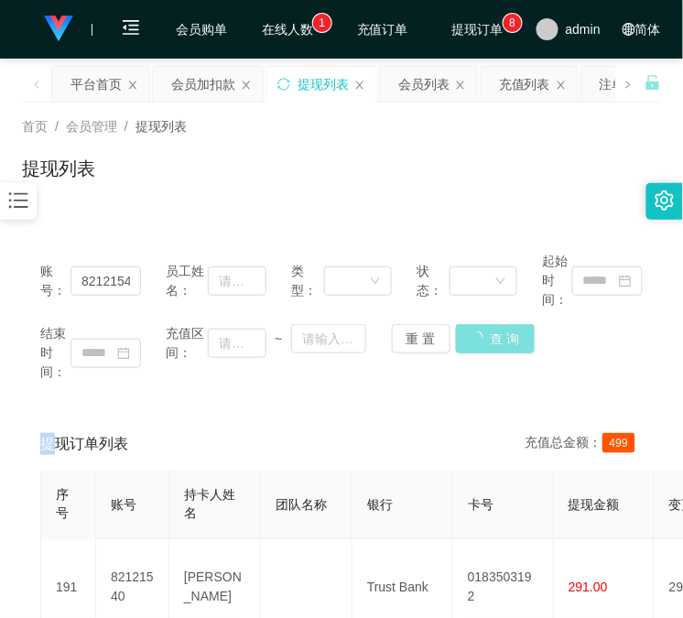
click at [490, 349] on div "结束时间： 充值区间： ~ 重 置 查 询" at bounding box center [341, 353] width 602 height 58
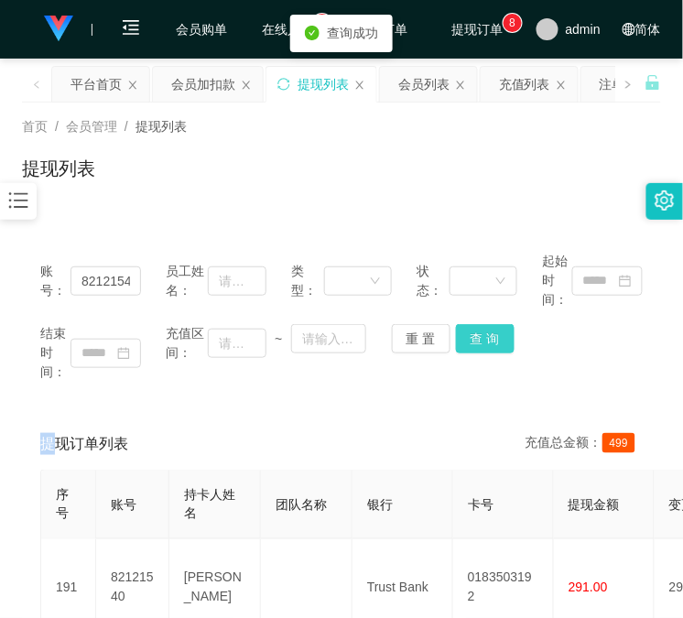
click at [490, 349] on button "查 询" at bounding box center [485, 338] width 59 height 29
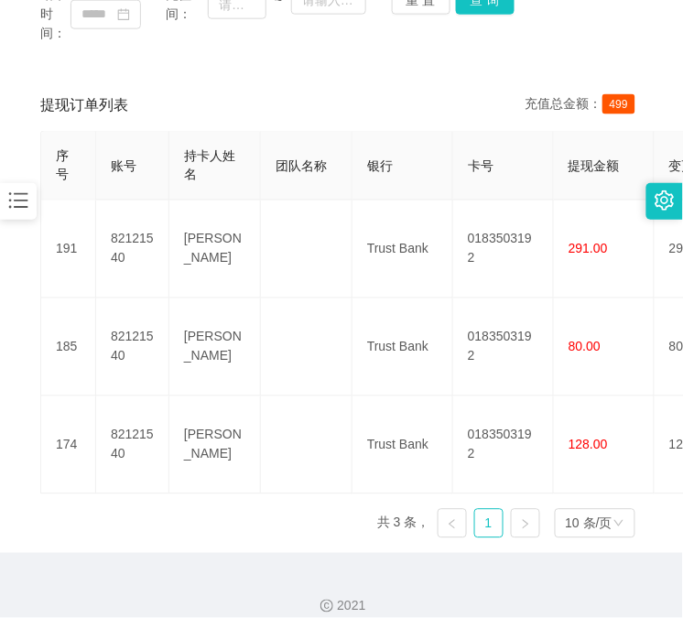
click at [140, 597] on div "2021" at bounding box center [341, 595] width 683 height 85
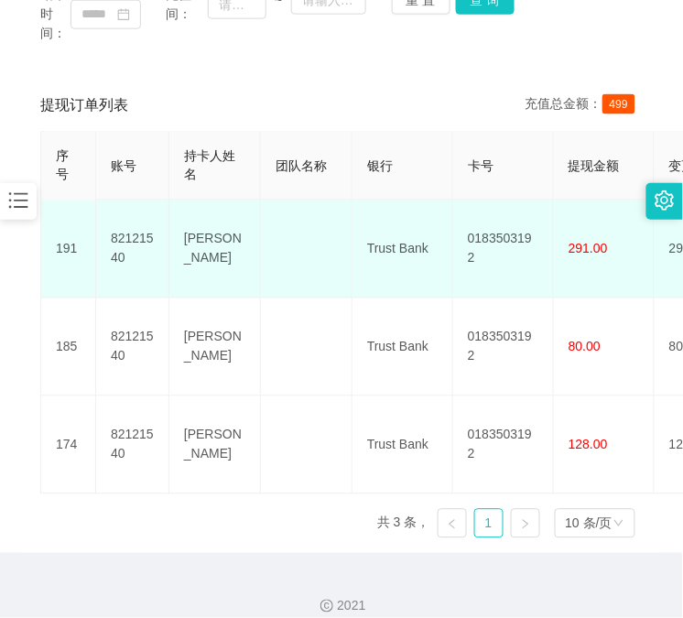
scroll to position [0, 0]
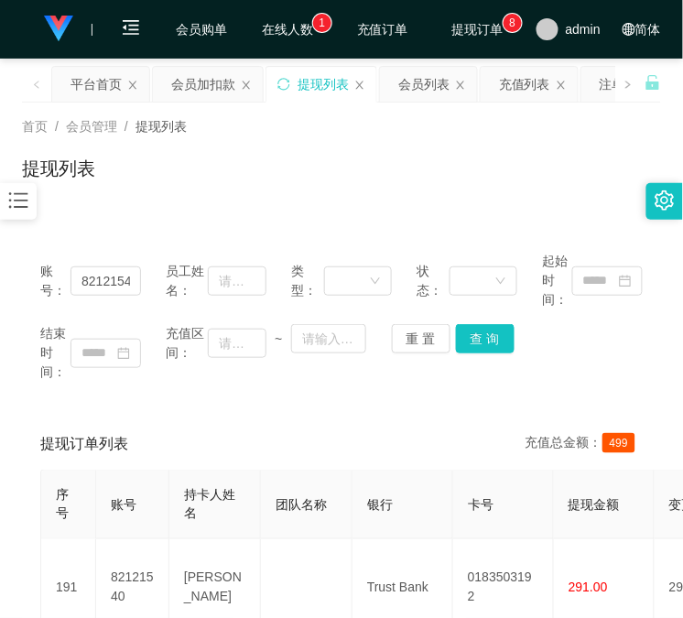
drag, startPoint x: 353, startPoint y: 185, endPoint x: 349, endPoint y: 195, distance: 11.1
click at [353, 186] on div "提现列表" at bounding box center [341, 176] width 639 height 42
click at [113, 280] on input "82121540" at bounding box center [105, 280] width 70 height 29
paste input "97739996"
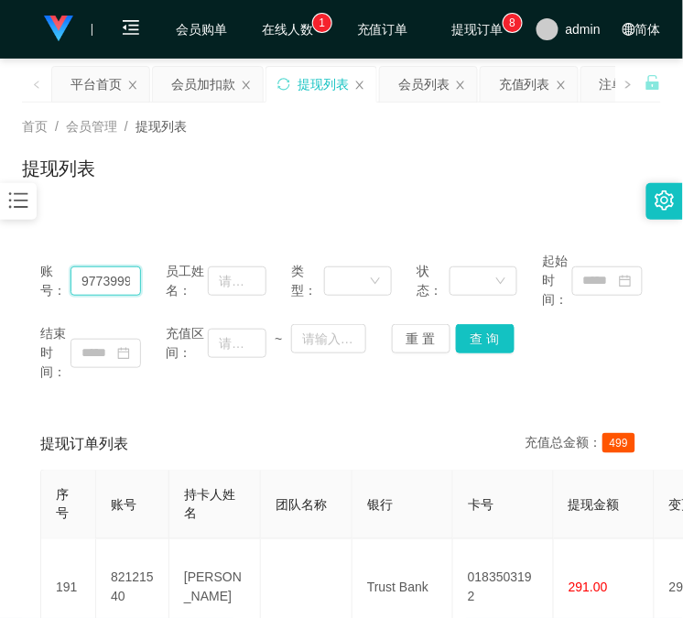
scroll to position [0, 7]
click at [480, 340] on button "查 询" at bounding box center [485, 338] width 59 height 29
click at [480, 340] on div "重 置 查 询" at bounding box center [442, 338] width 101 height 29
click at [536, 177] on div "提现列表" at bounding box center [341, 176] width 639 height 42
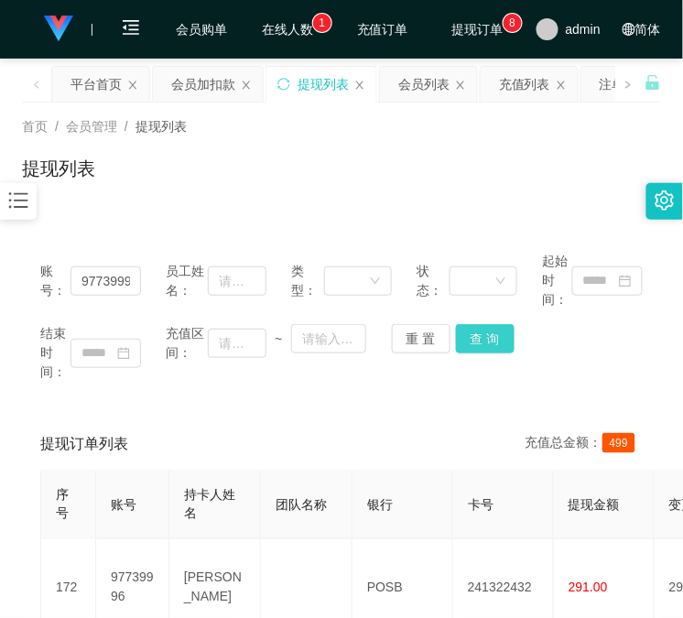
click at [474, 328] on button "查 询" at bounding box center [485, 338] width 59 height 29
click at [476, 329] on div "重 置 查 询" at bounding box center [442, 338] width 101 height 29
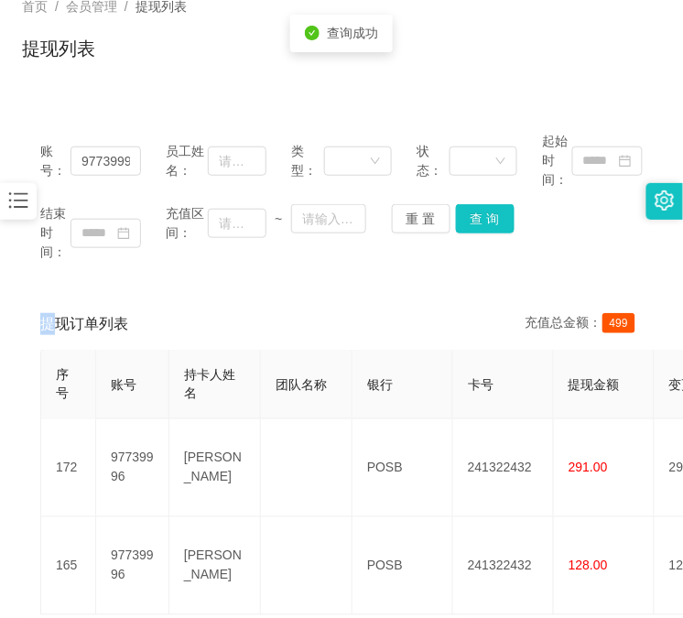
scroll to position [169, 0]
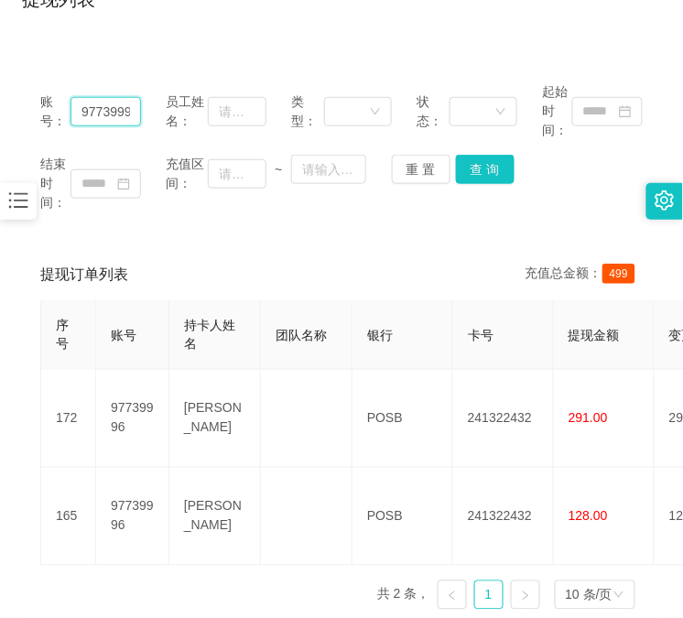
click at [90, 113] on input "97739996" at bounding box center [105, 111] width 70 height 29
paste input "82121540"
type input "82121540"
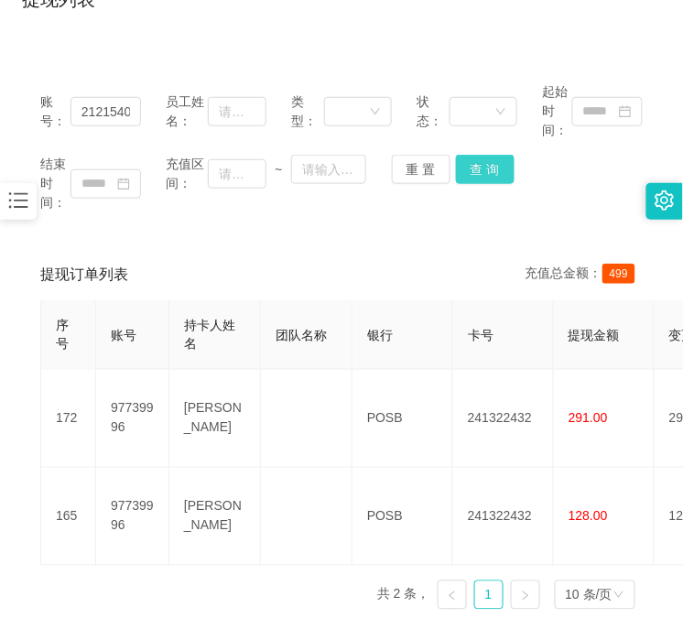
scroll to position [0, 0]
click at [462, 175] on button "查 询" at bounding box center [485, 169] width 59 height 29
click at [462, 175] on div "重 置 查 询" at bounding box center [442, 169] width 101 height 29
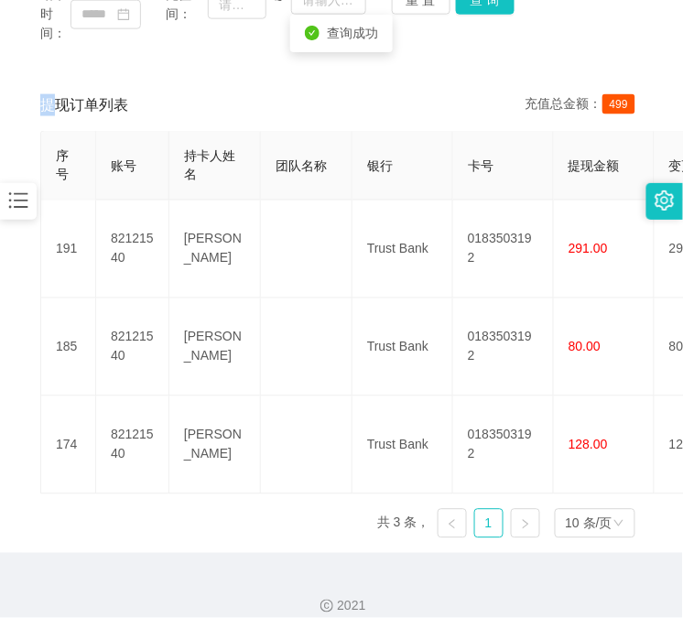
scroll to position [169, 0]
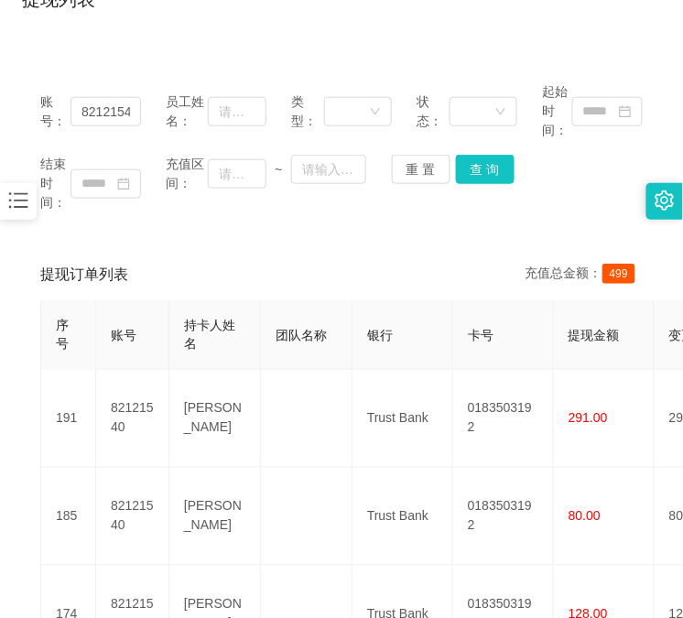
click at [573, 214] on div "账号： 82121540 员工姓名： 类型： 状态： 起始时间： 结束时间： 充值区间： ~ 重 置 查 询" at bounding box center [341, 147] width 639 height 167
click at [473, 172] on button "查 询" at bounding box center [485, 169] width 59 height 29
click at [473, 172] on div "重 置 查 询" at bounding box center [442, 169] width 101 height 29
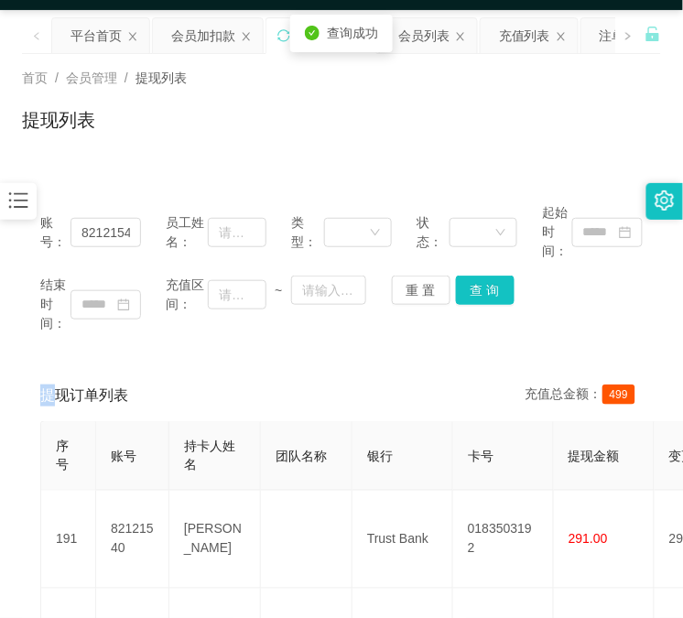
scroll to position [0, 0]
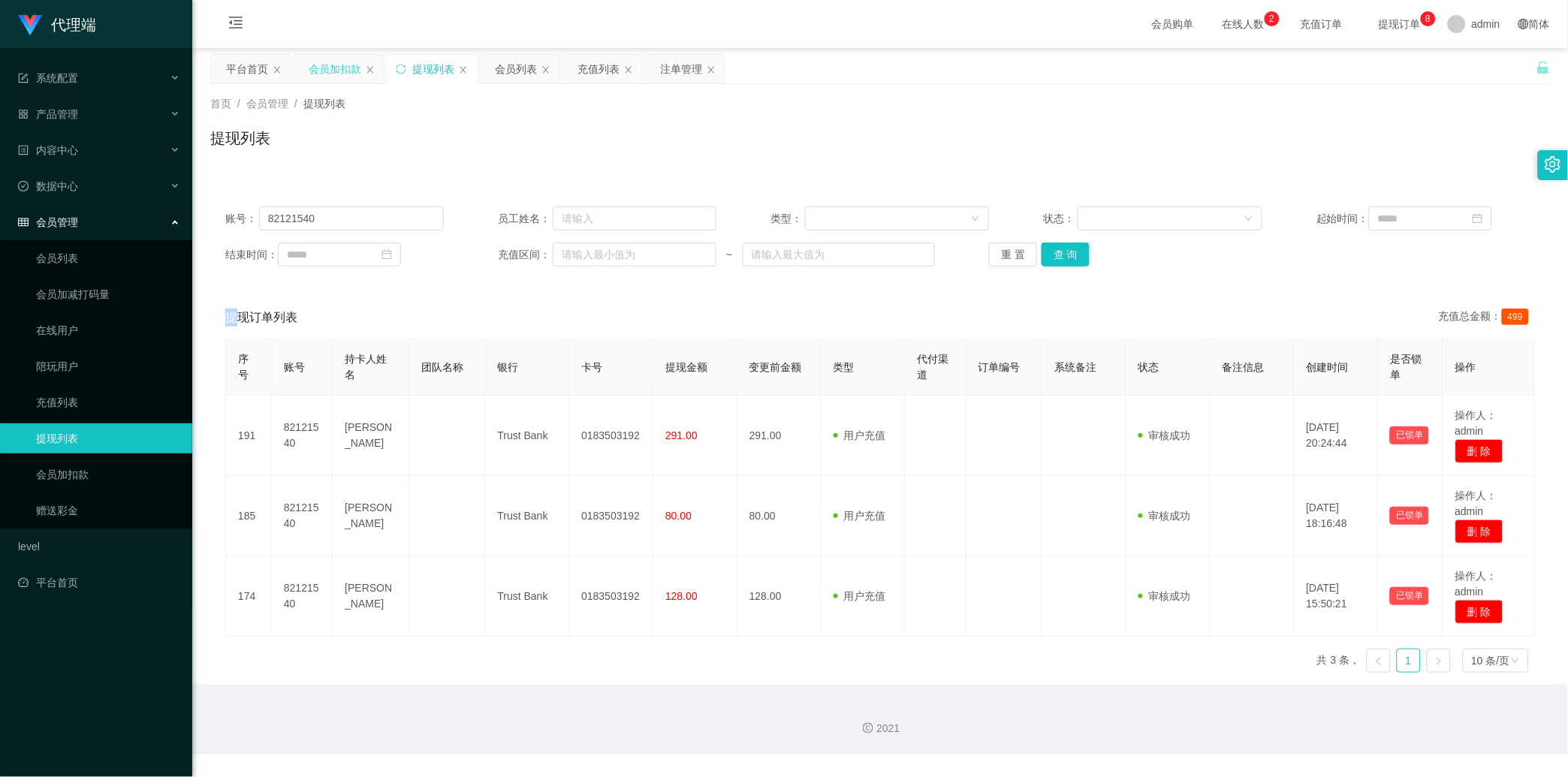
click at [323, 71] on div "会员加扣款" at bounding box center [335, 69] width 53 height 29
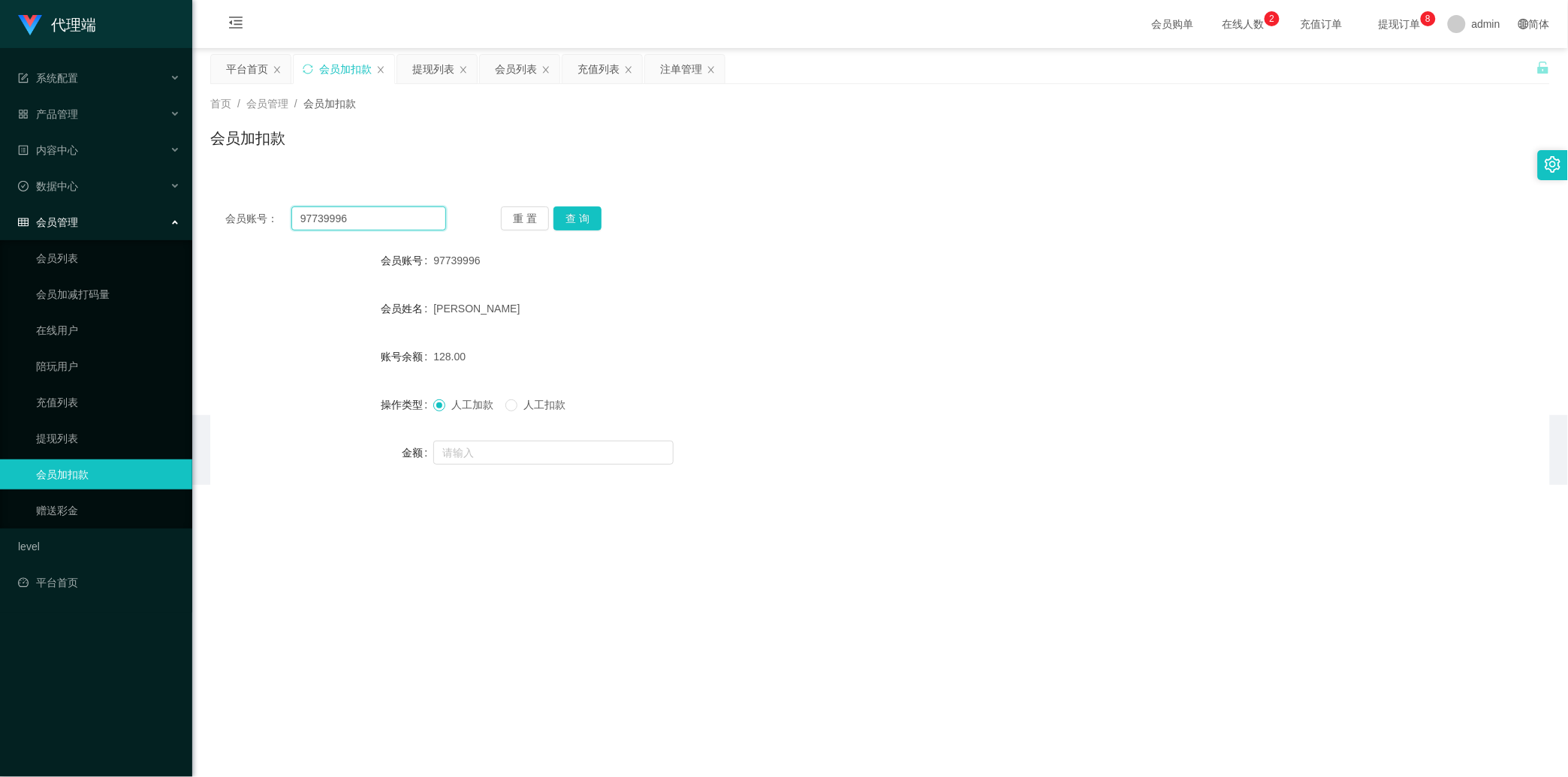
click at [361, 226] on input "97739996" at bounding box center [368, 218] width 155 height 24
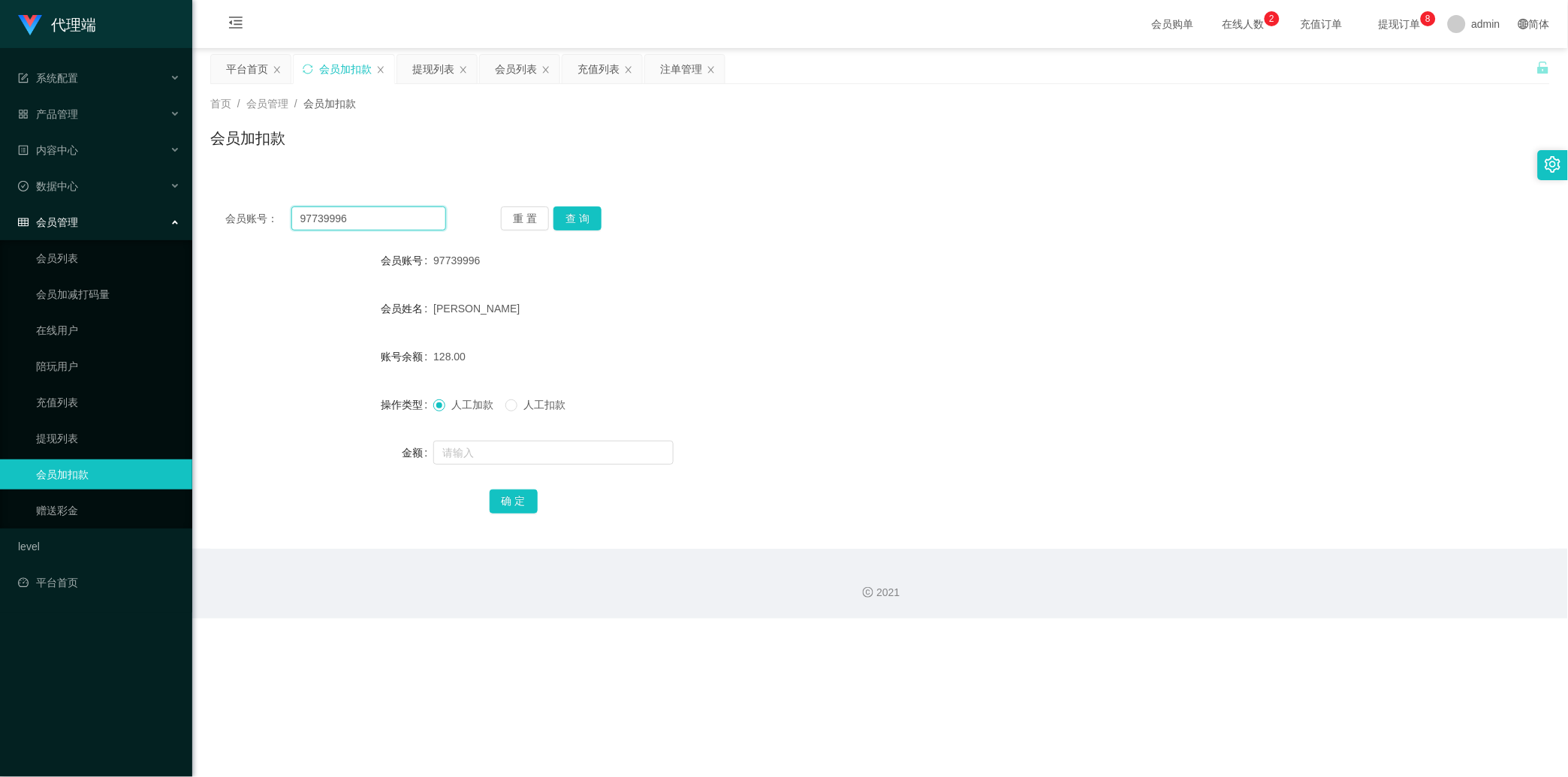
click at [361, 226] on input "97739996" at bounding box center [368, 218] width 155 height 24
paste input "82121540"
type input "82121540"
click at [560, 218] on button "查 询" at bounding box center [577, 218] width 48 height 24
click at [560, 218] on div "重 置 查 询" at bounding box center [610, 218] width 221 height 24
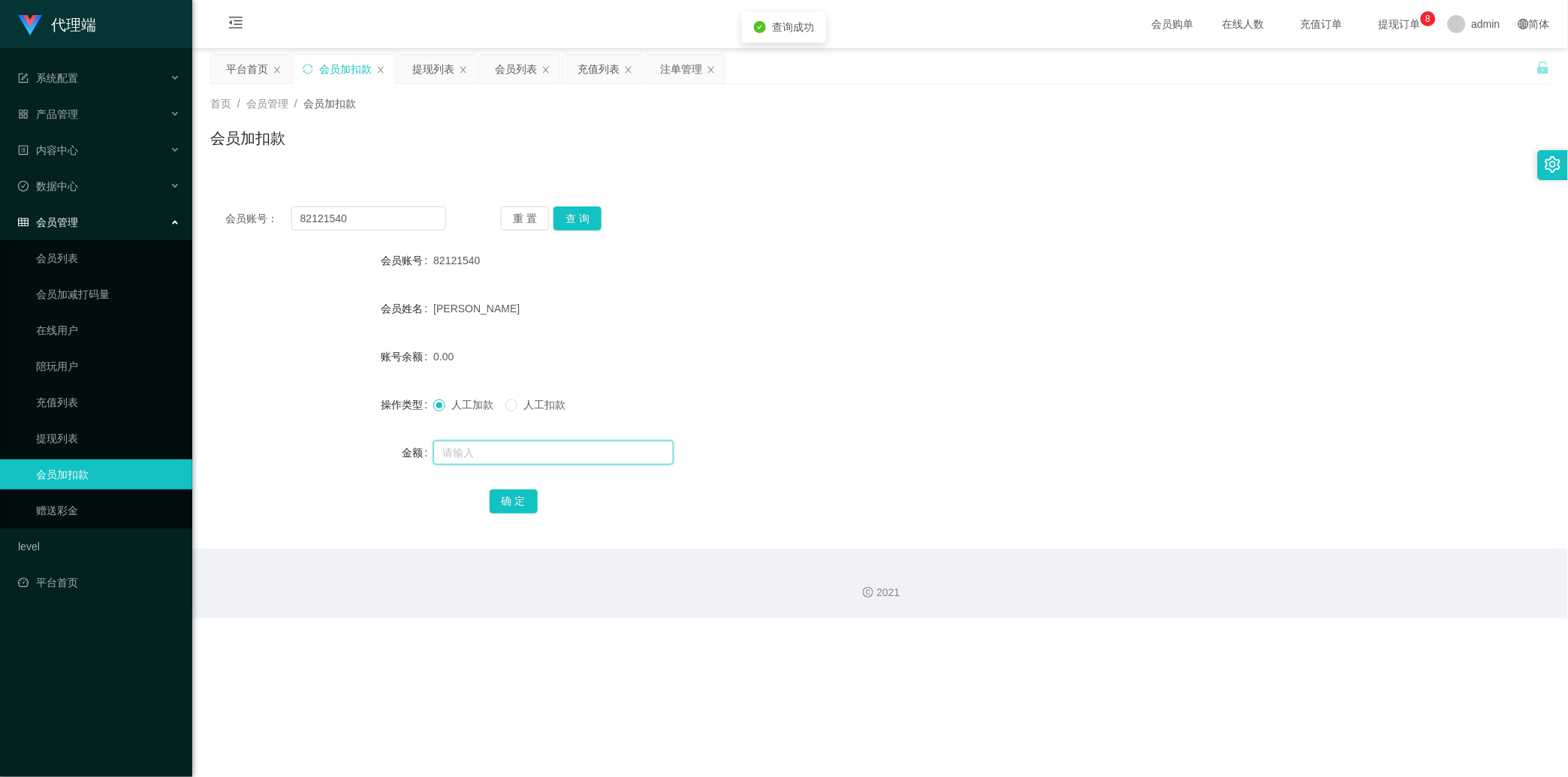
click at [519, 460] on input "text" at bounding box center [553, 452] width 240 height 24
type input "80"
click at [519, 500] on button "确 定" at bounding box center [514, 501] width 48 height 24
drag, startPoint x: 376, startPoint y: 231, endPoint x: 378, endPoint y: 220, distance: 11.2
click at [376, 231] on div "会员账号： 82121540 重 置 查 询 会员账号 82121540 会员姓名 [PERSON_NAME] 账号余额 80.00 操作类型 人工加款 人工…" at bounding box center [880, 370] width 1340 height 358
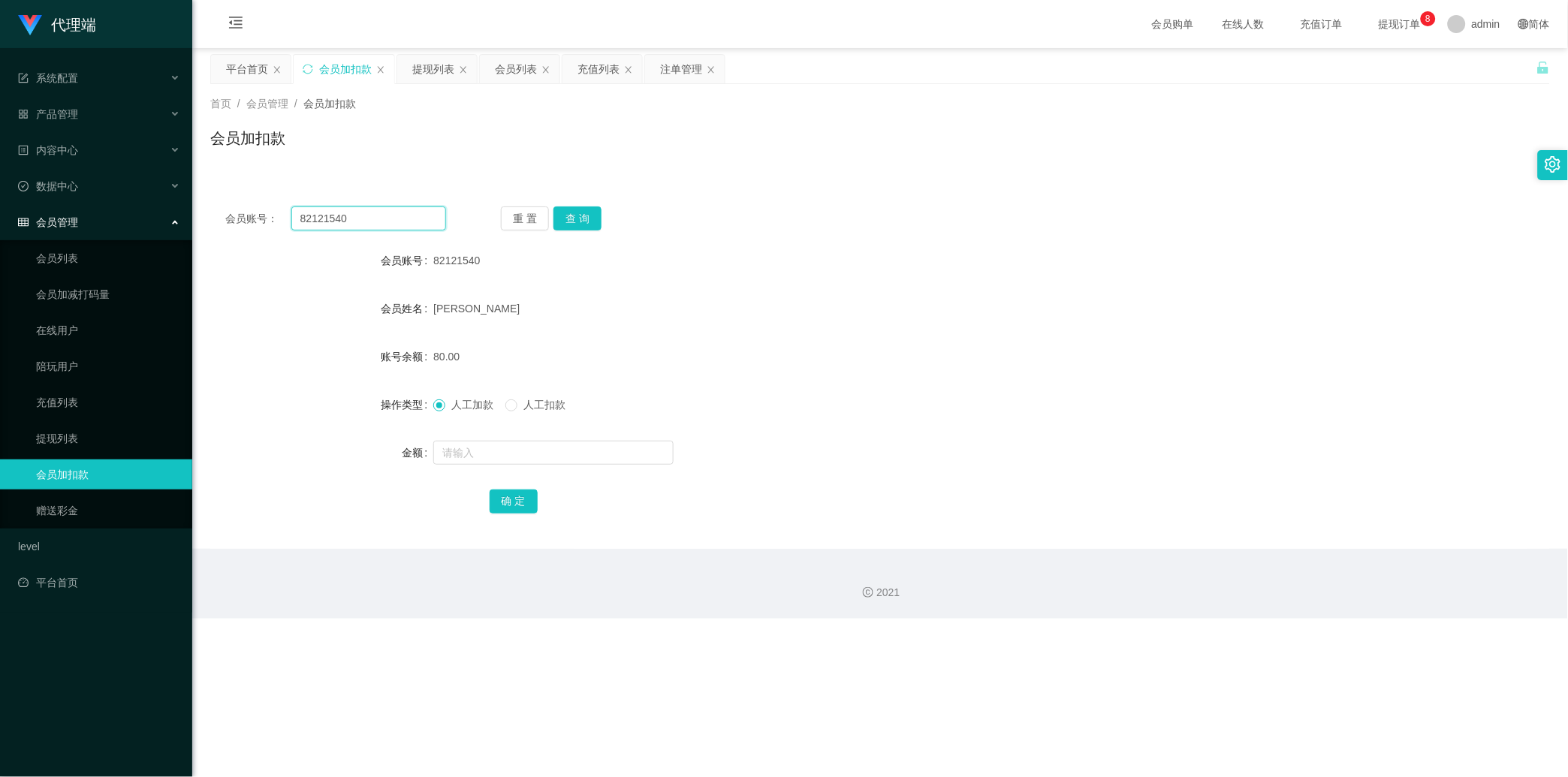
click at [378, 218] on input "82121540" at bounding box center [368, 218] width 155 height 24
paste input "97739996"
type input "97739996"
click at [560, 218] on button "查 询" at bounding box center [577, 218] width 48 height 24
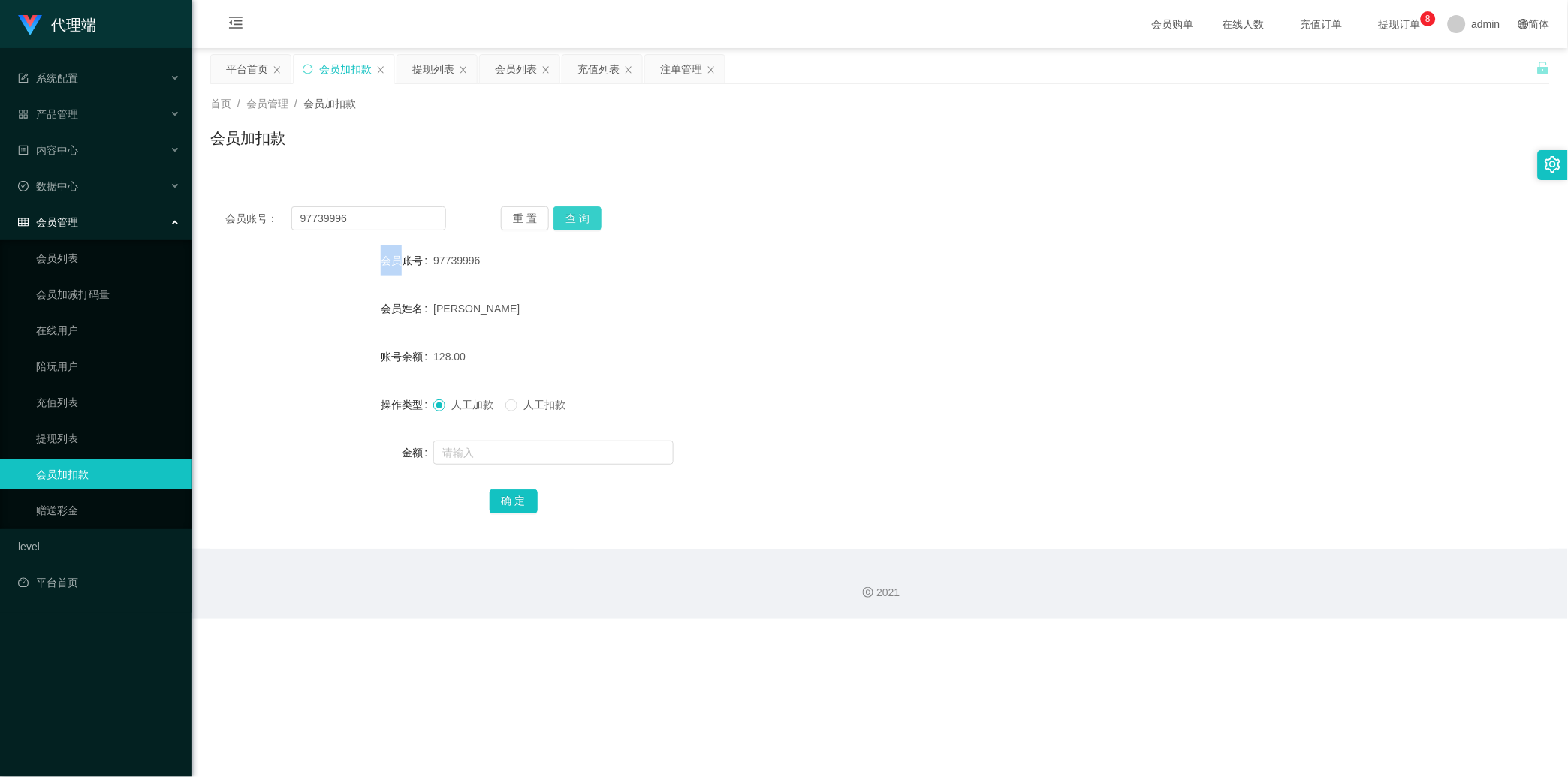
click at [560, 218] on div "重 置 查 询" at bounding box center [610, 218] width 221 height 24
click at [560, 218] on button "查 询" at bounding box center [577, 218] width 48 height 24
click at [424, 75] on div "提现列表" at bounding box center [432, 69] width 42 height 29
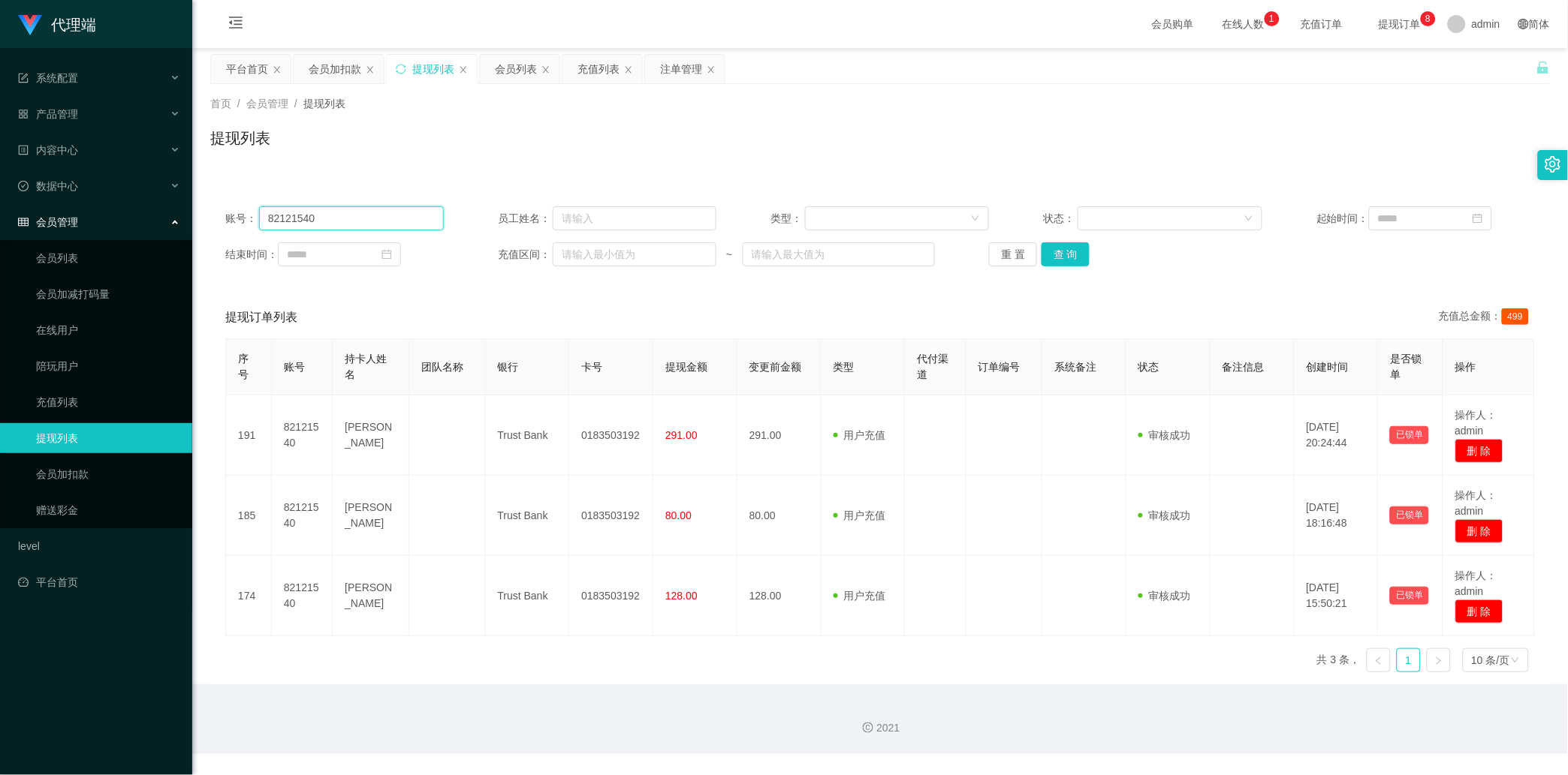
click at [385, 221] on input "82121540" at bounding box center [351, 218] width 185 height 24
click at [383, 217] on input "82121540" at bounding box center [351, 218] width 185 height 24
click at [560, 259] on button "查 询" at bounding box center [1065, 254] width 48 height 24
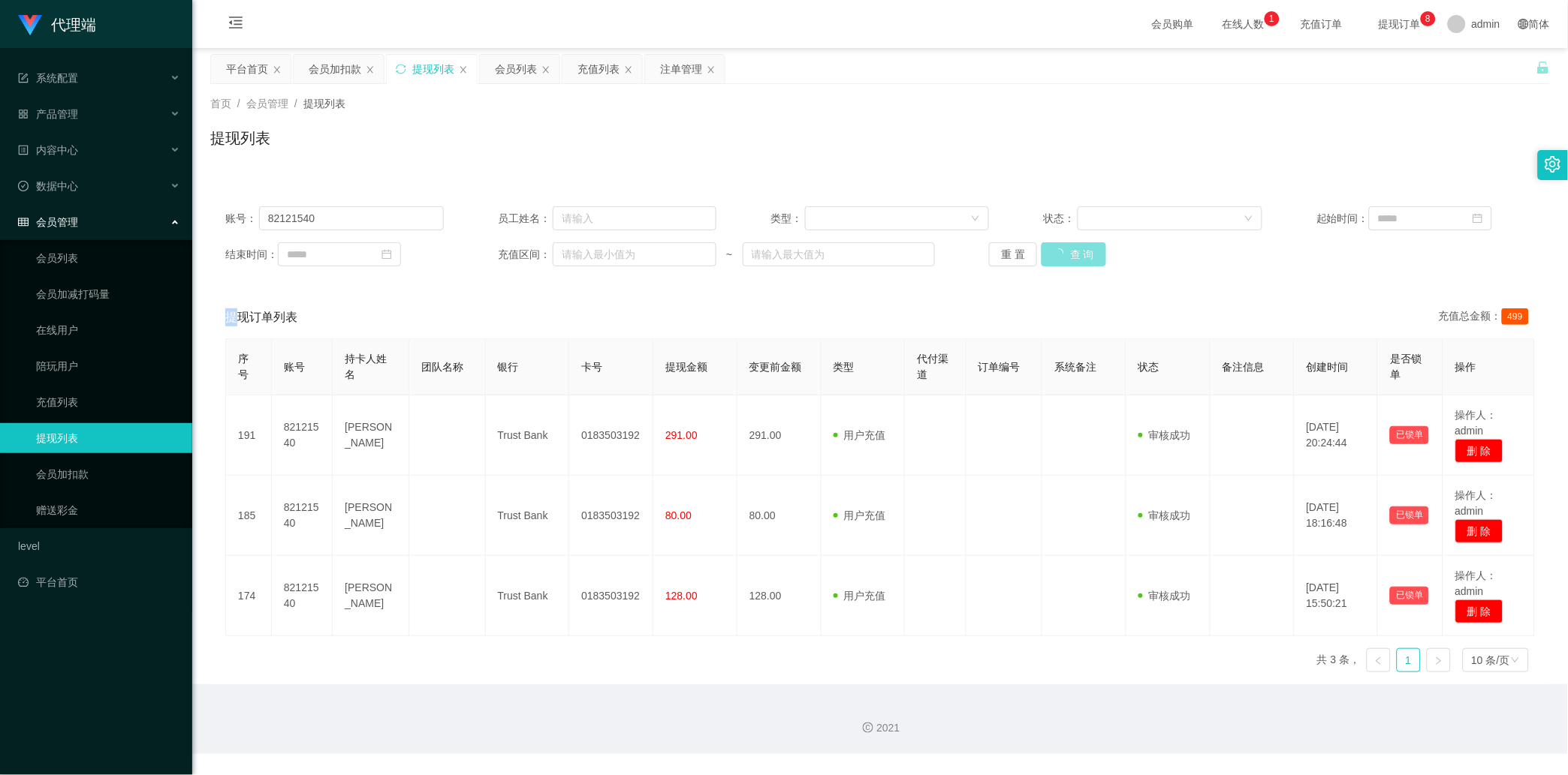
click at [560, 259] on div "重 置 查 询" at bounding box center [1098, 254] width 218 height 24
click at [560, 259] on button "查 询" at bounding box center [1065, 254] width 48 height 24
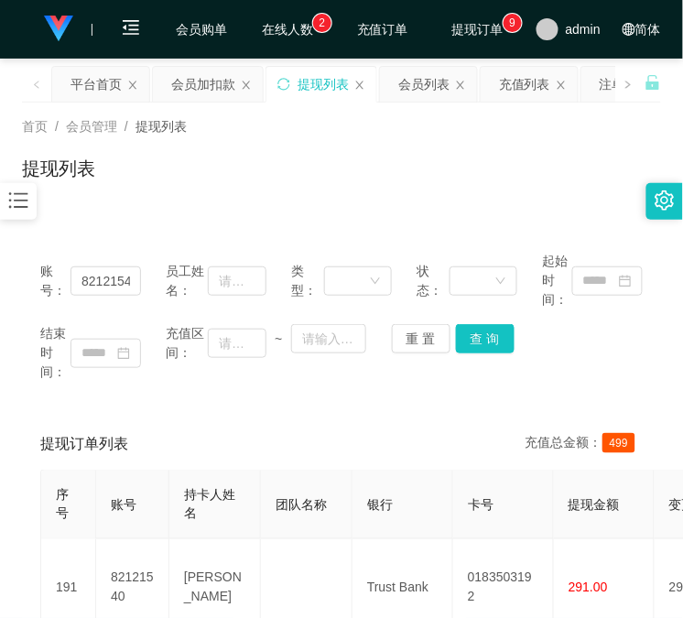
drag, startPoint x: 572, startPoint y: 192, endPoint x: 427, endPoint y: 281, distance: 169.7
click at [568, 192] on div "提现列表" at bounding box center [341, 176] width 639 height 42
click at [470, 337] on button "查 询" at bounding box center [485, 338] width 59 height 29
click at [478, 333] on div "重 置 查 询" at bounding box center [442, 338] width 101 height 29
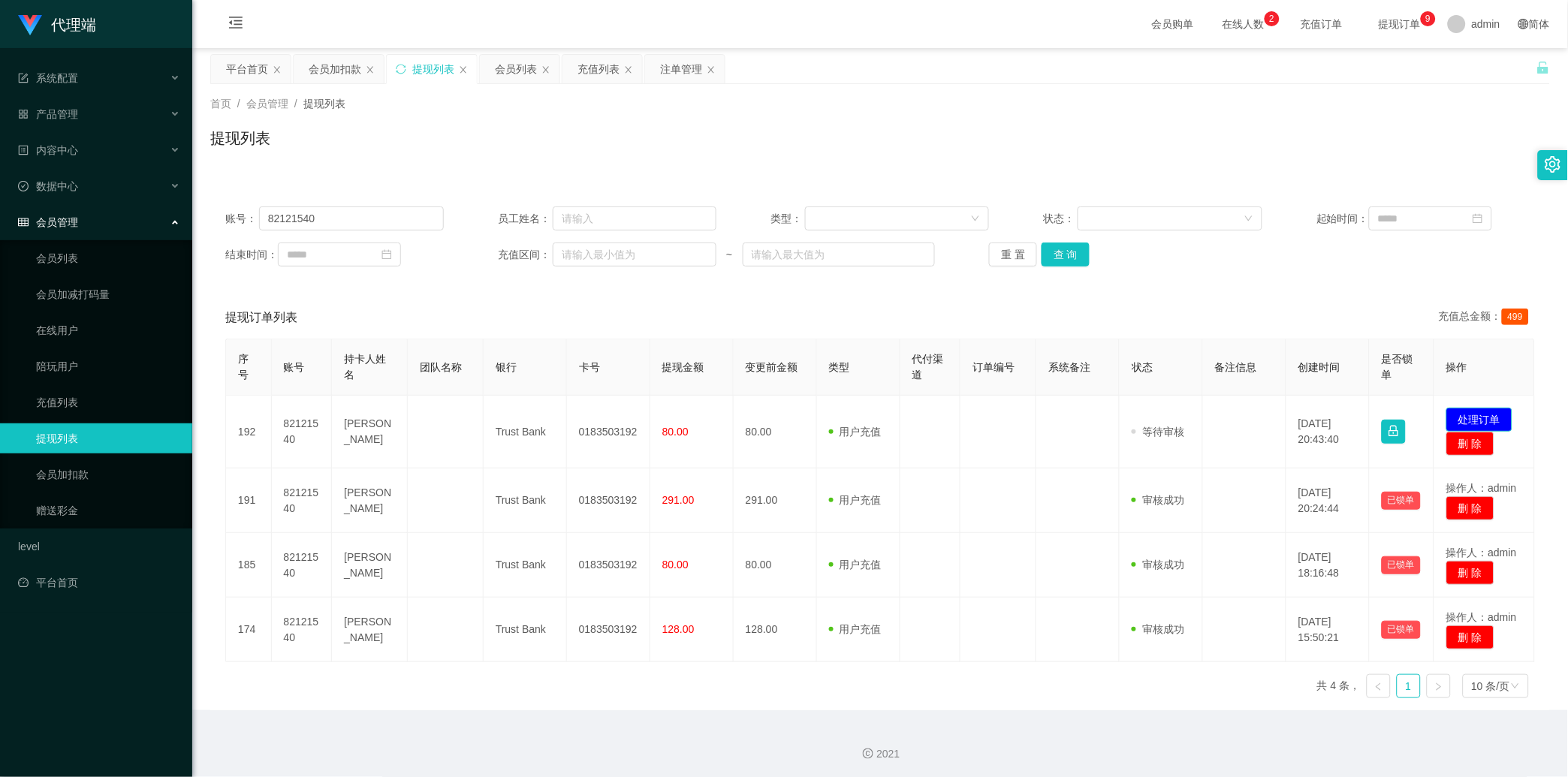
drag, startPoint x: 1462, startPoint y: 411, endPoint x: 1405, endPoint y: 394, distance: 59.5
click at [560, 411] on button "处理订单" at bounding box center [1479, 419] width 66 height 24
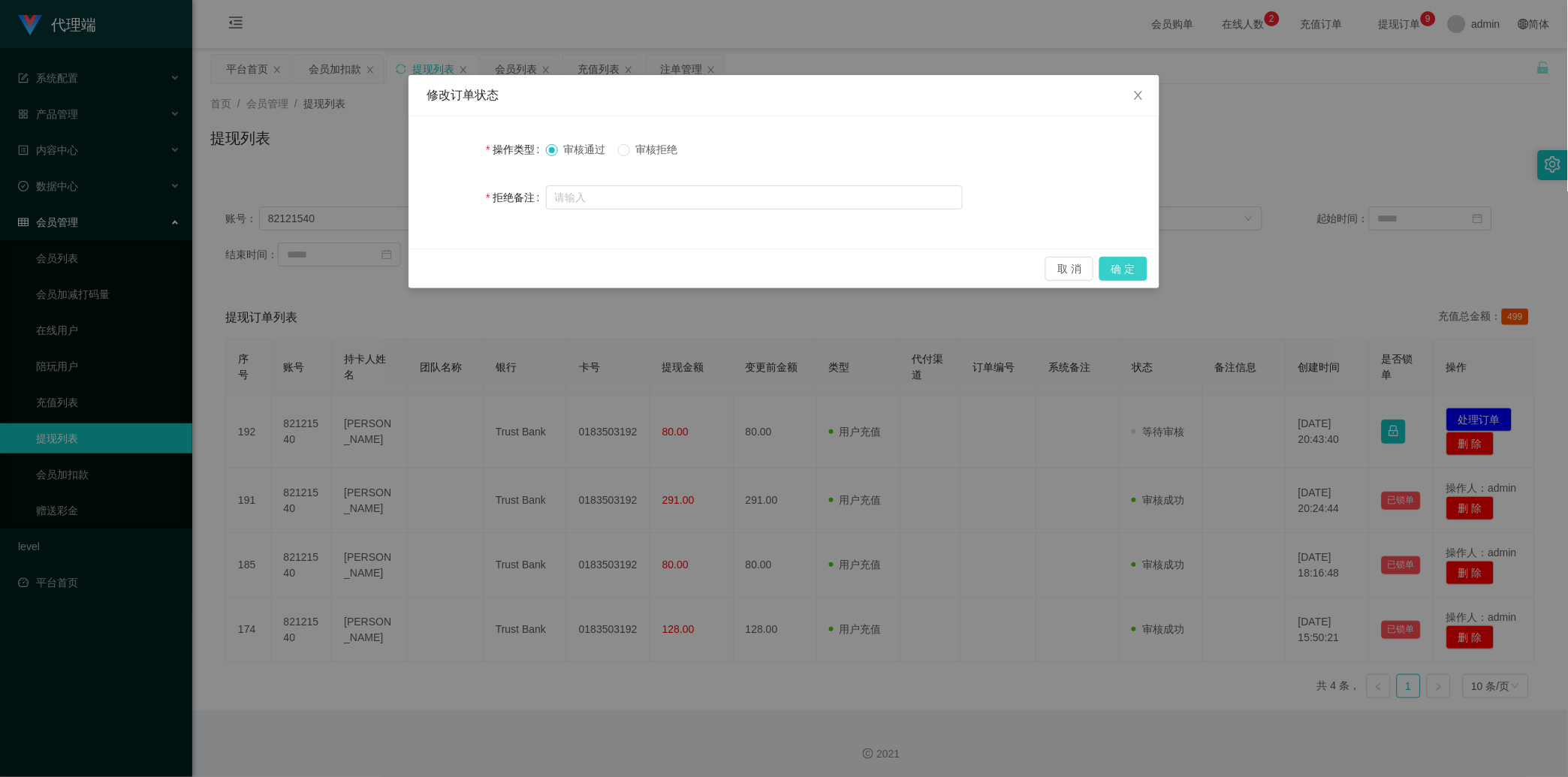
click at [560, 272] on button "确 定" at bounding box center [1123, 268] width 48 height 24
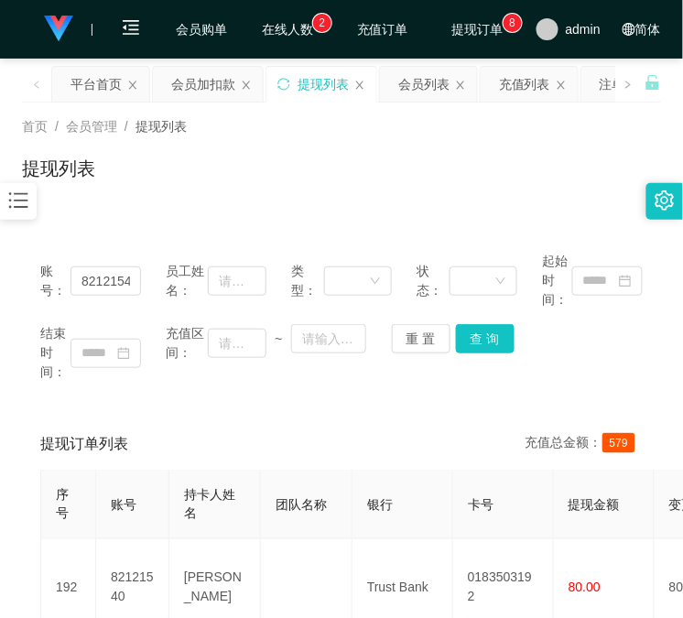
drag, startPoint x: 587, startPoint y: 216, endPoint x: 376, endPoint y: 3, distance: 299.6
click at [587, 215] on div "账号： 82121540 员工姓名： 类型： 状态： 起始时间： 结束时间： 充值区间： ~ 重 置 查 询 提现订单列表 充值总金额： 579 序号 账号 …" at bounding box center [341, 600] width 639 height 778
click at [107, 293] on input "82121540" at bounding box center [105, 280] width 70 height 29
paste input "97739996"
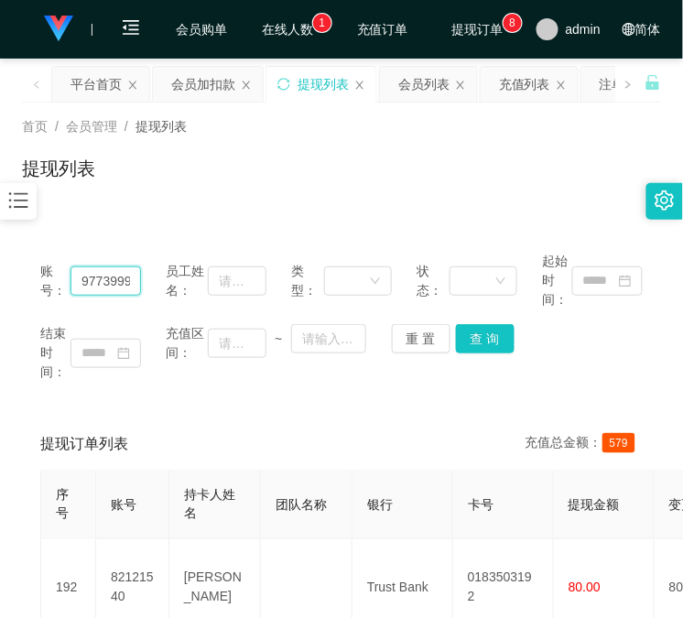
scroll to position [0, 7]
type input "97739996"
click at [483, 355] on div "结束时间： 充值区间： ~ 重 置 查 询" at bounding box center [341, 353] width 602 height 58
click at [483, 339] on button "查 询" at bounding box center [485, 338] width 59 height 29
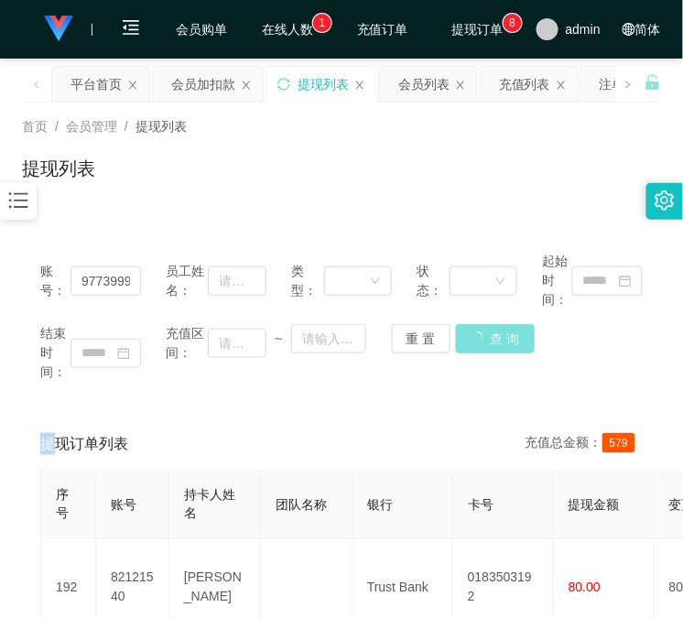
click at [483, 339] on div "结束时间： 充值区间： ~ 重 置 查 询" at bounding box center [341, 353] width 602 height 58
click at [485, 339] on div "结束时间： 充值区间： ~ 重 置 查 询" at bounding box center [341, 353] width 602 height 58
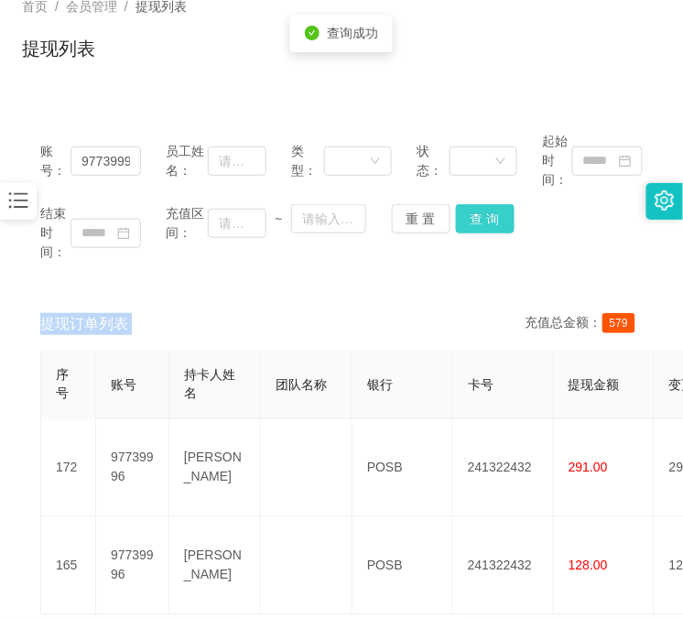
scroll to position [168, 0]
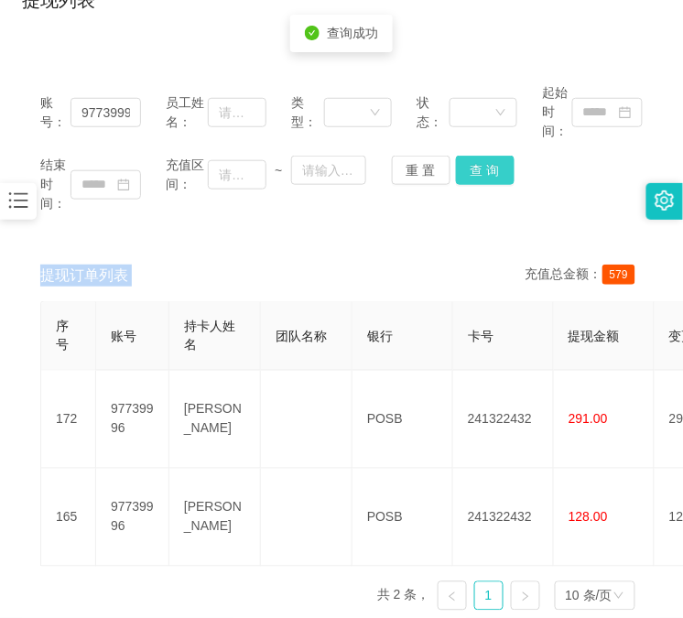
click at [486, 168] on button "查 询" at bounding box center [485, 170] width 59 height 29
click at [486, 168] on div "结束时间： 充值区间： ~ 重 置 查 询" at bounding box center [341, 185] width 602 height 58
